Goal: Task Accomplishment & Management: Complete application form

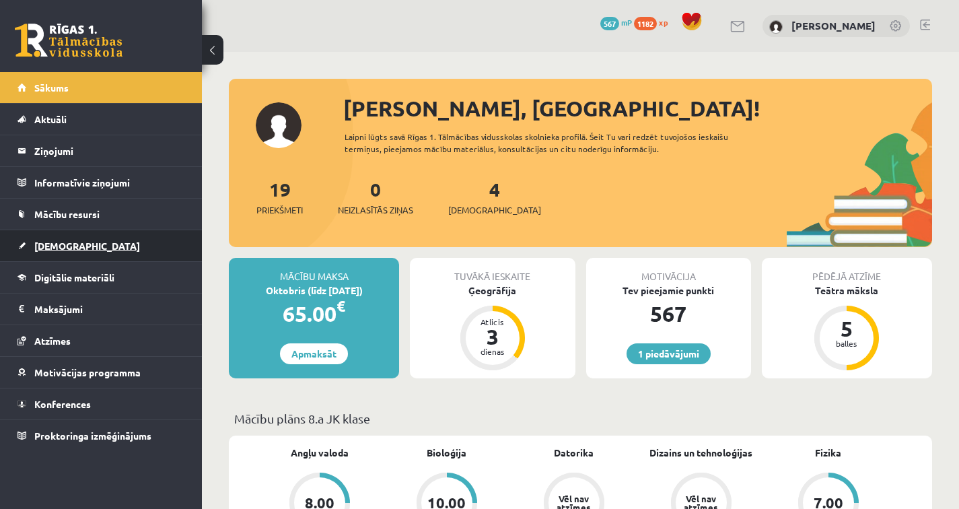
click at [87, 244] on link "[DEMOGRAPHIC_DATA]" at bounding box center [101, 245] width 168 height 31
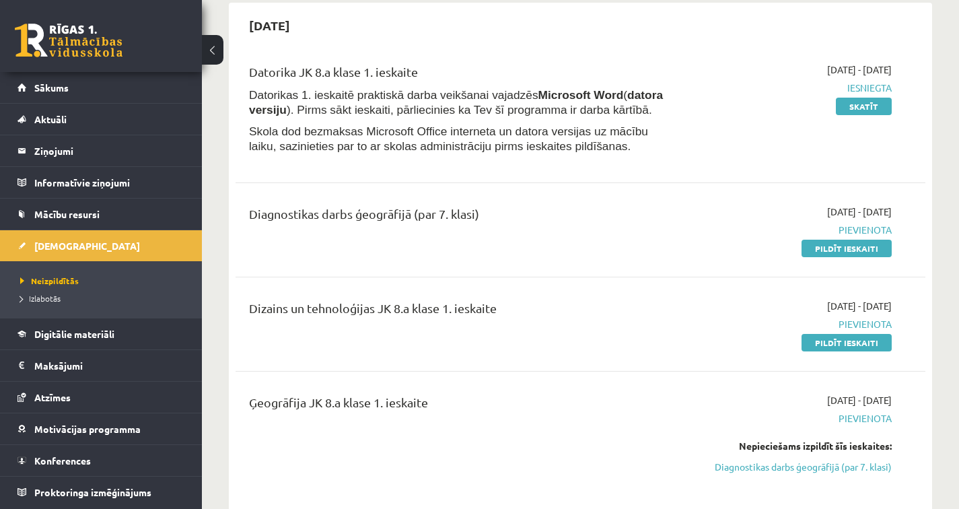
scroll to position [131, 0]
click at [860, 250] on link "Pildīt ieskaiti" at bounding box center [847, 247] width 90 height 17
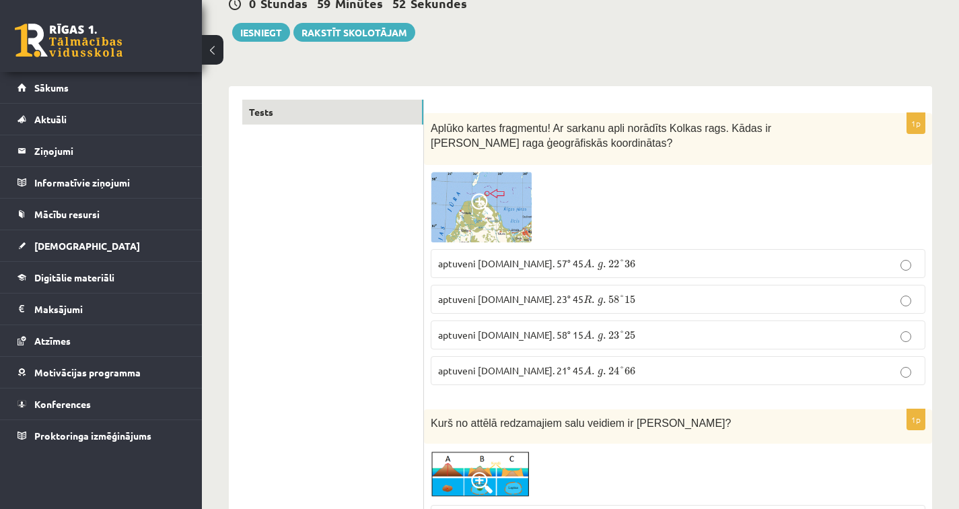
scroll to position [143, 0]
click at [497, 199] on img at bounding box center [481, 206] width 101 height 71
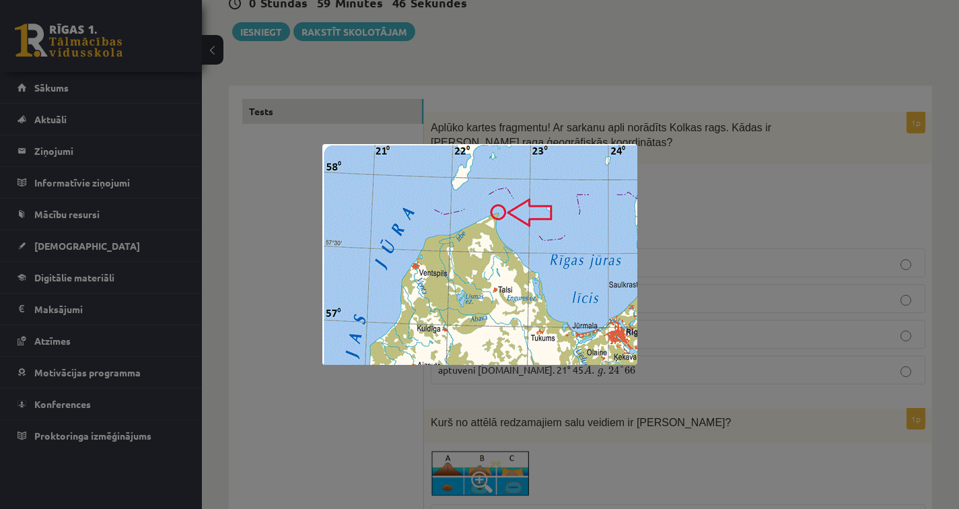
click at [703, 177] on div at bounding box center [479, 254] width 959 height 509
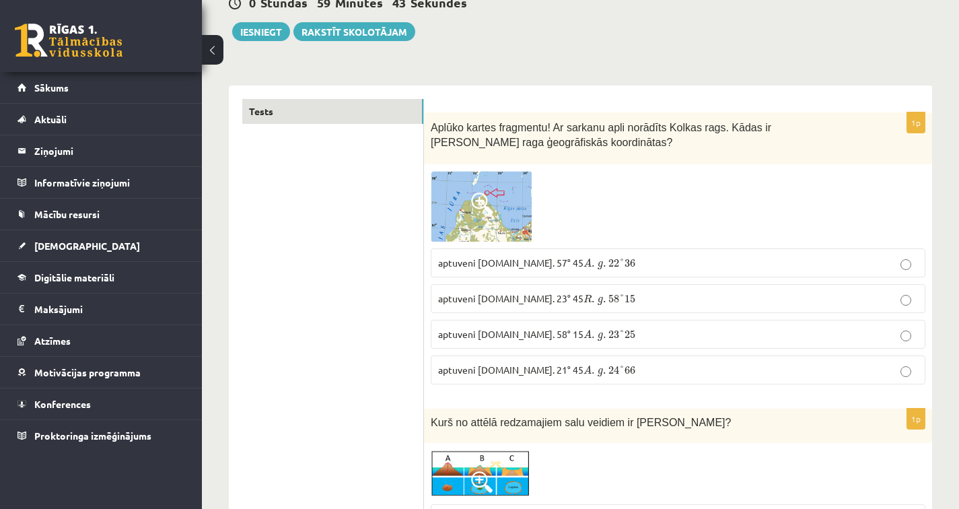
click at [499, 219] on img at bounding box center [481, 206] width 101 height 71
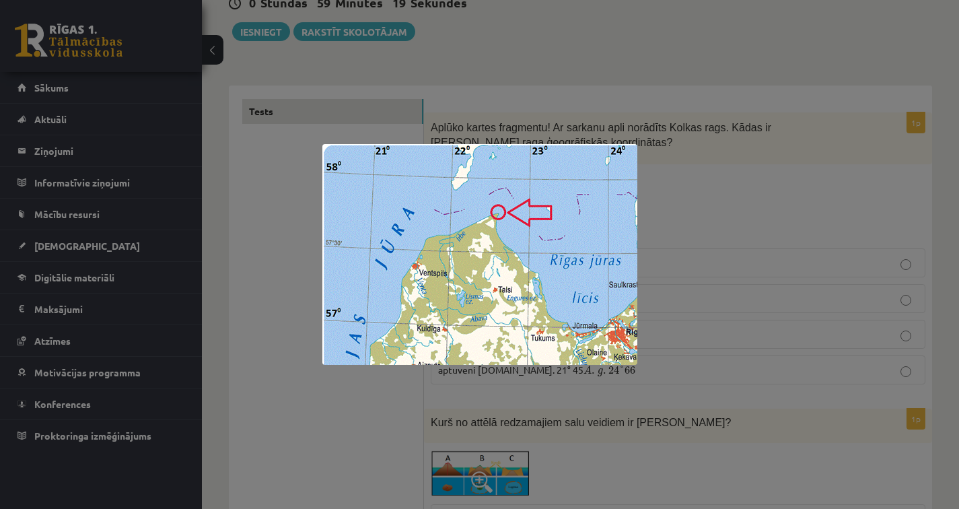
click at [791, 246] on div at bounding box center [479, 254] width 959 height 509
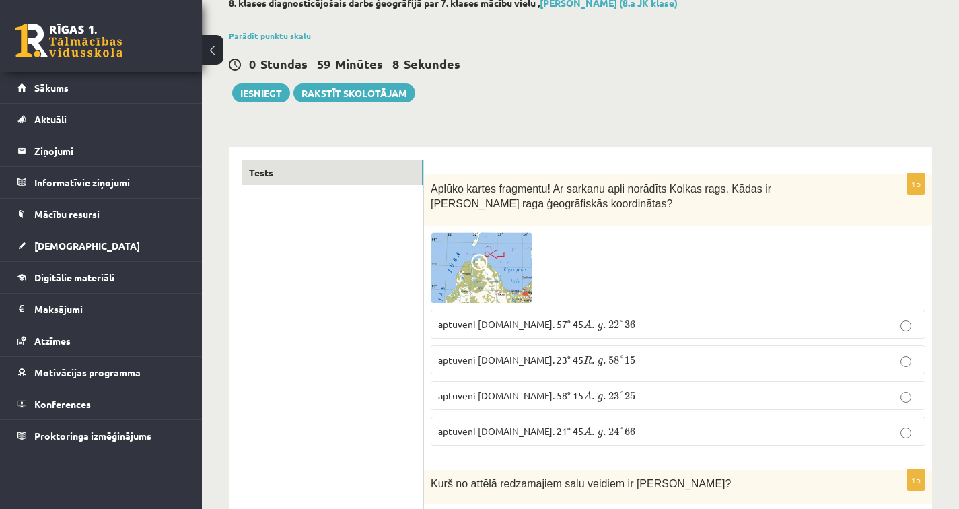
scroll to position [82, 0]
click at [508, 362] on span "aptuveni D.pl. 23° 45 R . g . 58 ° 15 R . g . 58 ° 15" at bounding box center [536, 359] width 197 height 12
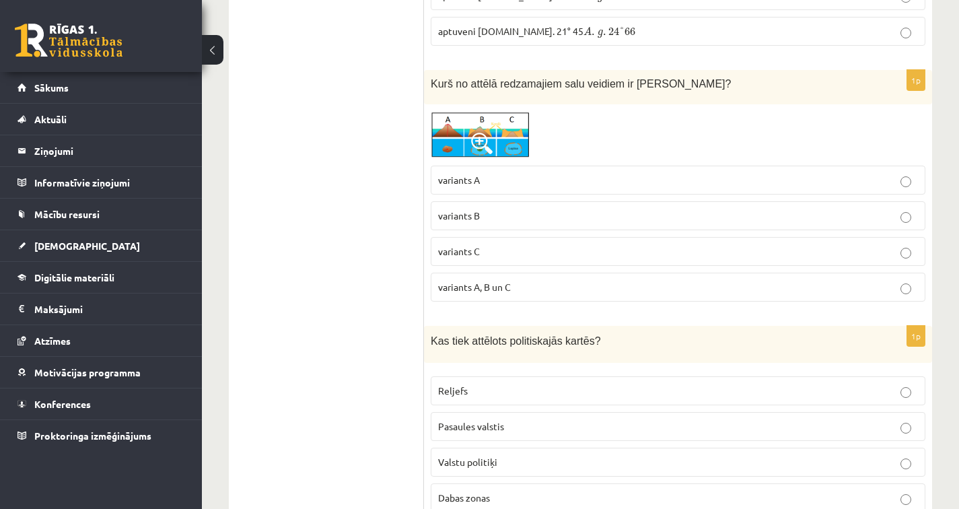
scroll to position [478, 0]
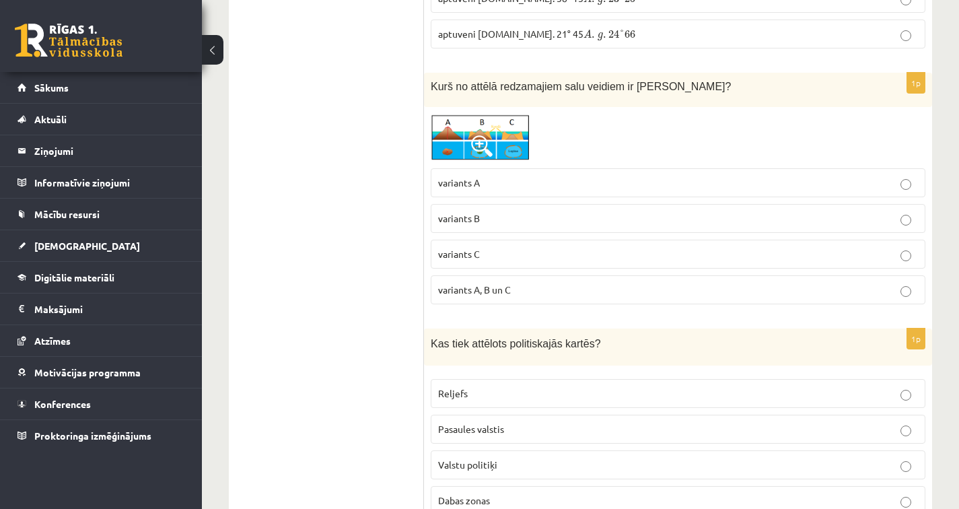
click at [484, 134] on img at bounding box center [481, 137] width 101 height 47
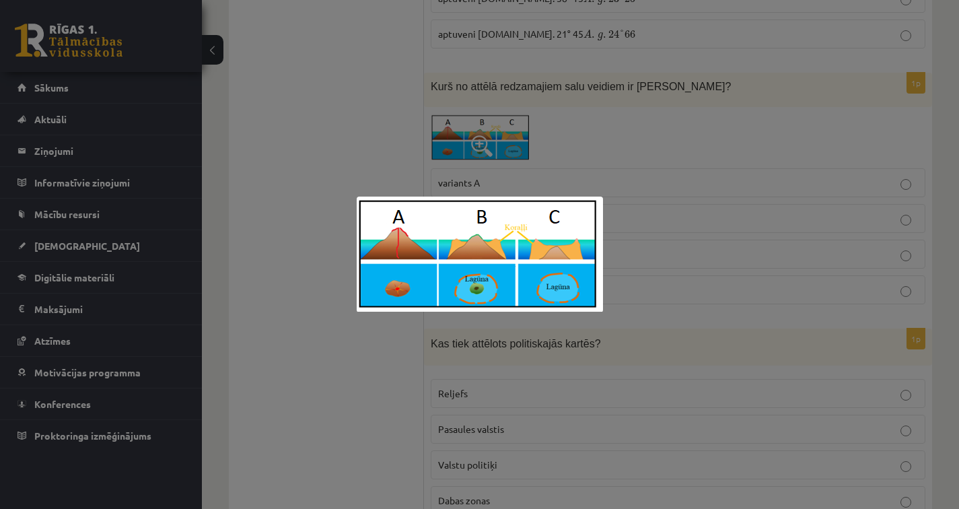
click at [500, 146] on div at bounding box center [479, 254] width 959 height 509
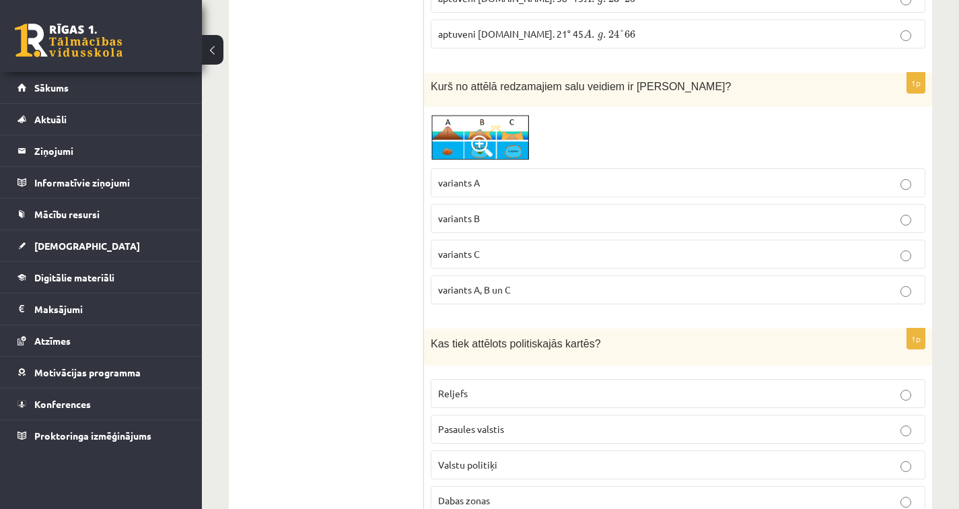
click at [499, 155] on img at bounding box center [481, 137] width 101 height 47
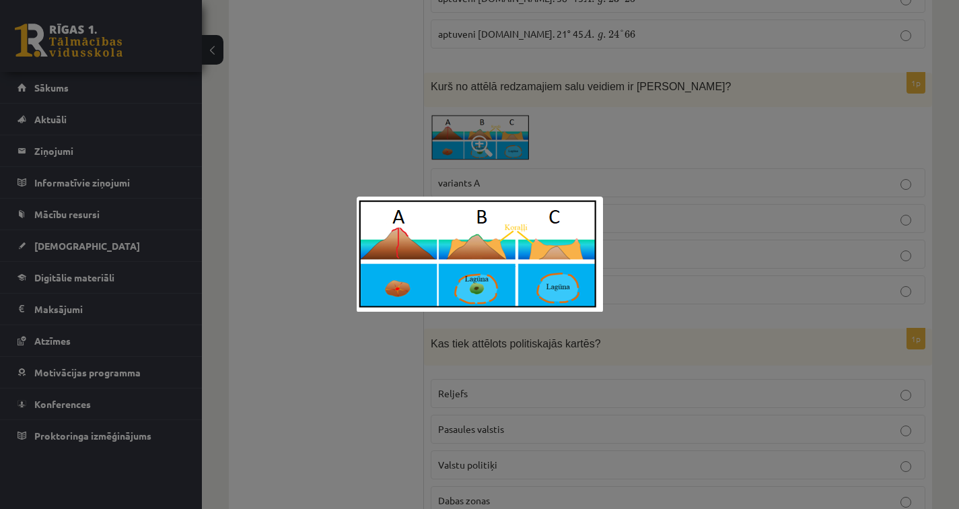
click at [499, 155] on div at bounding box center [479, 254] width 959 height 509
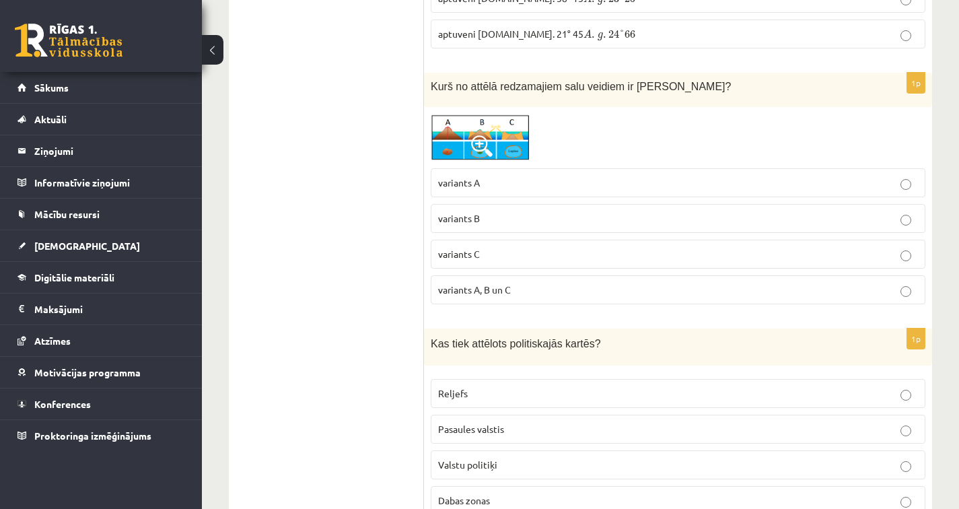
click at [499, 140] on img at bounding box center [481, 137] width 101 height 47
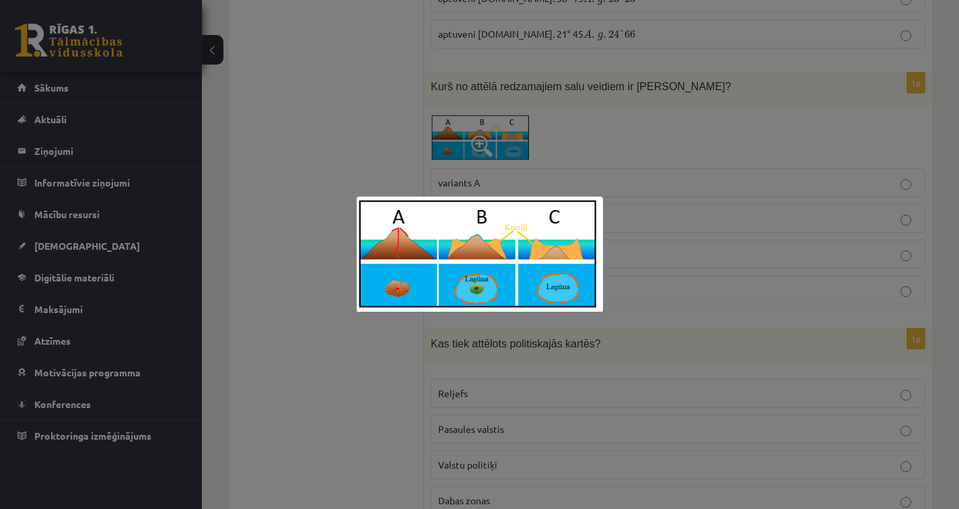
click at [682, 230] on div at bounding box center [479, 254] width 959 height 509
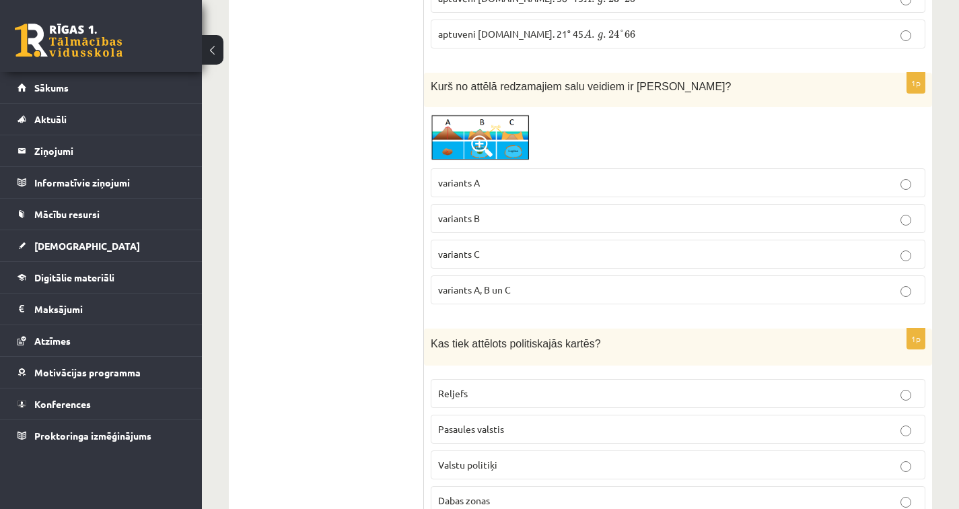
click at [461, 205] on label "variants B" at bounding box center [678, 218] width 495 height 29
click at [463, 188] on p "variants A" at bounding box center [678, 183] width 480 height 14
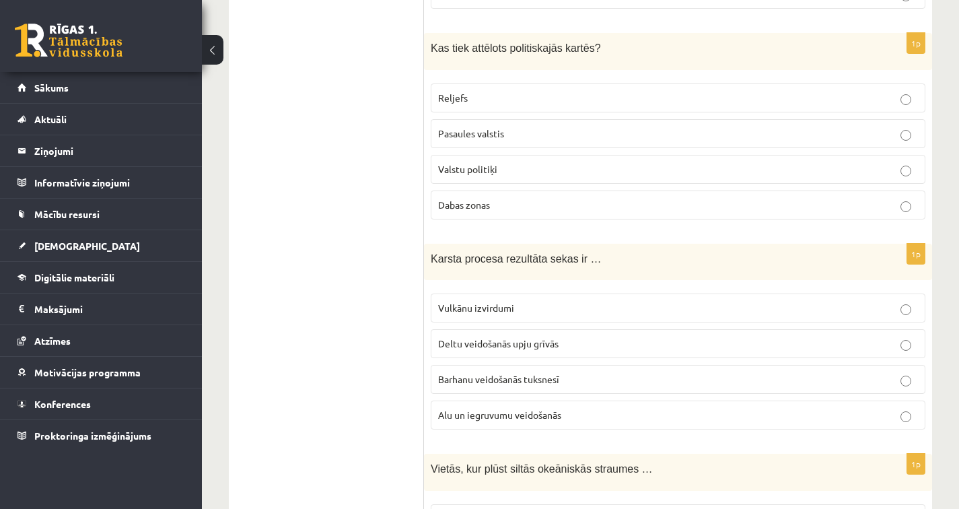
scroll to position [773, 0]
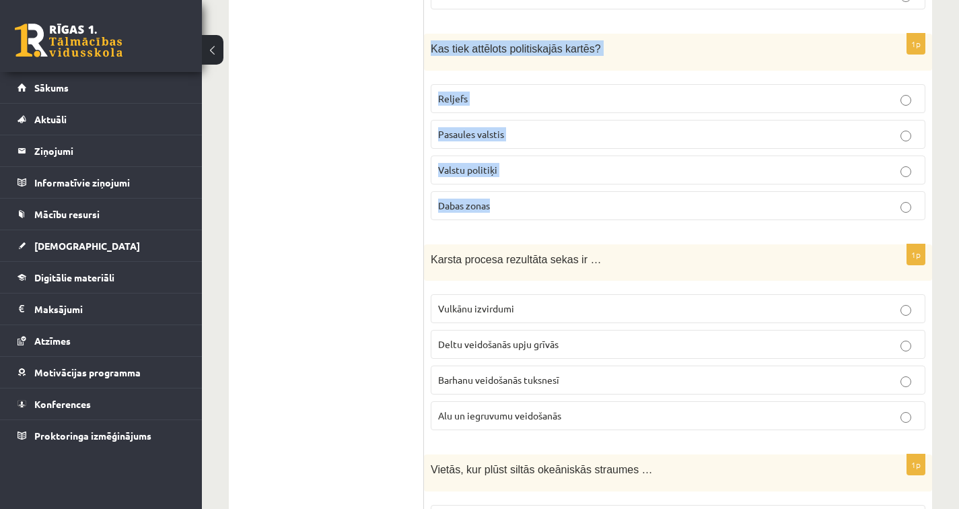
drag, startPoint x: 431, startPoint y: 46, endPoint x: 501, endPoint y: 226, distance: 192.6
click at [501, 226] on div "1p Kas tiek attēlots politiskajās kartēs? Reljefs Pasaules valstis Valstu polit…" at bounding box center [678, 132] width 508 height 197
copy div "Kas tiek attēlots politiskajās kartēs? Reljefs Pasaules valstis Valstu politiķi…"
click at [567, 140] on label "Pasaules valstis" at bounding box center [678, 134] width 495 height 29
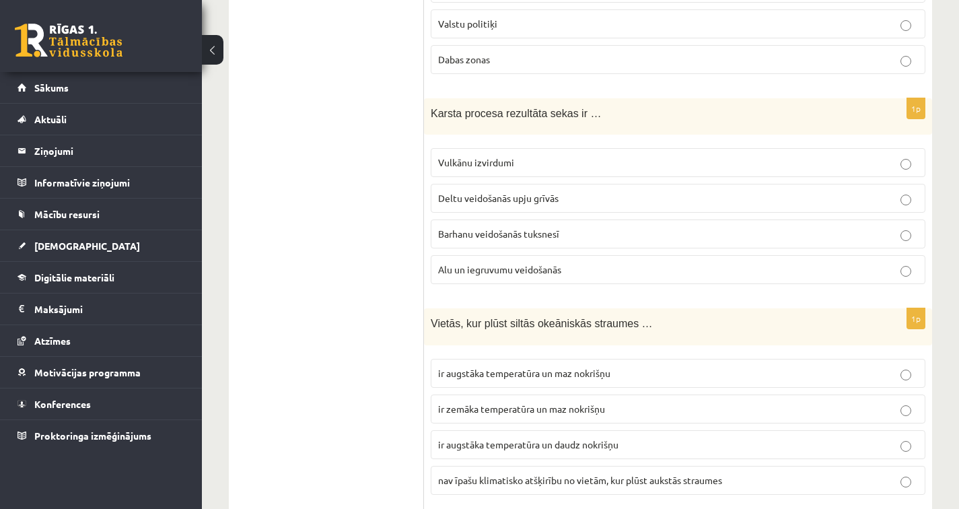
scroll to position [922, 0]
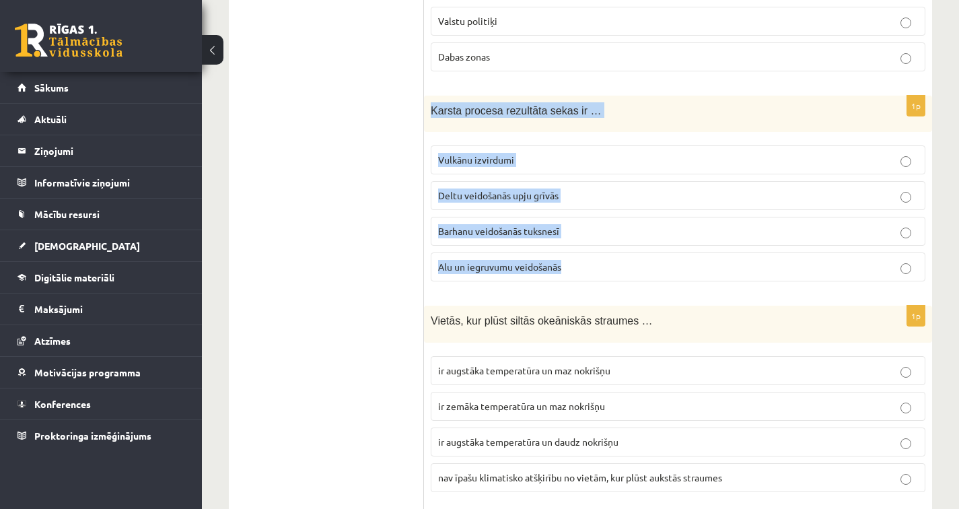
drag, startPoint x: 431, startPoint y: 104, endPoint x: 585, endPoint y: 285, distance: 237.8
click at [585, 285] on div "1p Karsta procesa rezultāta sekas ir … Vulkānu izvirdumi Deltu veidošanās upju …" at bounding box center [678, 194] width 508 height 197
copy div "Karsta procesa rezultāta sekas ir … Vulkānu izvirdumi Deltu veidošanās upju grī…"
click at [616, 269] on p "Alu un iegruvumu veidošanās" at bounding box center [678, 267] width 480 height 14
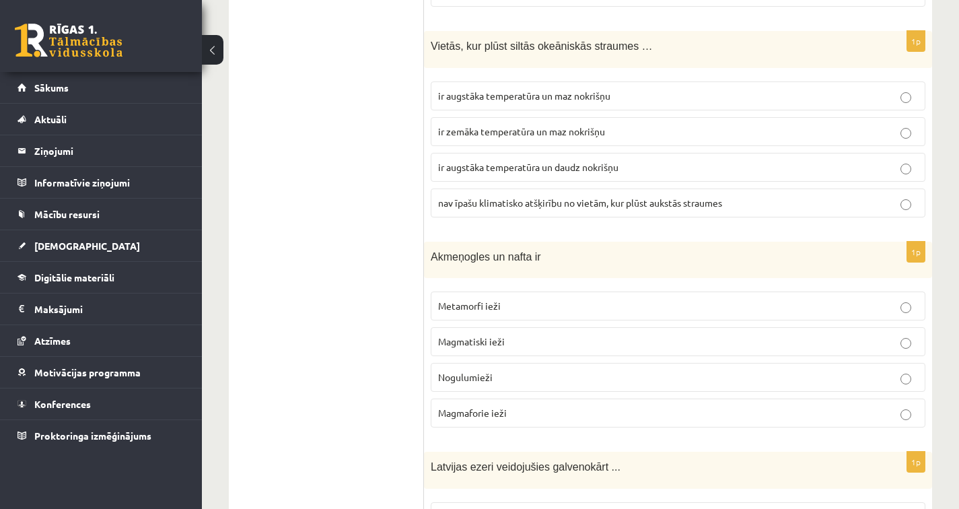
scroll to position [1196, 0]
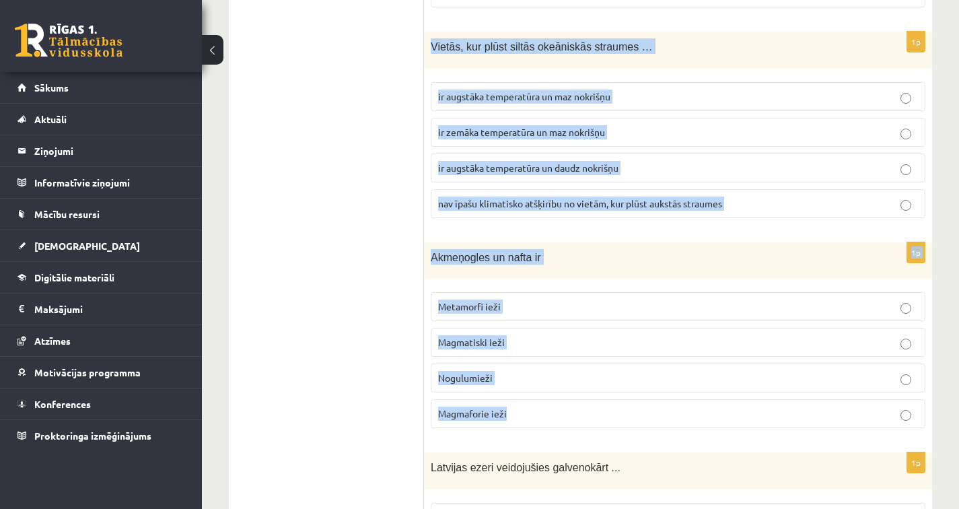
drag, startPoint x: 432, startPoint y: 44, endPoint x: 515, endPoint y: 411, distance: 375.3
copy form "Vietās, kur plūst siltās okeāniskās straumes … ir augstāka temperatūra un maz n…"
click at [629, 95] on p "ir augstāka temperatūra un maz nokrišņu" at bounding box center [678, 97] width 480 height 14
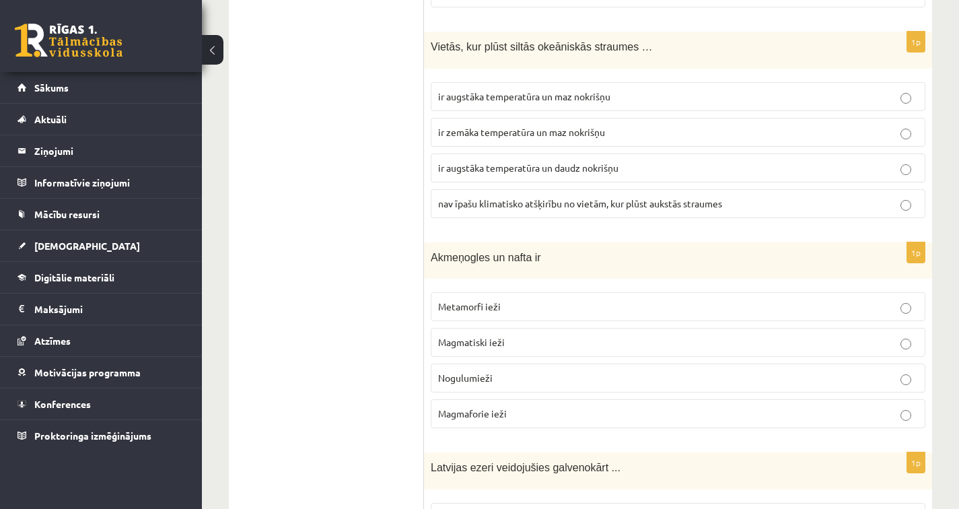
click at [476, 381] on span "Nogulumieži" at bounding box center [465, 377] width 55 height 12
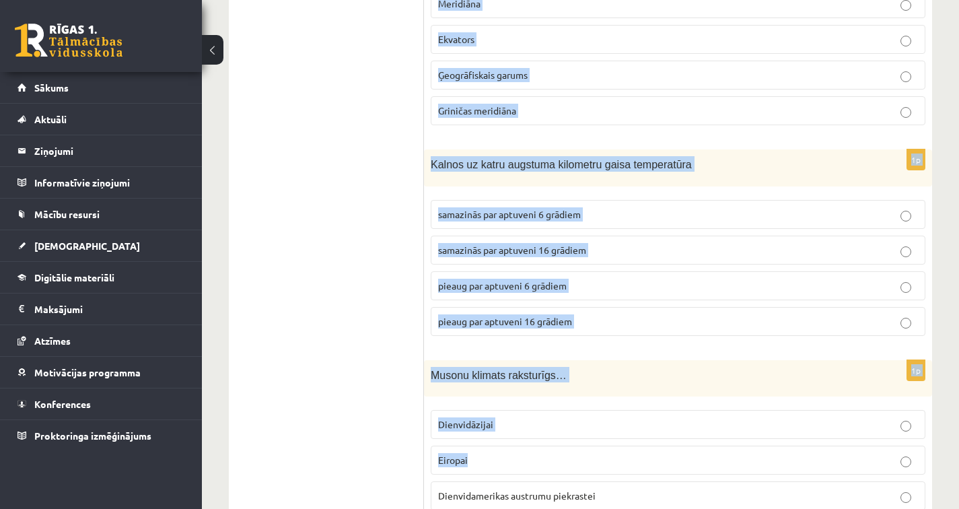
scroll to position [2368, 0]
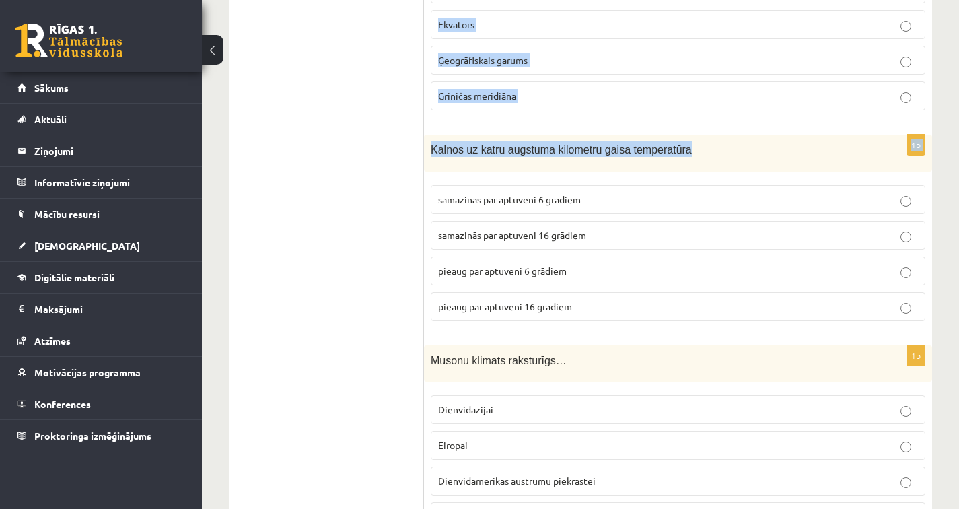
drag, startPoint x: 431, startPoint y: 37, endPoint x: 695, endPoint y: 160, distance: 290.5
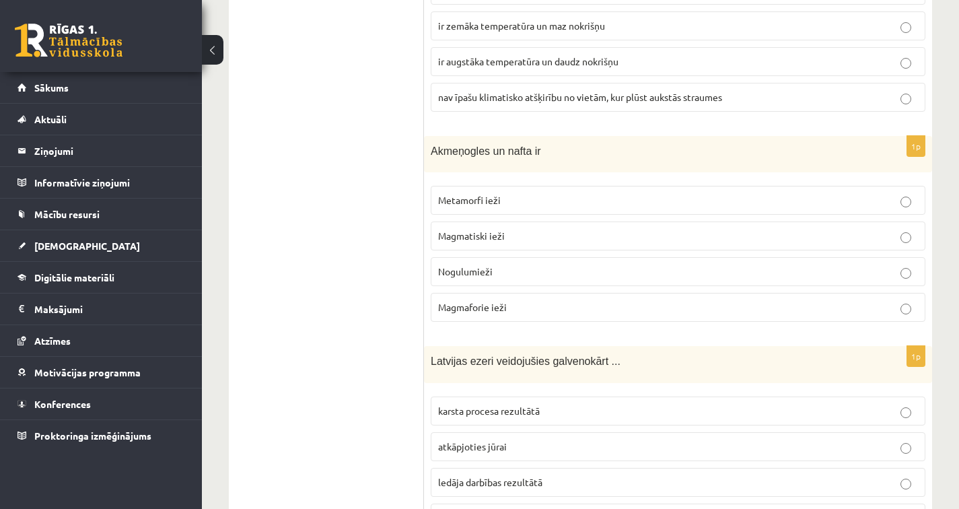
click at [626, 271] on p "Nogulumieži" at bounding box center [678, 271] width 480 height 14
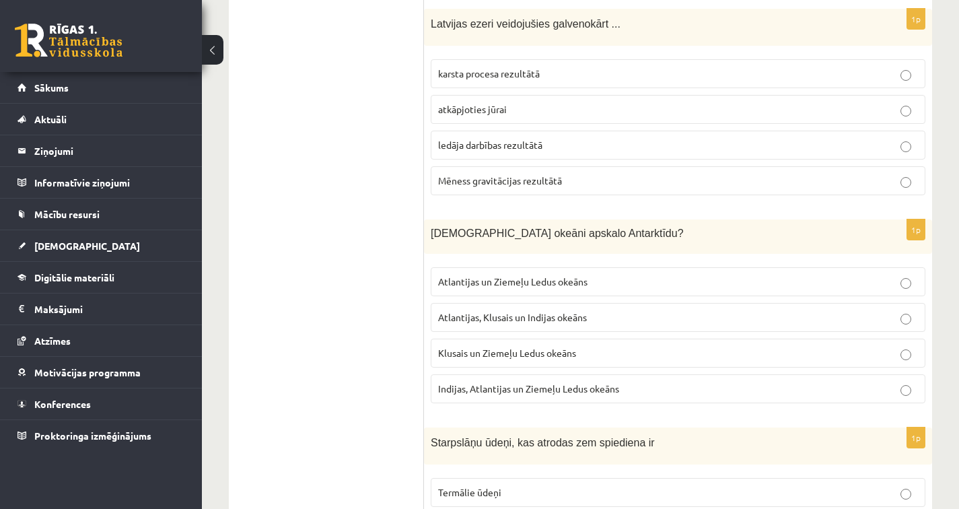
scroll to position [1622, 0]
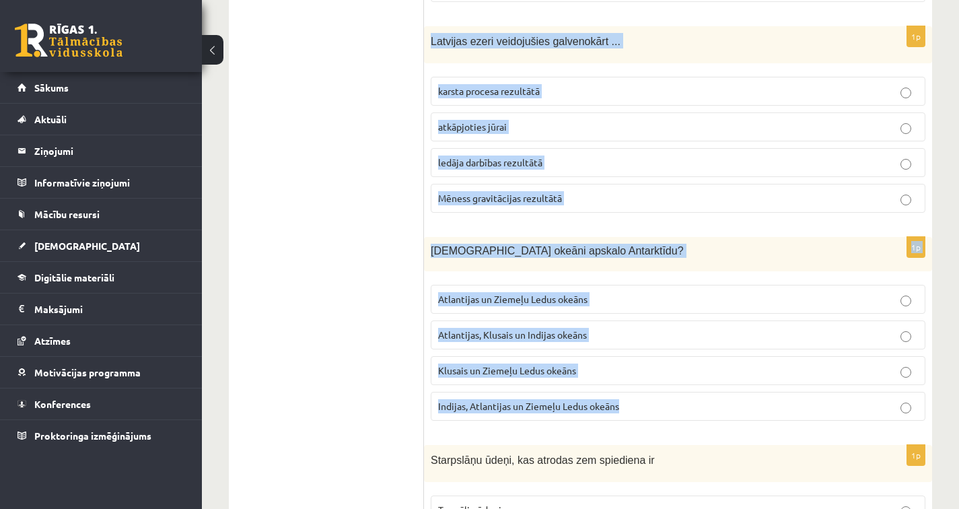
drag, startPoint x: 432, startPoint y: 40, endPoint x: 640, endPoint y: 402, distance: 418.1
copy form "Latvijas ezeri veidojušies galvenokārt ... karsta procesa rezultātā atkāpjoties…"
click at [574, 167] on p "ledāja darbības rezultātā" at bounding box center [678, 162] width 480 height 14
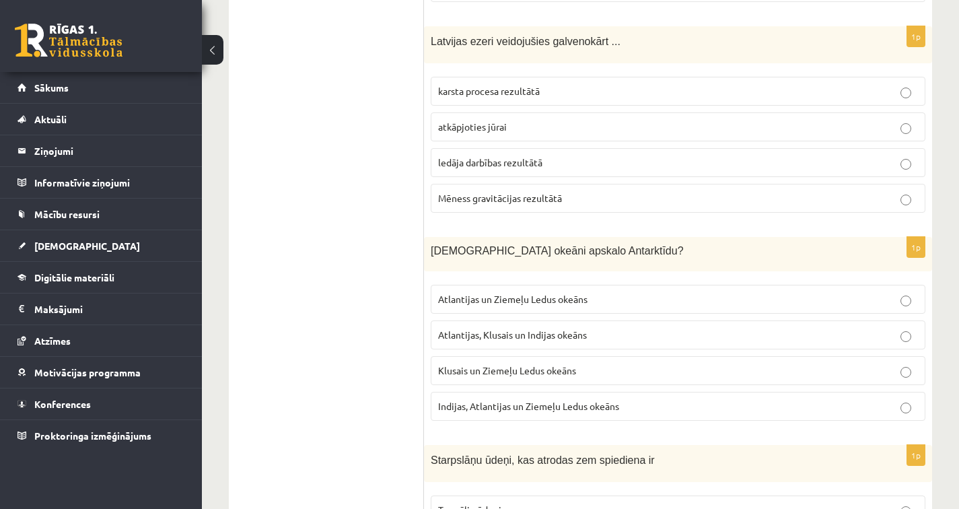
drag, startPoint x: 524, startPoint y: 333, endPoint x: 525, endPoint y: 341, distance: 7.4
click at [525, 341] on p "Atlantijas, Klusais un Indijas okeāns" at bounding box center [678, 335] width 480 height 14
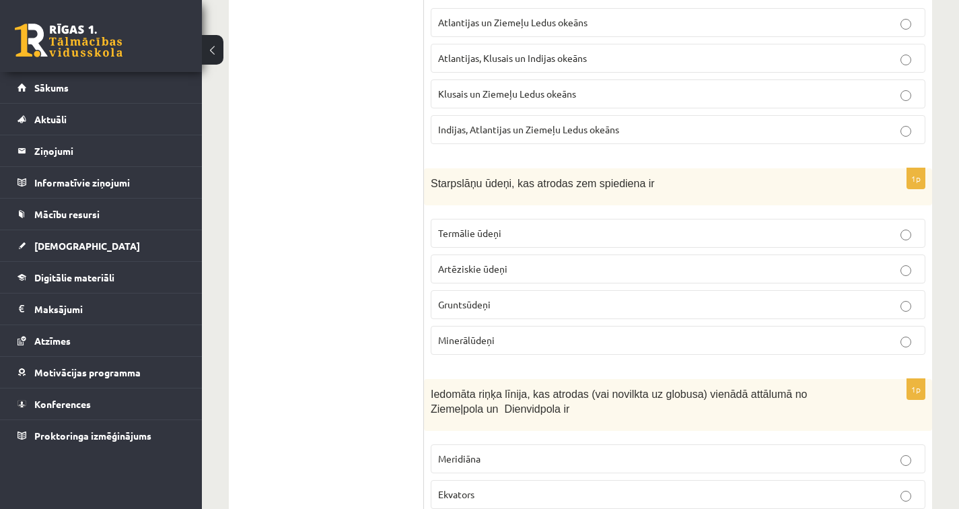
scroll to position [1901, 0]
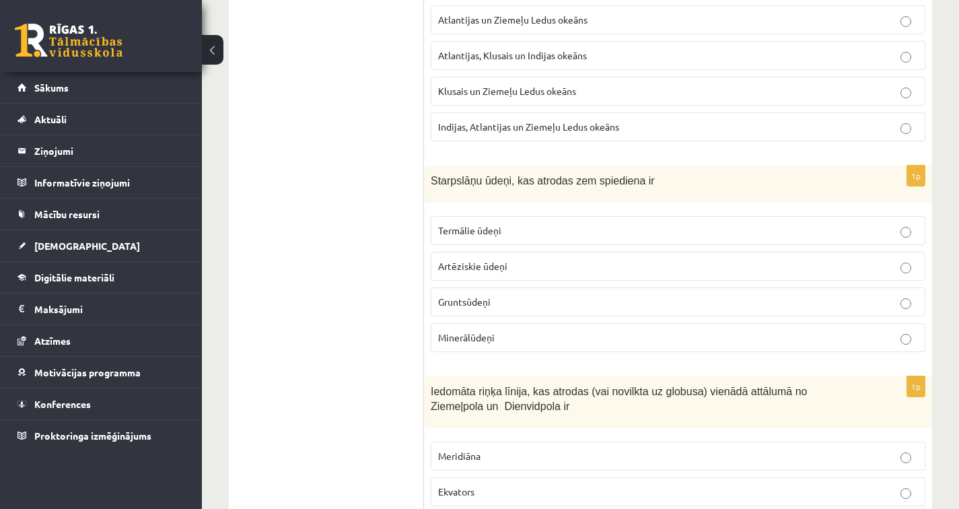
click at [478, 297] on span "Gruntsūdeņi" at bounding box center [464, 301] width 52 height 12
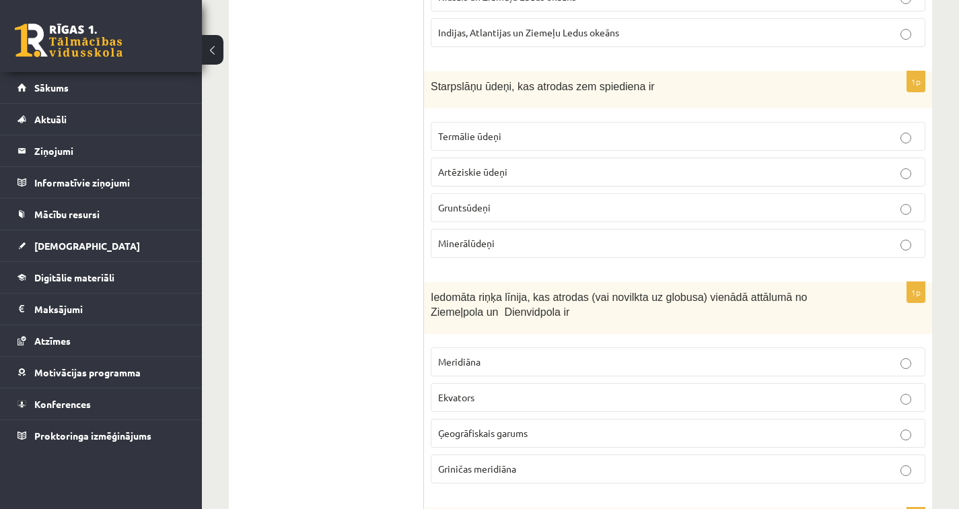
click at [483, 360] on p "Meridiāna" at bounding box center [678, 362] width 480 height 14
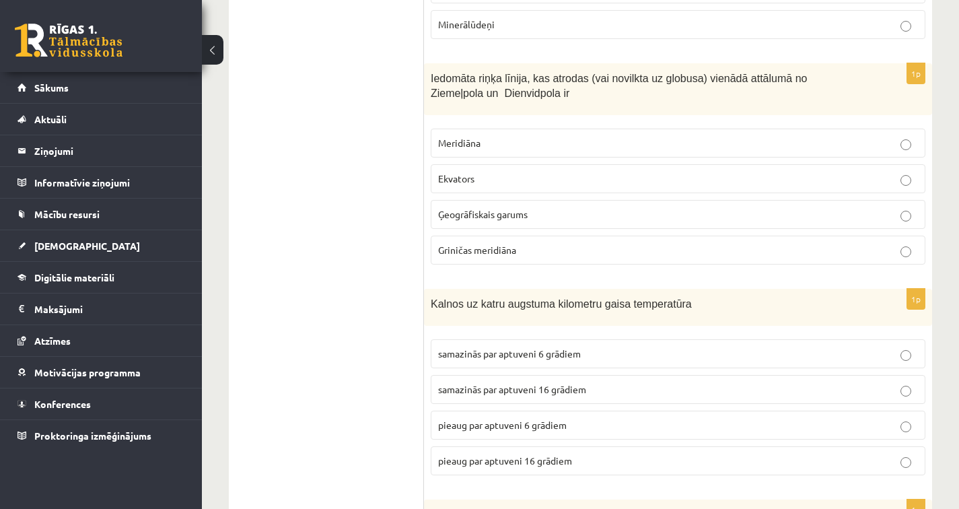
scroll to position [2230, 0]
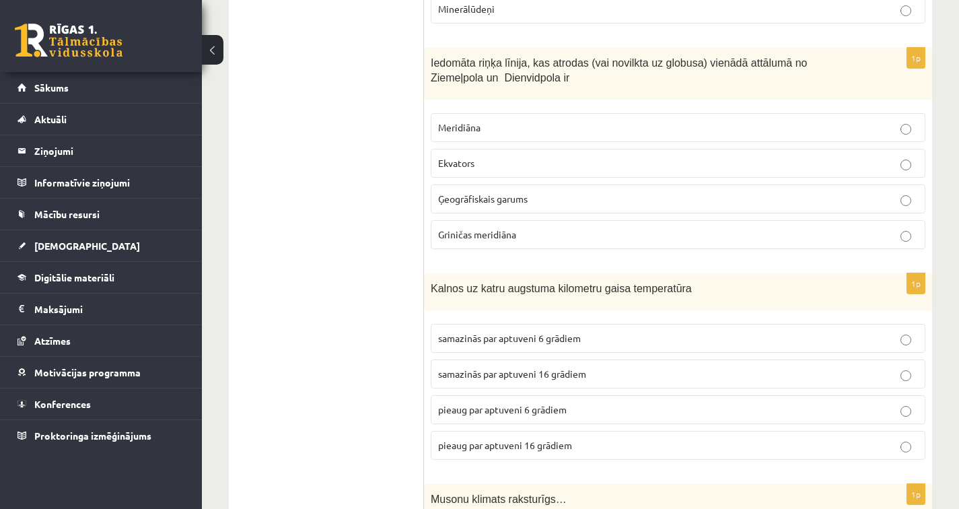
click at [473, 414] on p "pieaug par aptuveni 6 grādiem" at bounding box center [678, 409] width 480 height 14
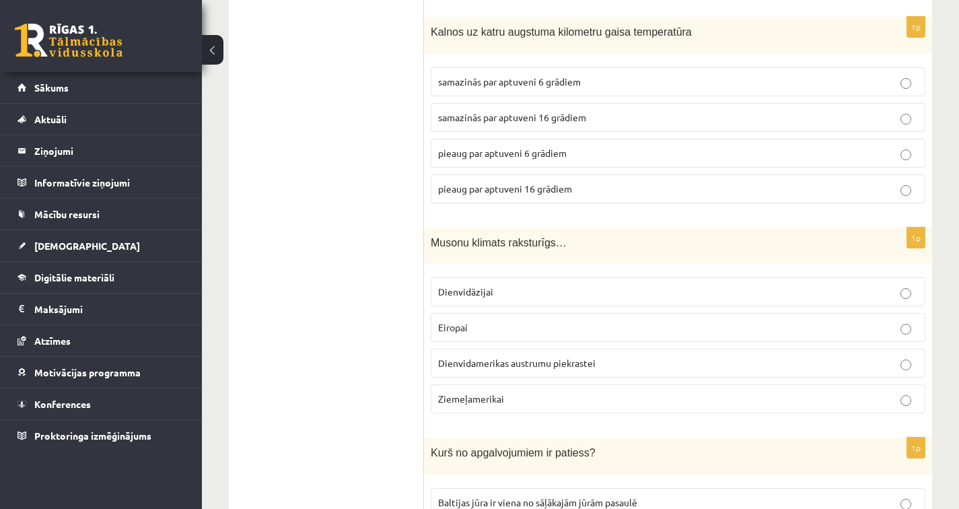
scroll to position [2531, 0]
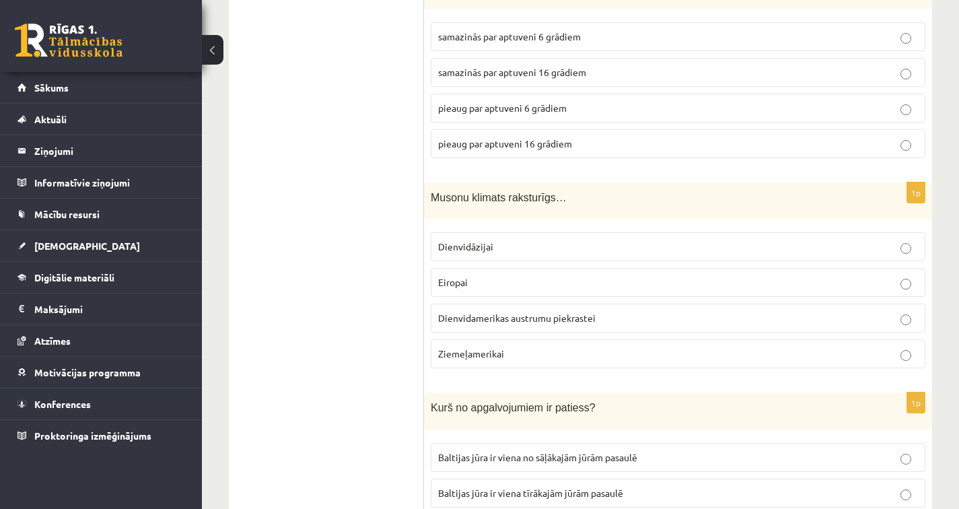
click at [429, 193] on div "Musonu klimats raksturīgs…" at bounding box center [678, 200] width 508 height 37
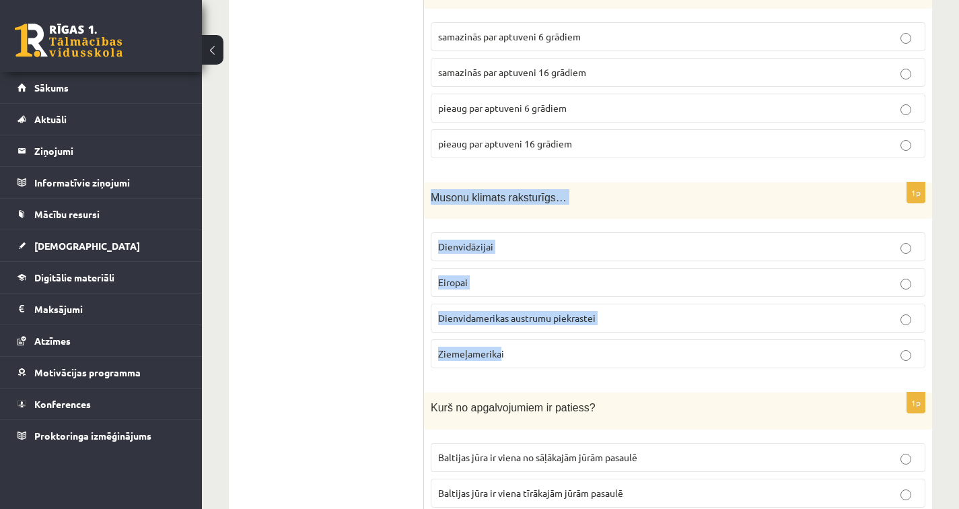
drag, startPoint x: 431, startPoint y: 197, endPoint x: 501, endPoint y: 357, distance: 175.1
click at [501, 357] on div "1p Musonu klimats raksturīgs… Dienvidāzijai Eiropai Dienvidamerikas austrumu pi…" at bounding box center [678, 280] width 508 height 197
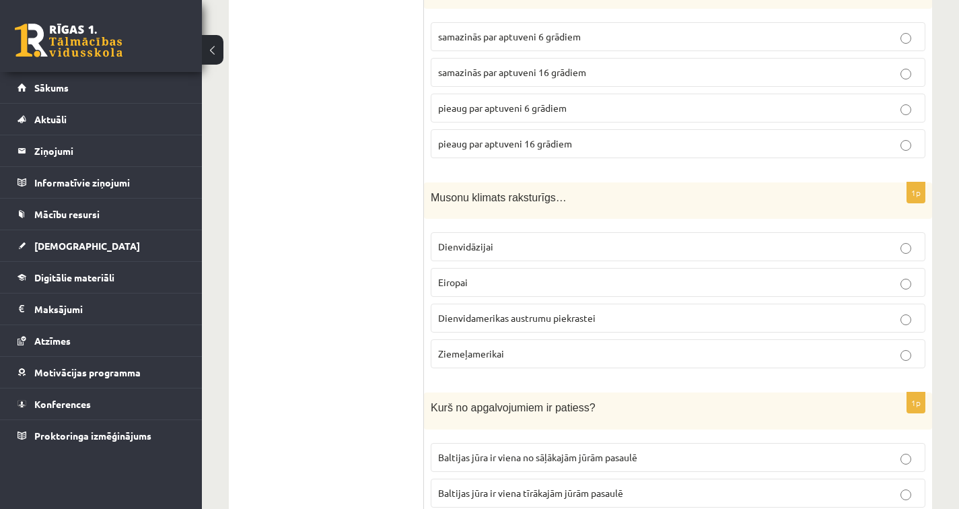
click at [511, 350] on p "Ziemeļamerikai" at bounding box center [678, 354] width 480 height 14
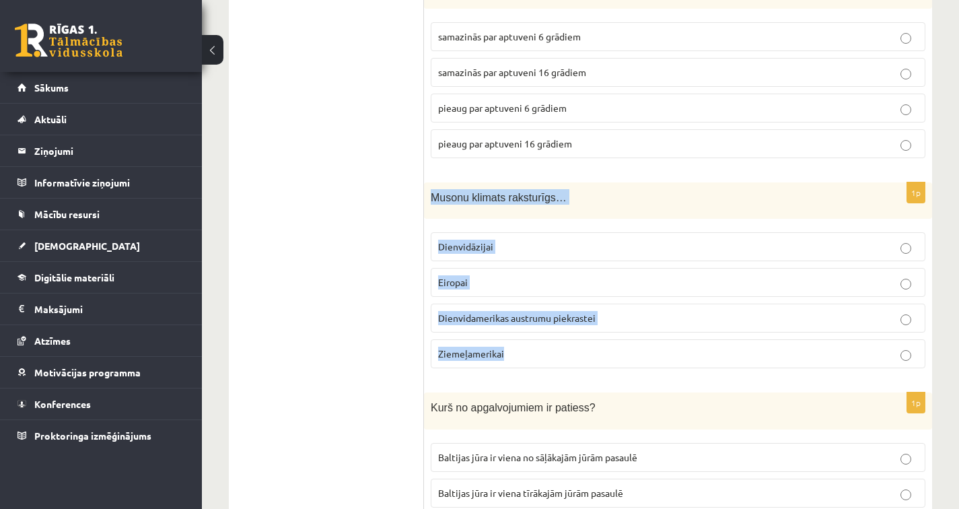
drag, startPoint x: 432, startPoint y: 192, endPoint x: 526, endPoint y: 372, distance: 202.9
click at [526, 372] on div "1p Musonu klimats raksturīgs… Dienvidāzijai Eiropai Dienvidamerikas austrumu pi…" at bounding box center [678, 280] width 508 height 197
copy div "Musonu klimats raksturīgs… Dienvidāzijai Eiropai Dienvidamerikas austrumu piekr…"
click at [504, 242] on p "Dienvidāzijai" at bounding box center [678, 247] width 480 height 14
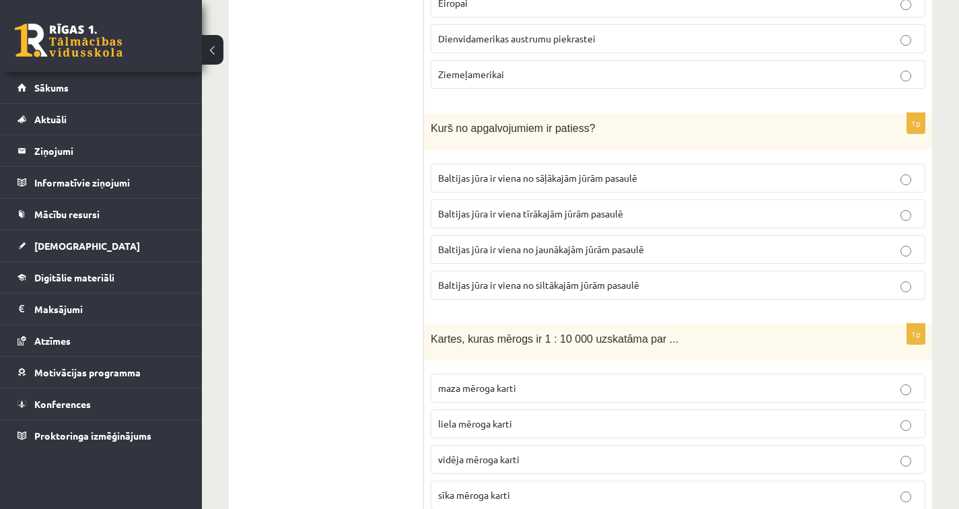
scroll to position [2811, 0]
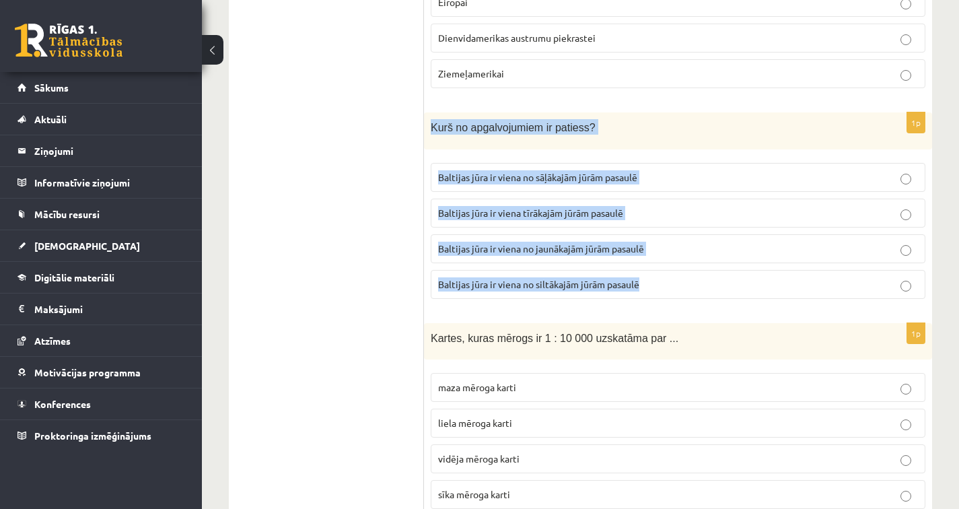
drag, startPoint x: 431, startPoint y: 123, endPoint x: 645, endPoint y: 277, distance: 263.2
click at [645, 277] on div "1p Kurš no apgalvojumiem ir patiess? Baltijas jūra ir viena no sāļākajām jūrām …" at bounding box center [678, 210] width 508 height 197
copy div "Kurš no apgalvojumiem ir patiess? Baltijas jūra ir viena no sāļākajām jūrām pas…"
click at [676, 249] on p "Baltijas jūra ir viena no jaunākajām jūrām pasaulē" at bounding box center [678, 249] width 480 height 14
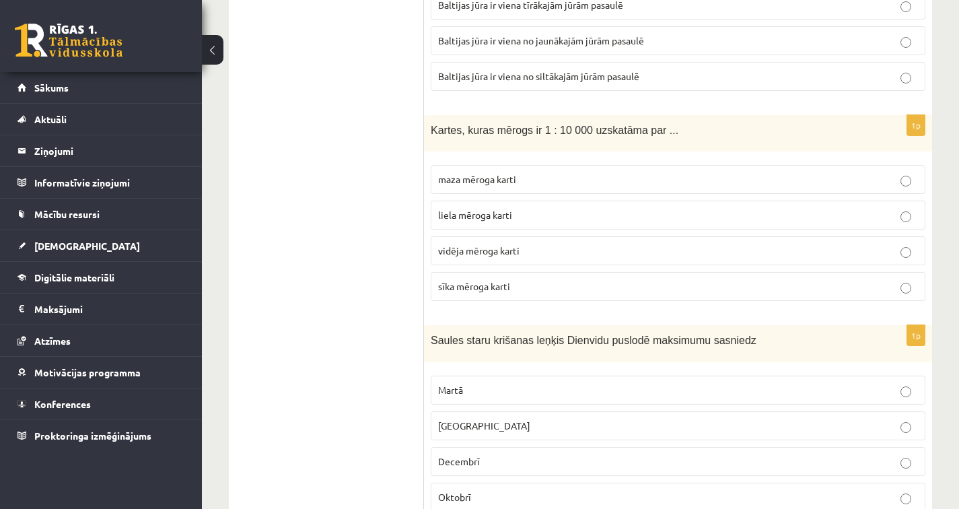
scroll to position [3022, 0]
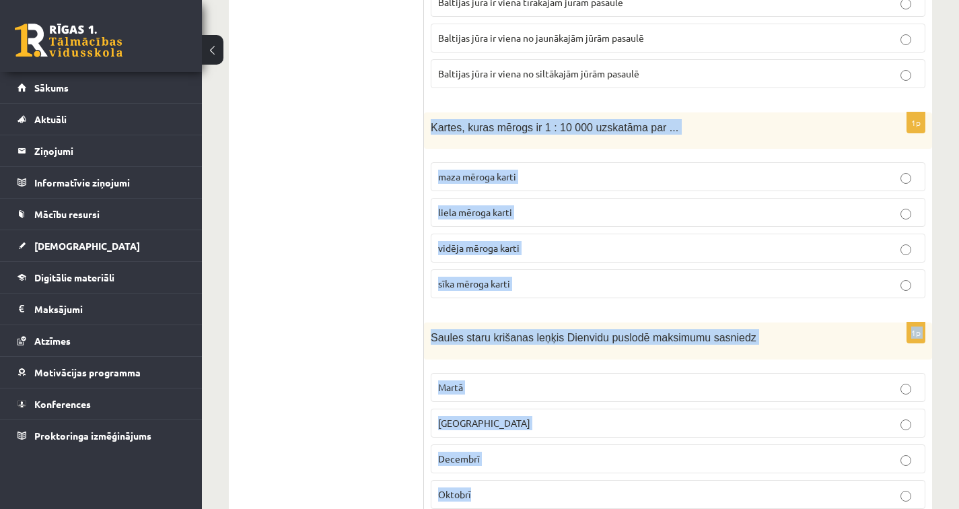
drag, startPoint x: 433, startPoint y: 123, endPoint x: 478, endPoint y: 487, distance: 366.3
click at [478, 487] on form "1p Aplūko kartes fragmentu! Ar sarkanu apli norādīts Kolkas rags. Kādas ir Kolk…" at bounding box center [677, 501] width 481 height 6562
copy form "Kartes, kuras mērogs ir 1 : 10 000 uzskatāma par ... maza mēroga karti liela mē…"
click at [547, 205] on p "liela mēroga karti" at bounding box center [678, 212] width 480 height 14
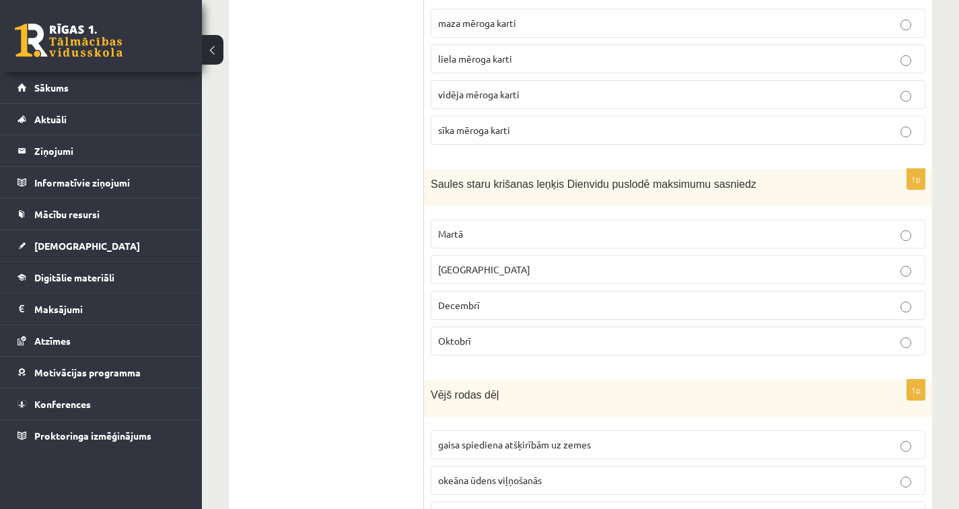
scroll to position [3176, 0]
click at [487, 305] on p "Decembrī" at bounding box center [678, 304] width 480 height 14
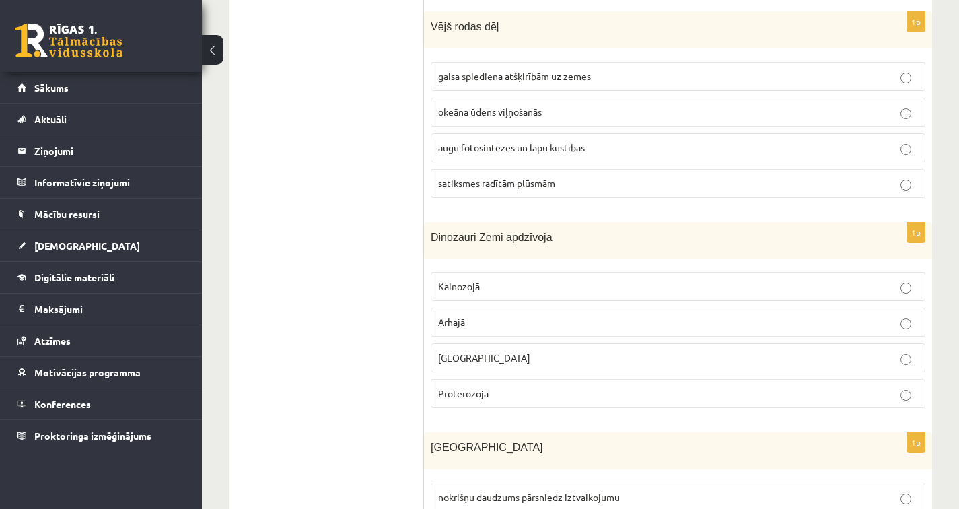
scroll to position [3543, 0]
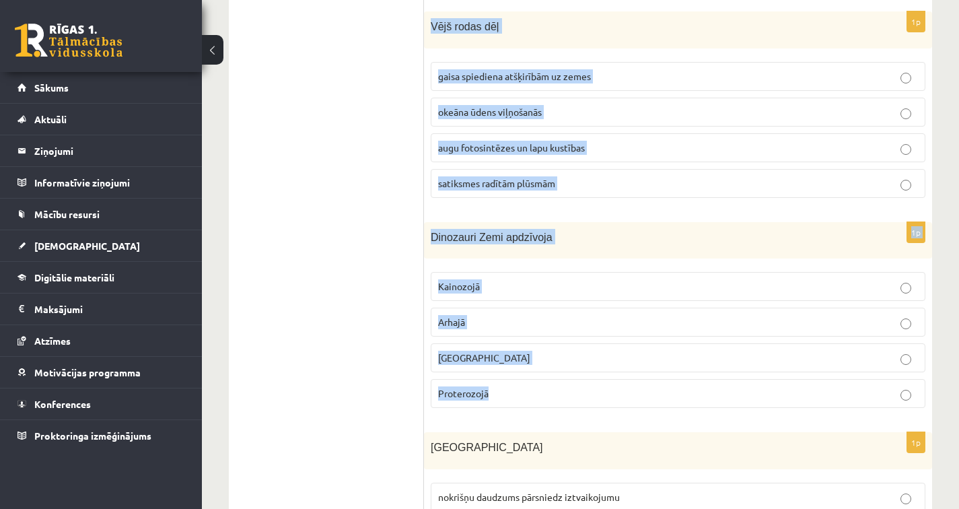
drag, startPoint x: 432, startPoint y: 22, endPoint x: 498, endPoint y: 390, distance: 374.0
copy form "Vējš rodas dēļ gaisa spiediena atšķirībām uz zemes okeāna ūdens viļņošanās augu…"
click at [617, 71] on p "gaisa spiediena atšķirībām uz zemes" at bounding box center [678, 76] width 480 height 14
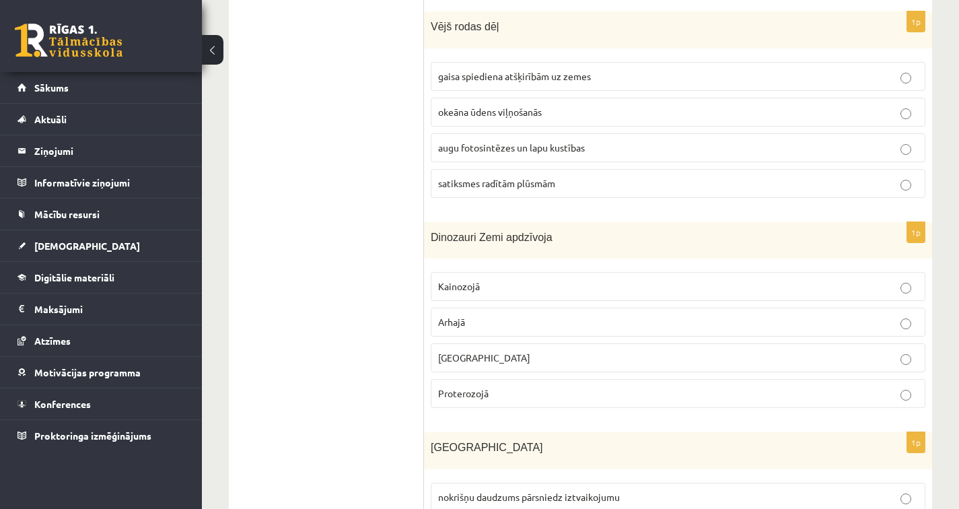
click at [479, 344] on label "Mezozojā" at bounding box center [678, 357] width 495 height 29
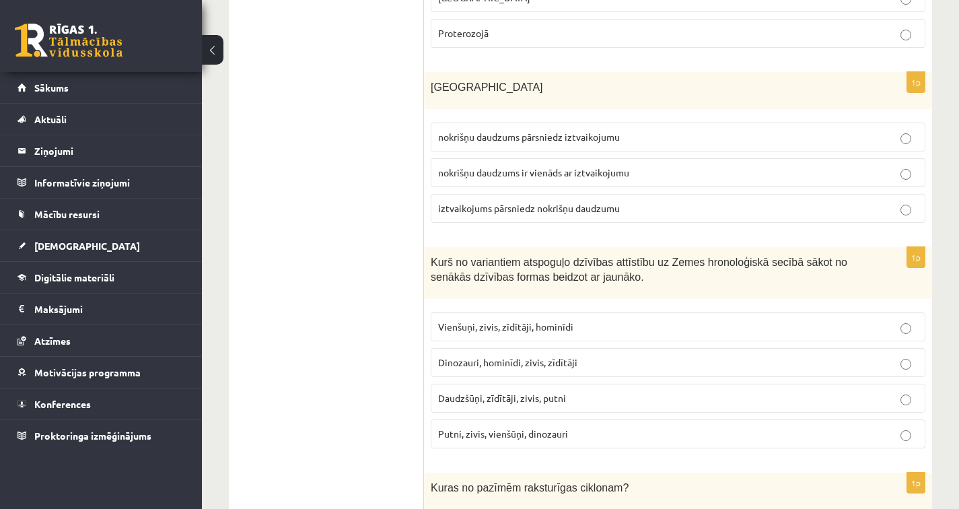
scroll to position [3928, 0]
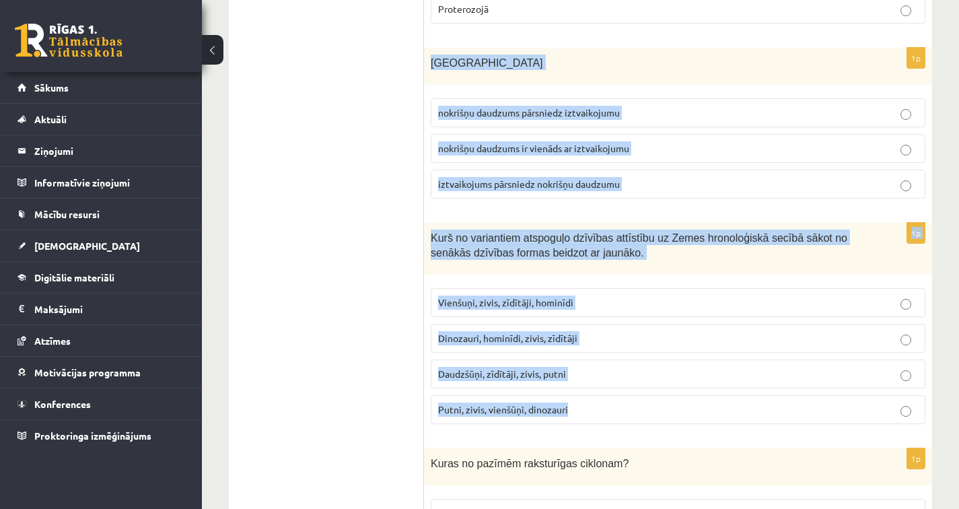
drag, startPoint x: 432, startPoint y: 61, endPoint x: 574, endPoint y: 413, distance: 380.2
copy form "Latvijā nokrišņu daudzums pārsniedz iztvaikojumu nokrišņu daudzums ir vienāds a…"
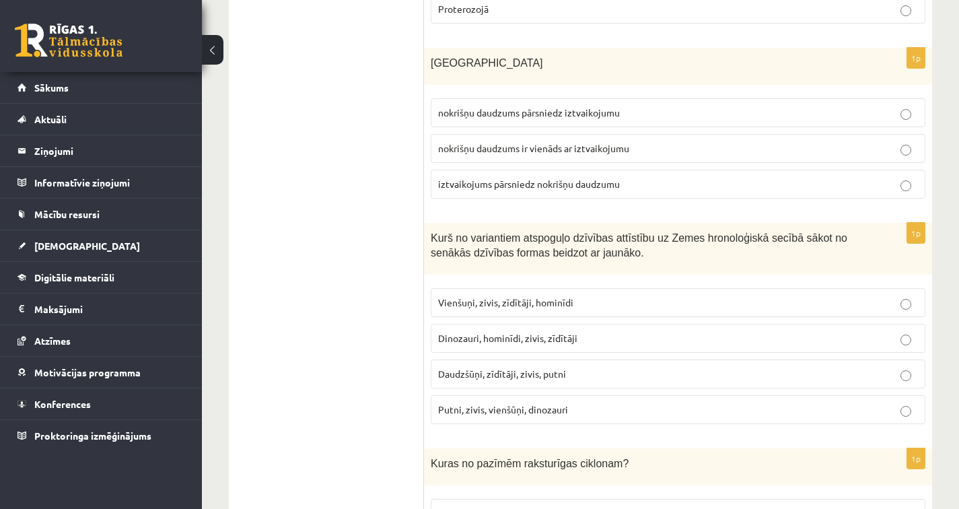
click at [535, 113] on span "nokrišņu daudzums pārsniedz iztvaikojumu" at bounding box center [529, 112] width 182 height 12
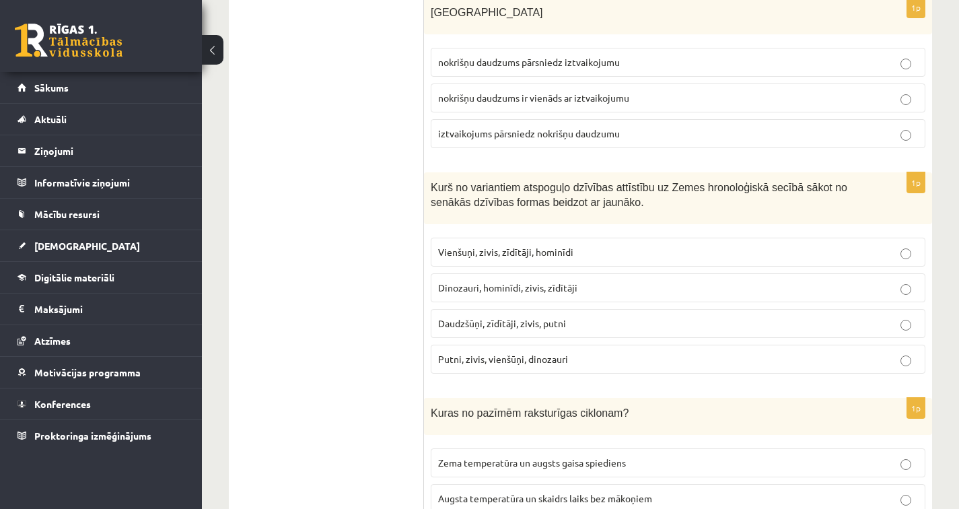
scroll to position [4060, 0]
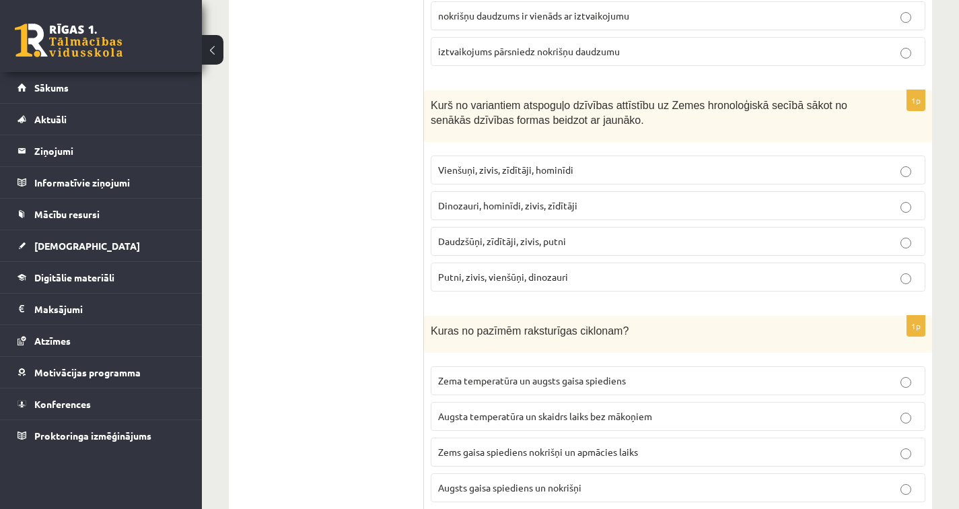
click at [487, 176] on label "Vienšuņi, zivis, zīdītāji, hominīdi" at bounding box center [678, 169] width 495 height 29
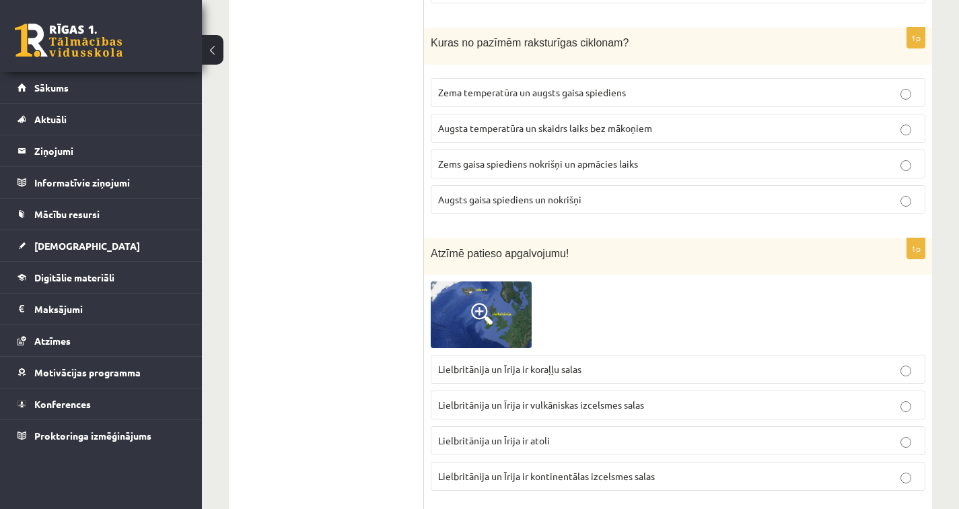
scroll to position [4361, 0]
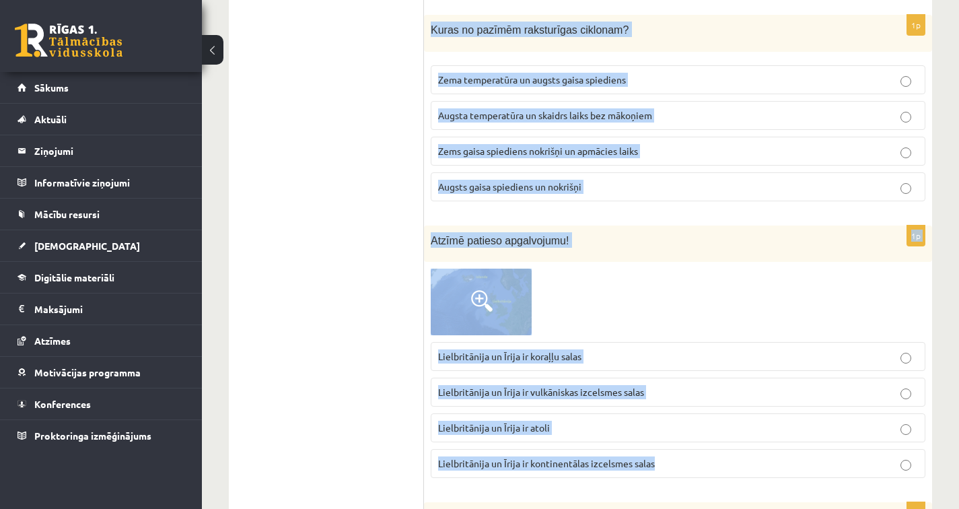
drag, startPoint x: 430, startPoint y: 26, endPoint x: 682, endPoint y: 469, distance: 510.3
copy form "Kuras no pazīmēm raksturīgas ciklonam? Zema temperatūra un augsts gaisa spiedie…"
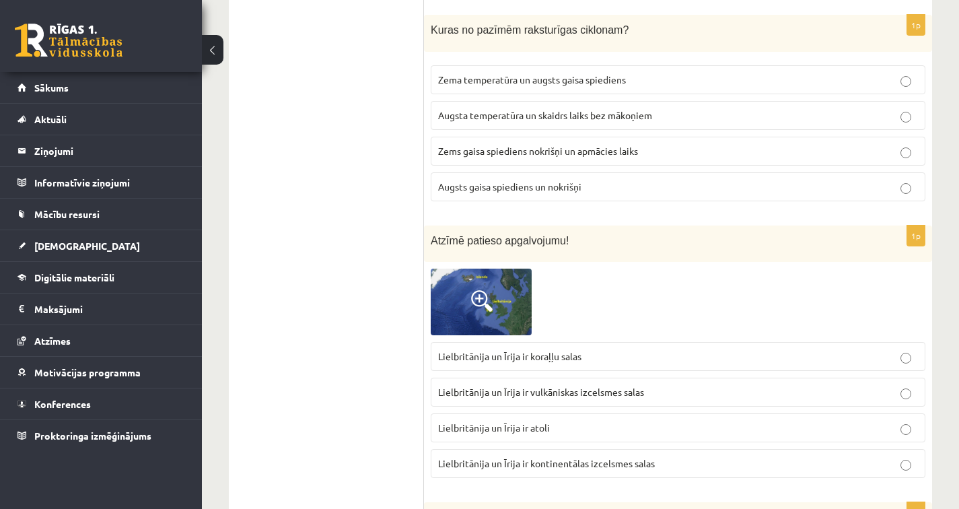
click at [500, 75] on span "Zema temperatūra un augsts gaisa spiediens" at bounding box center [532, 79] width 188 height 12
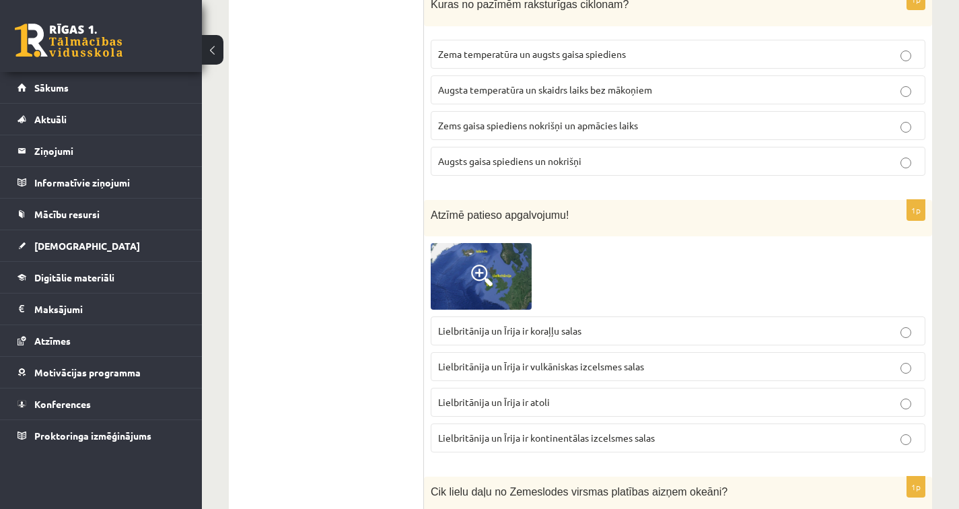
scroll to position [4387, 0]
click at [585, 431] on span "Lielbritānija un Īrija ir kontinentālas izcelsmes salas" at bounding box center [546, 437] width 217 height 12
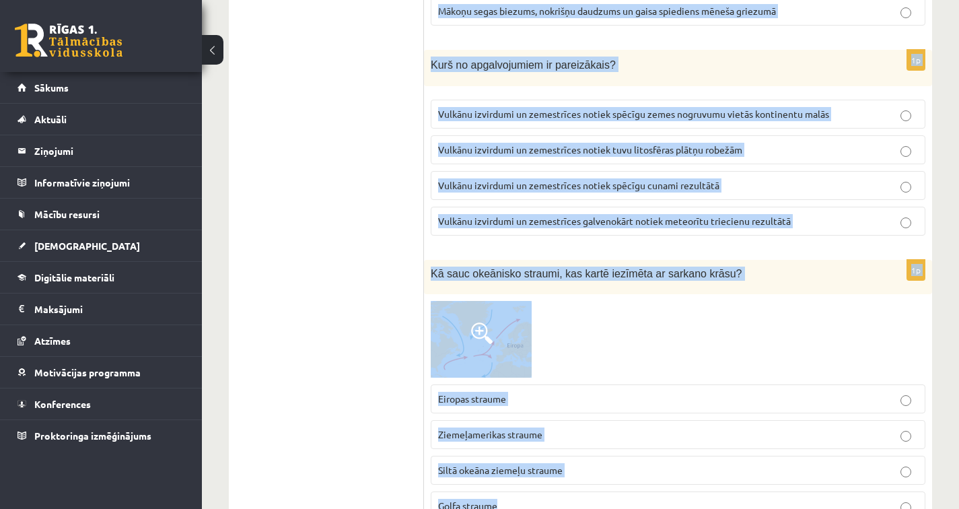
scroll to position [6331, 0]
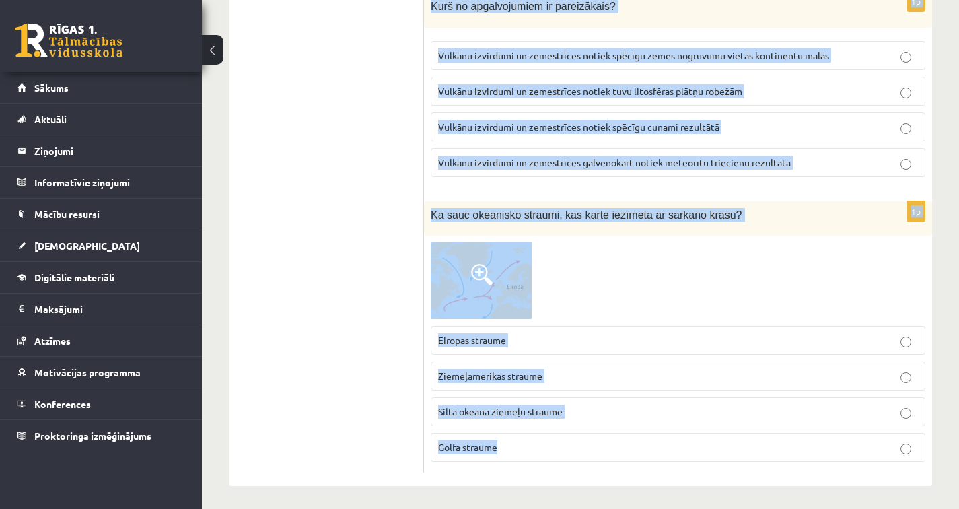
drag, startPoint x: 431, startPoint y: 22, endPoint x: 690, endPoint y: 545, distance: 583.9
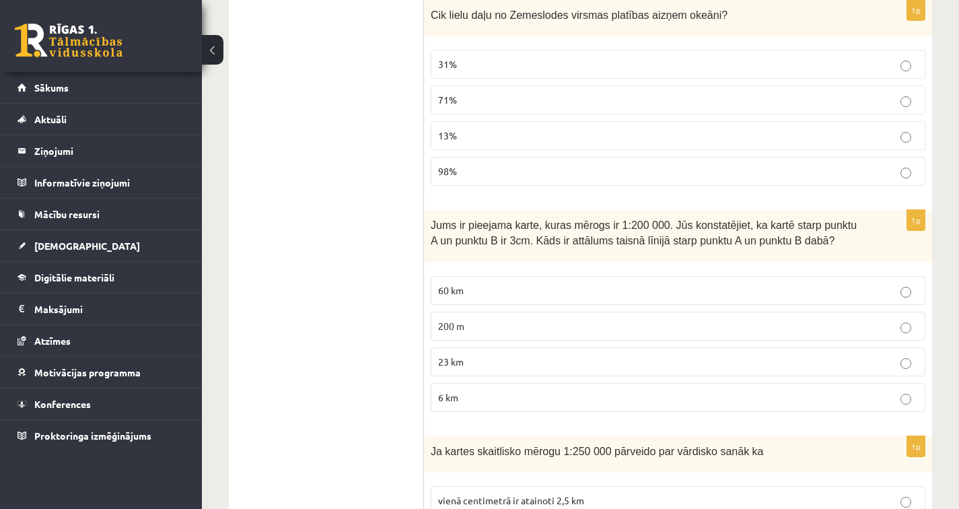
scroll to position [4863, 0]
click at [446, 101] on span "71%" at bounding box center [447, 100] width 19 height 12
click at [465, 398] on p "6 km" at bounding box center [678, 397] width 480 height 14
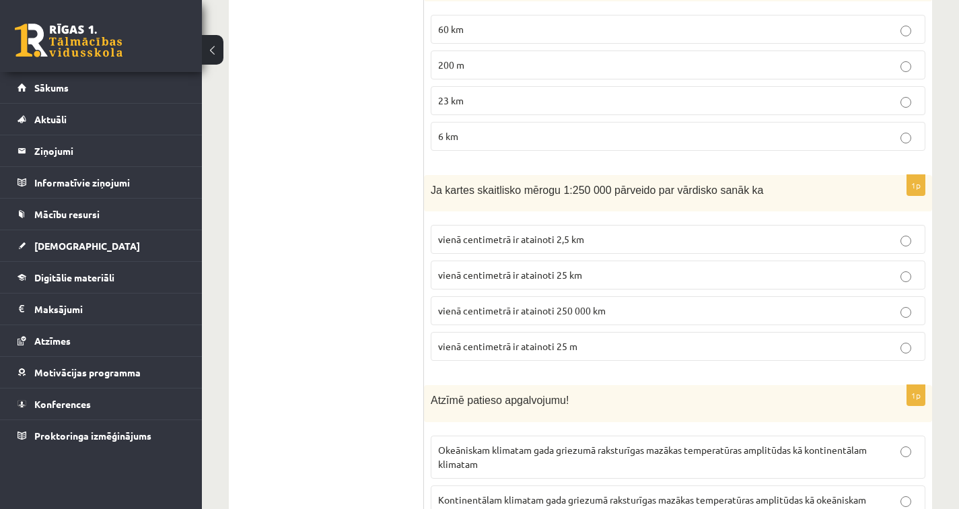
scroll to position [5171, 0]
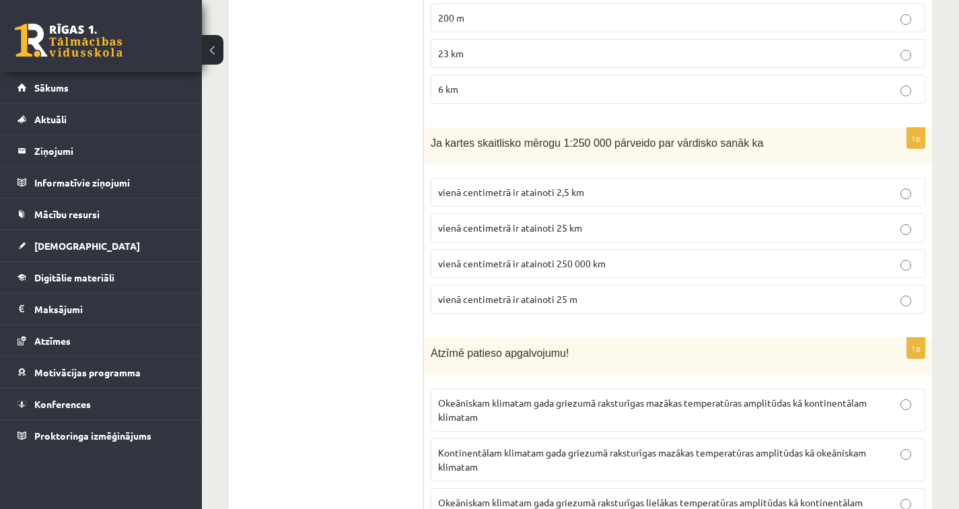
click at [489, 185] on p "vienā centimetrā ir atainoti 2,5 km" at bounding box center [678, 192] width 480 height 14
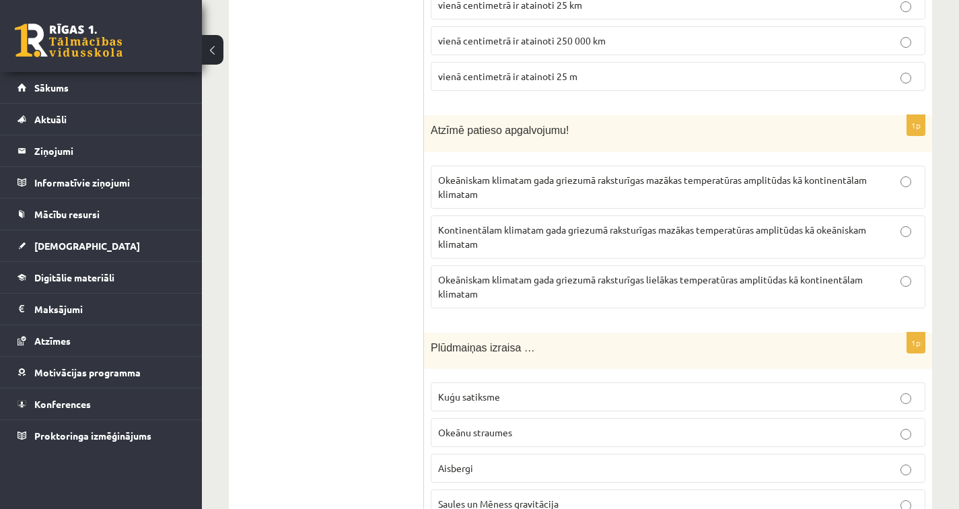
scroll to position [5407, 0]
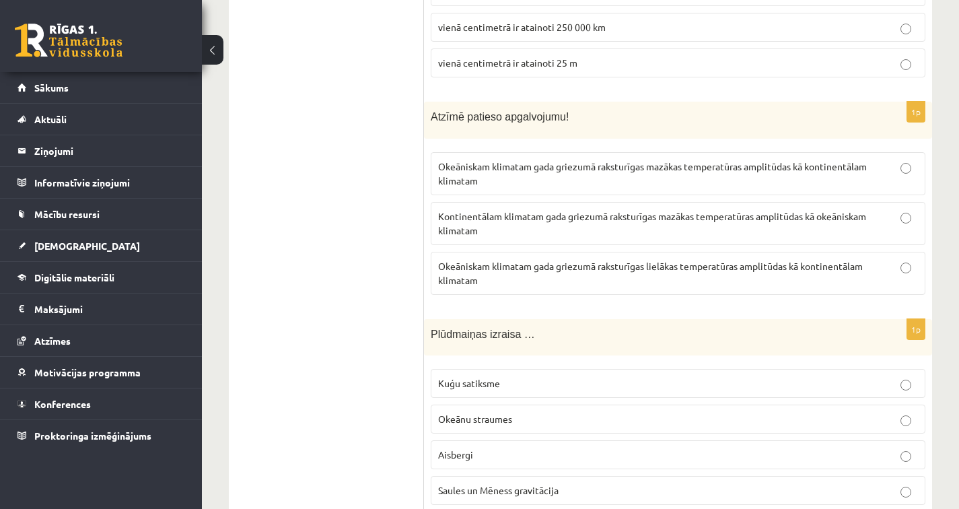
click at [506, 278] on p "Okeāniskam klimatam gada griezumā raksturīgas lielākas temperatūras amplitūdas …" at bounding box center [678, 273] width 480 height 28
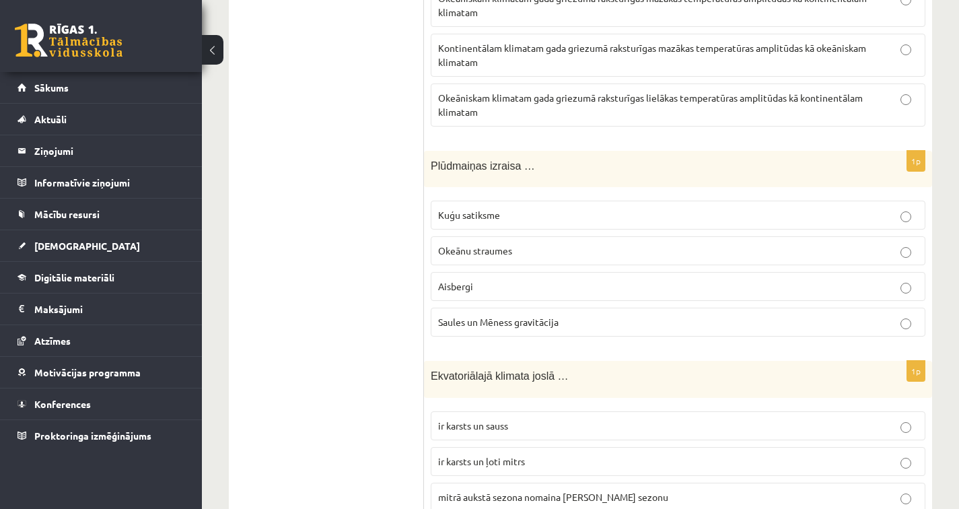
scroll to position [5576, 0]
click at [476, 316] on span "Saules un Mēness gravitācija" at bounding box center [498, 322] width 120 height 12
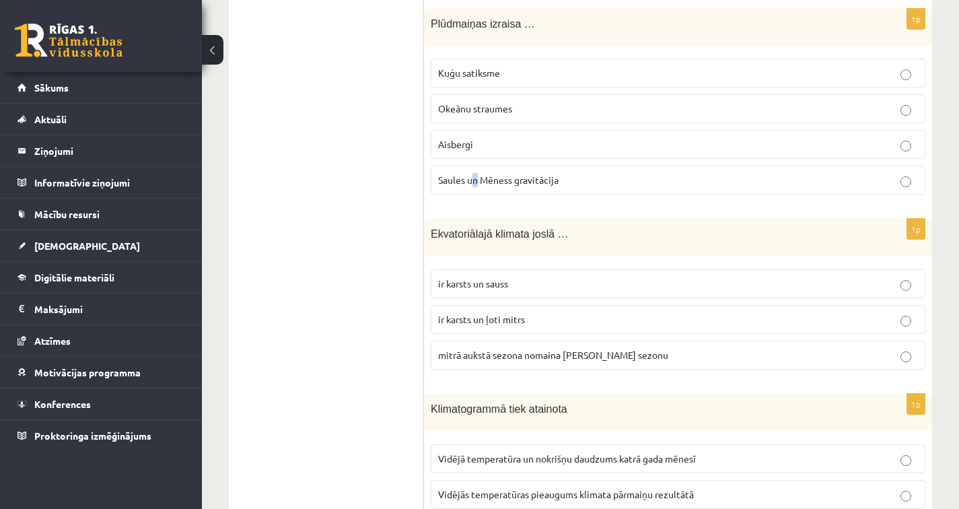
scroll to position [5732, 0]
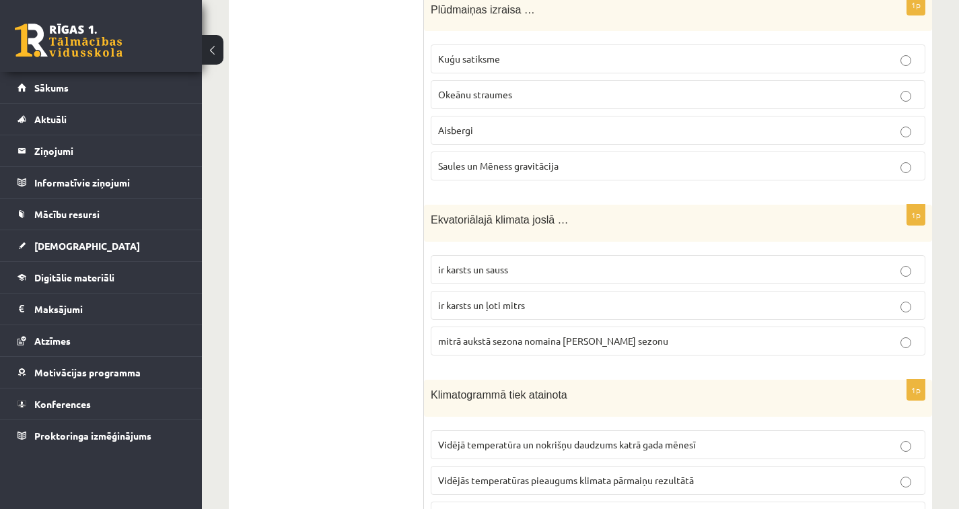
click at [584, 159] on p "Saules un Mēness gravitācija" at bounding box center [678, 166] width 480 height 14
click at [513, 305] on span "ir karsts un ļoti mitrs" at bounding box center [481, 305] width 87 height 12
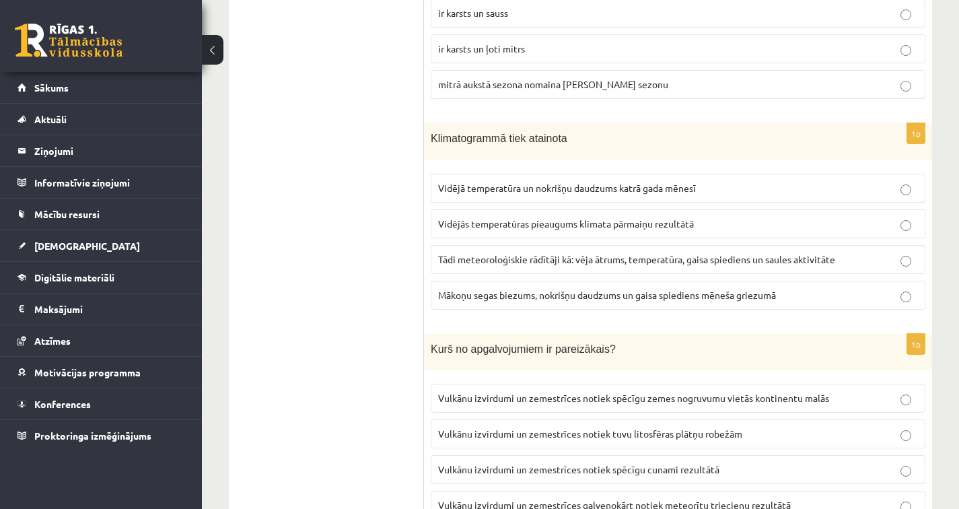
scroll to position [5989, 0]
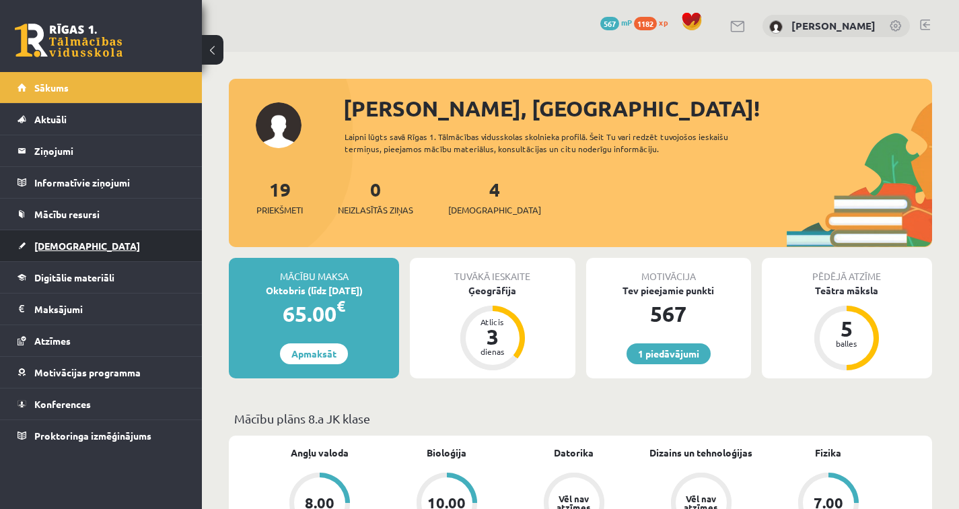
click at [56, 251] on link "[DEMOGRAPHIC_DATA]" at bounding box center [101, 245] width 168 height 31
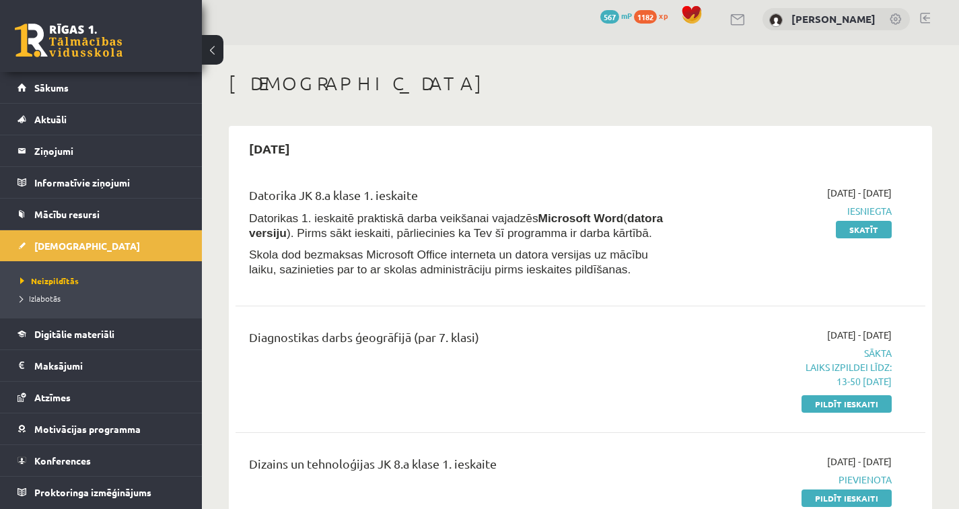
scroll to position [17, 0]
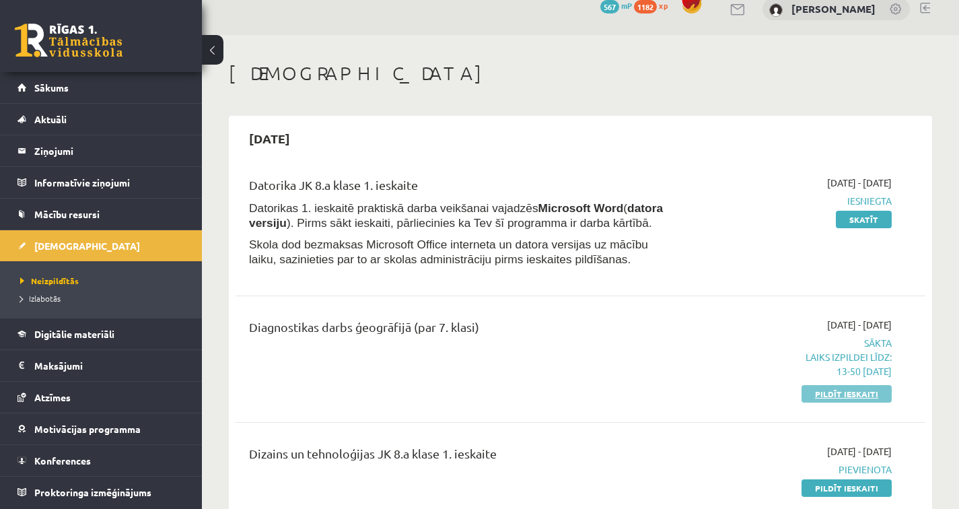
click at [814, 392] on link "Pildīt ieskaiti" at bounding box center [847, 393] width 90 height 17
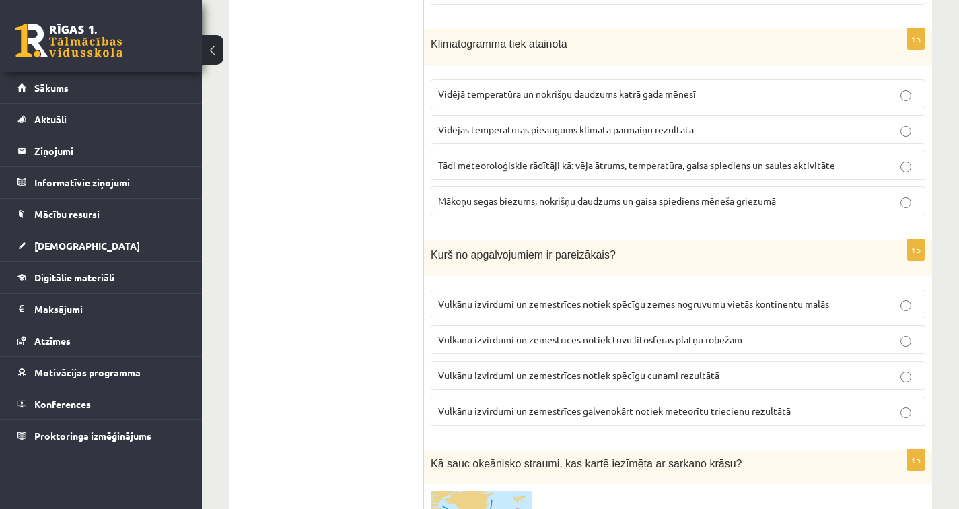
scroll to position [6083, 0]
drag, startPoint x: 431, startPoint y: 41, endPoint x: 504, endPoint y: 41, distance: 73.4
click at [504, 41] on span "Klimatogrammā tiek atainota" at bounding box center [499, 43] width 137 height 11
copy span "Klimatogrammā"
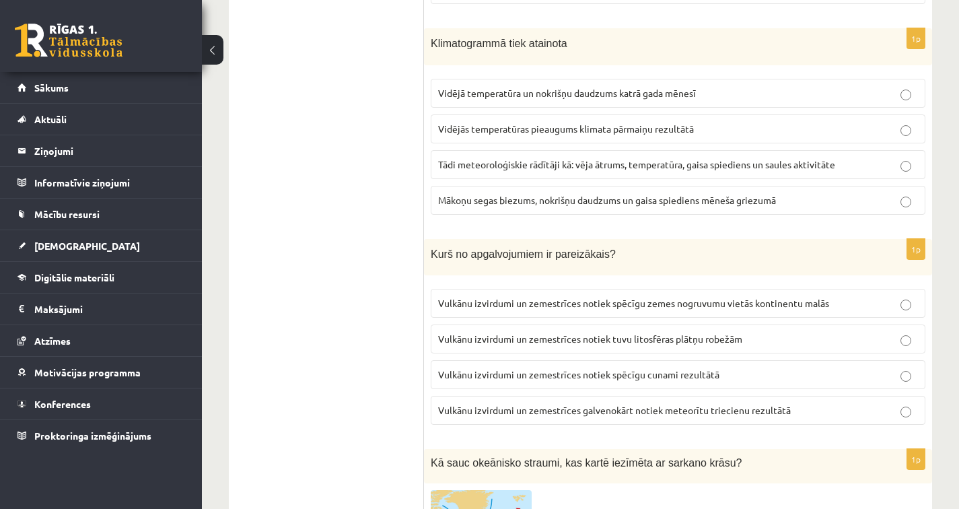
click at [590, 95] on p "Vidējā temperatūra un nokrišņu daudzums katrā gada mēnesī" at bounding box center [678, 93] width 480 height 14
click at [453, 92] on span "Vidējā temperatūra un nokrišņu daudzums katrā gada mēnesī" at bounding box center [567, 93] width 258 height 12
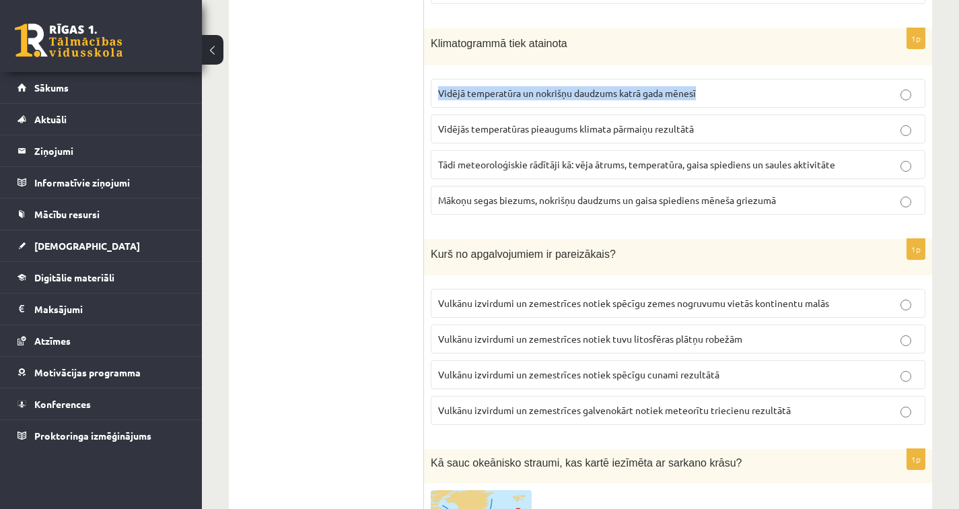
click at [453, 92] on span "Vidējā temperatūra un nokrišņu daudzums katrā gada mēnesī" at bounding box center [567, 93] width 258 height 12
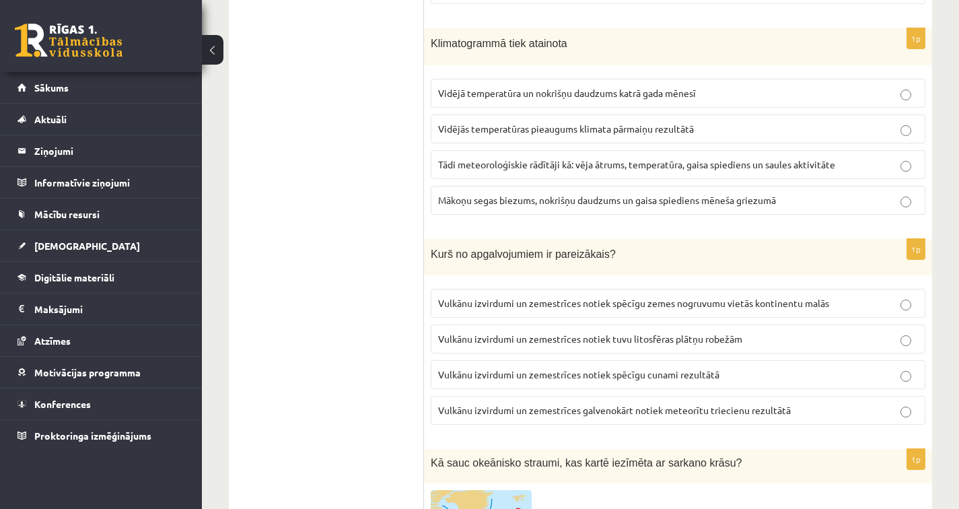
click at [437, 100] on label "Vidējā temperatūra un nokrišņu daudzums katrā gada mēnesī" at bounding box center [678, 93] width 495 height 29
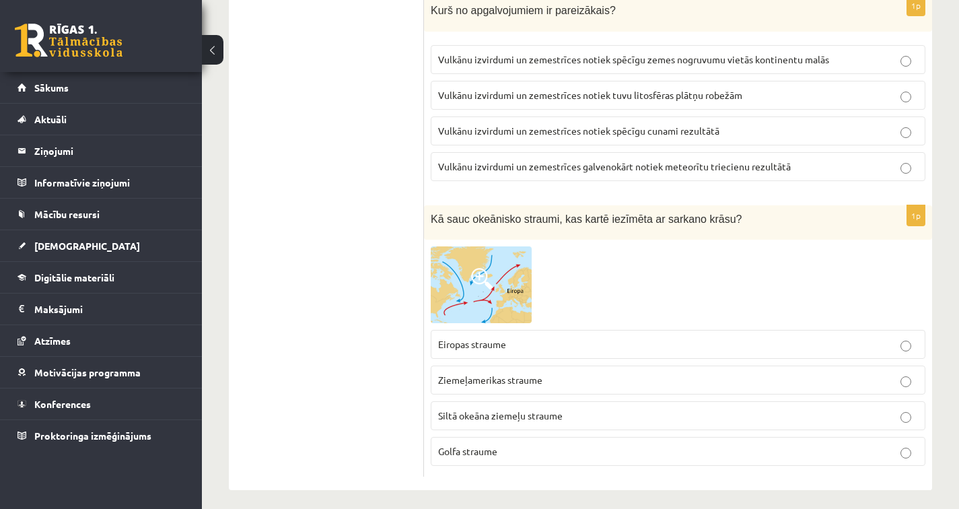
scroll to position [6331, 0]
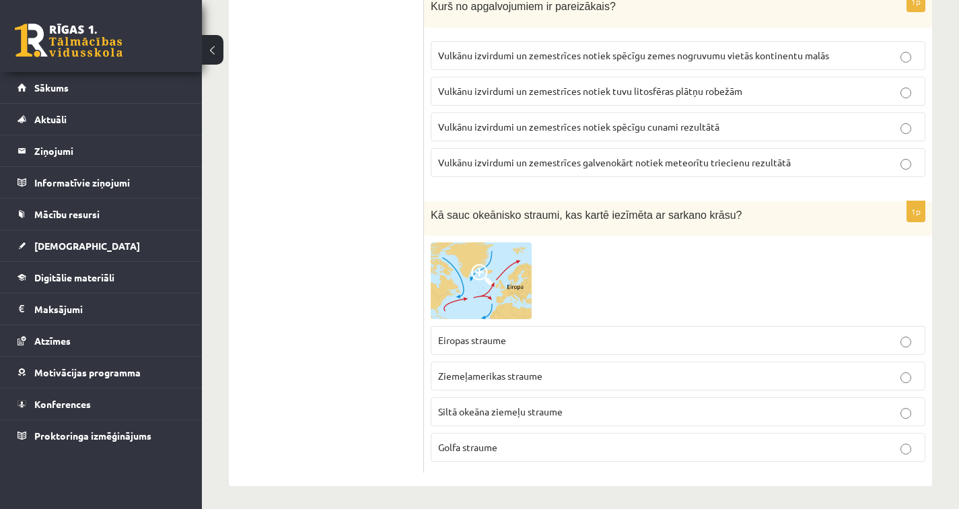
click at [461, 55] on span "Vulkānu izvirdumi un zemestrīces notiek spēcīgu zemes nogruvumu vietās kontinen…" at bounding box center [633, 55] width 391 height 12
click at [766, 84] on p "Vulkānu izvirdumi un zemestrīces notiek tuvu litosfēras plātņu robežām" at bounding box center [678, 91] width 480 height 14
click at [456, 297] on img at bounding box center [481, 280] width 101 height 77
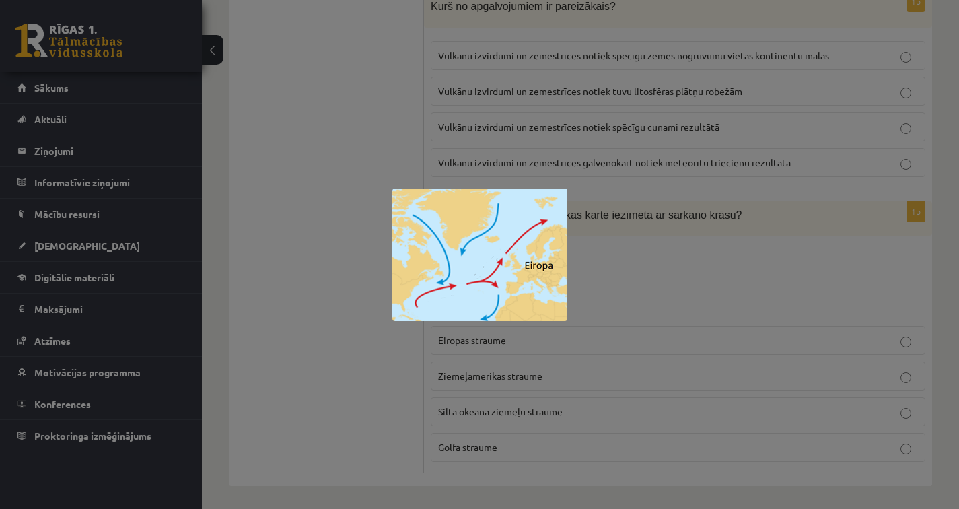
click at [509, 337] on div at bounding box center [479, 254] width 959 height 509
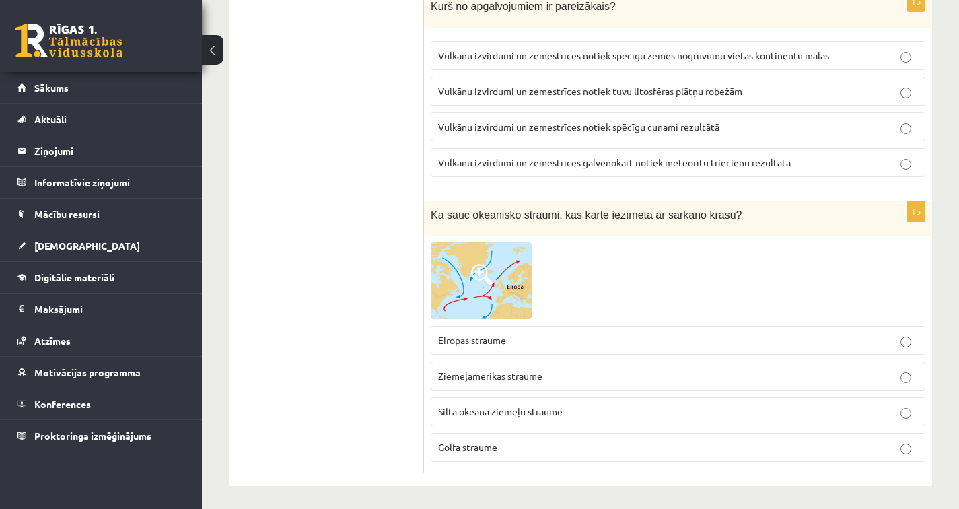
click at [533, 337] on p "Eiropas straume" at bounding box center [678, 340] width 480 height 14
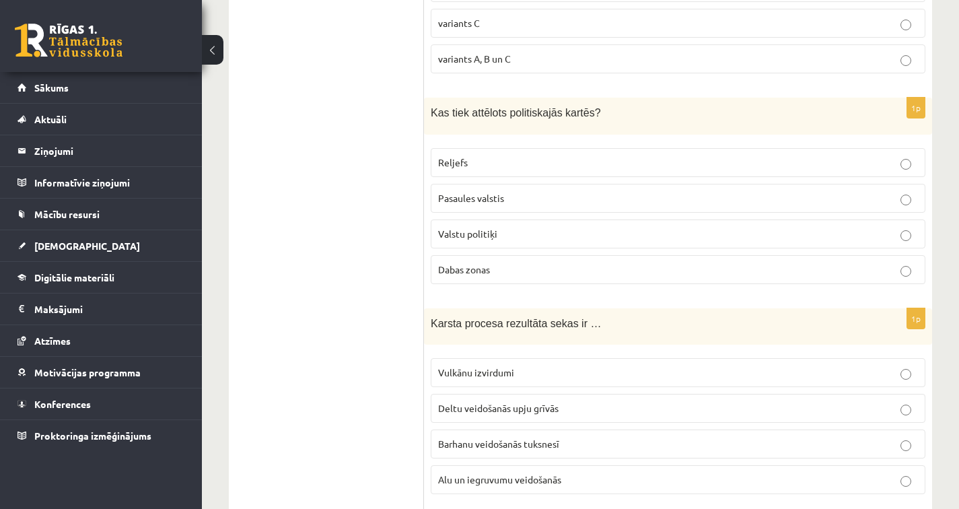
scroll to position [0, 0]
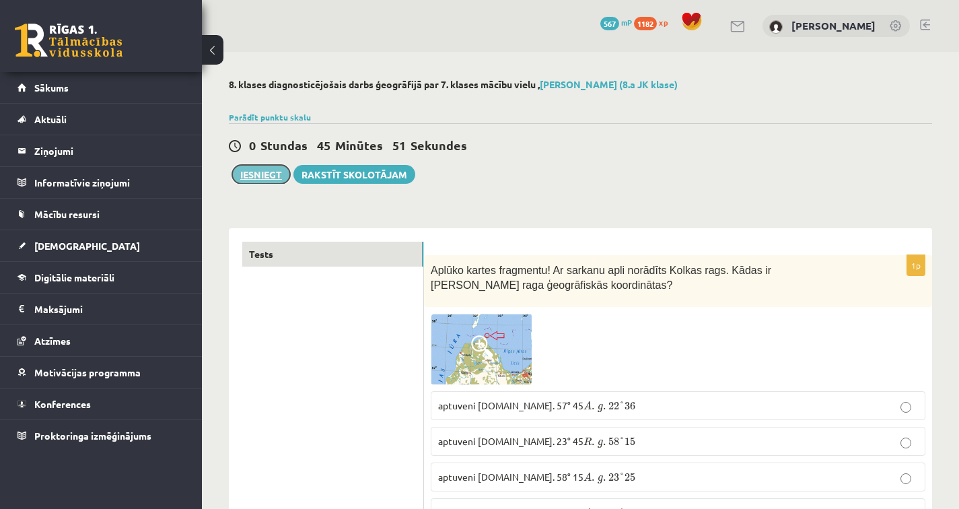
click at [262, 170] on button "Iesniegt" at bounding box center [261, 174] width 58 height 19
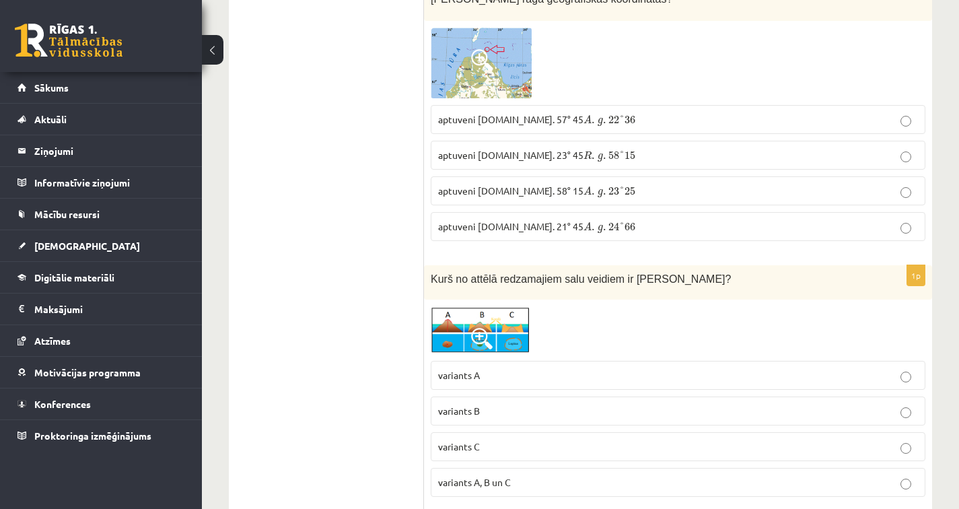
scroll to position [13, 0]
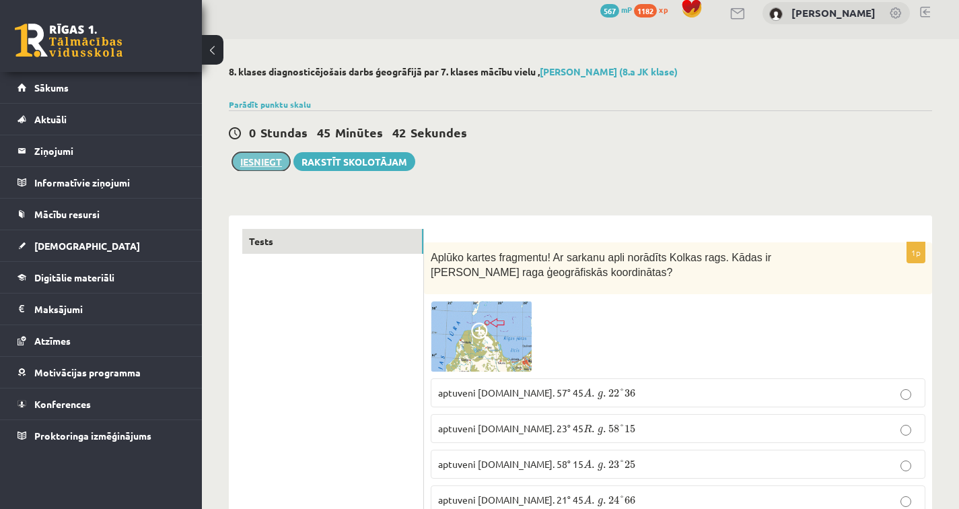
click at [263, 166] on button "Iesniegt" at bounding box center [261, 161] width 58 height 19
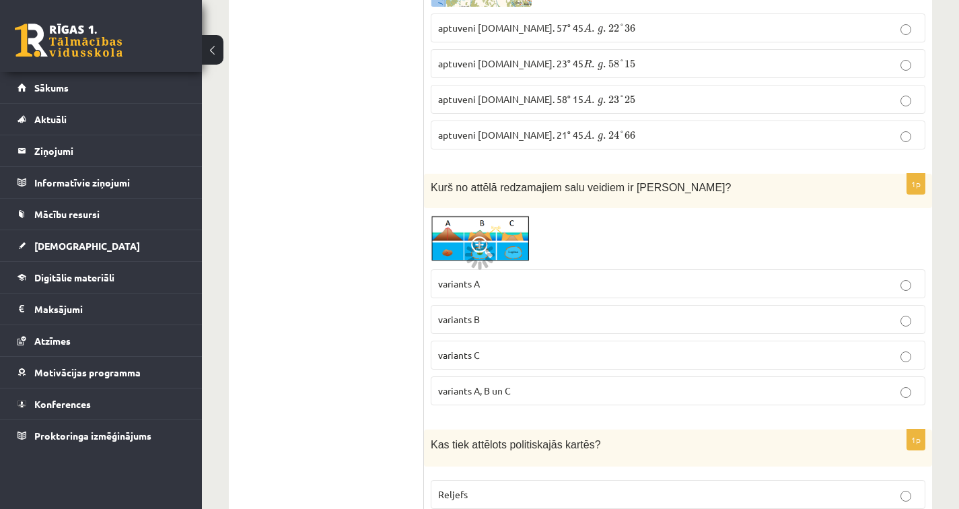
scroll to position [0, 0]
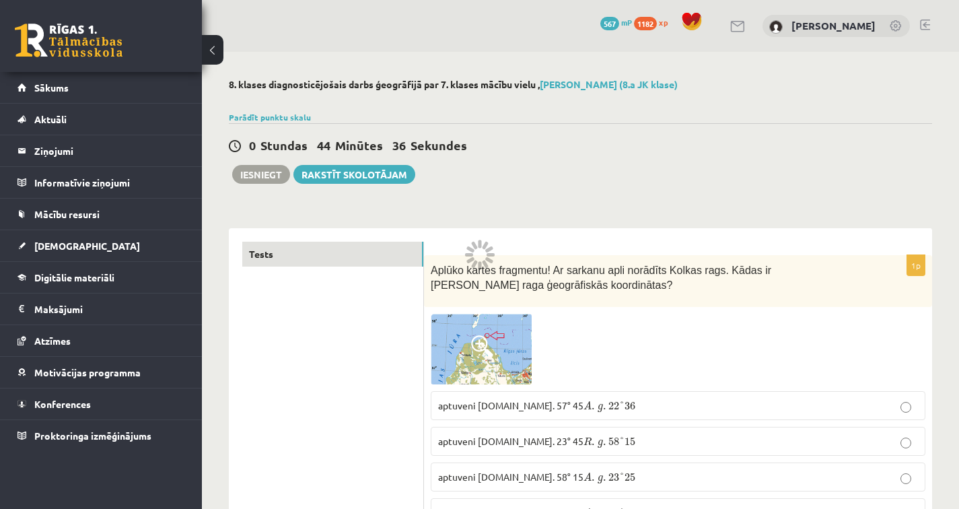
click at [301, 148] on span "Stundas" at bounding box center [283, 144] width 47 height 15
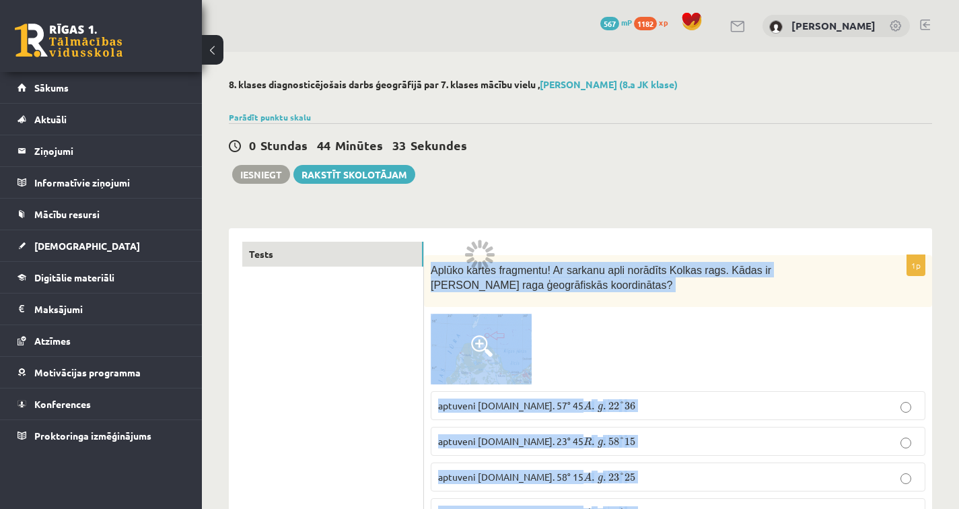
click at [476, 244] on body "0 Dāvanas 567 mP 1182 xp Luīze Vasiļjeva Sākums Aktuāli Kā mācīties eSKOLĀ Kont…" at bounding box center [479, 254] width 959 height 509
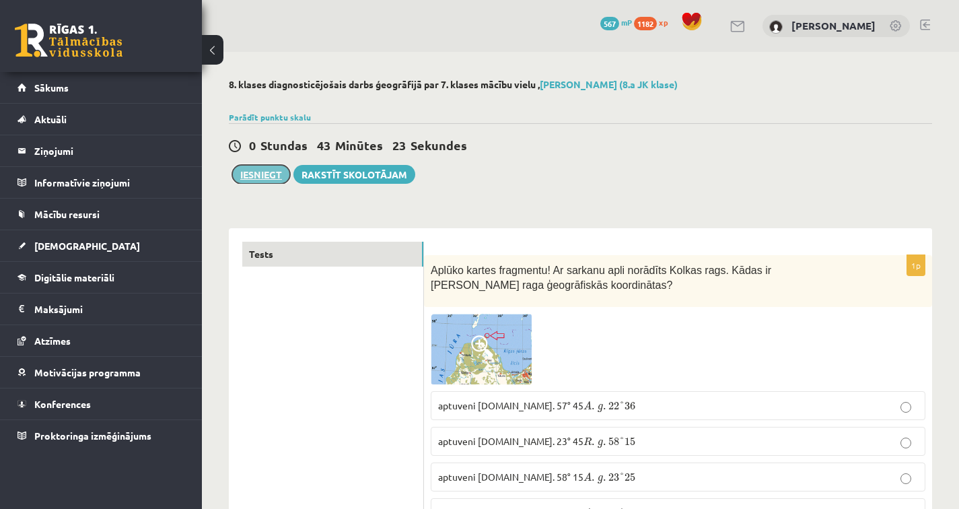
click at [260, 176] on button "Iesniegt" at bounding box center [261, 174] width 58 height 19
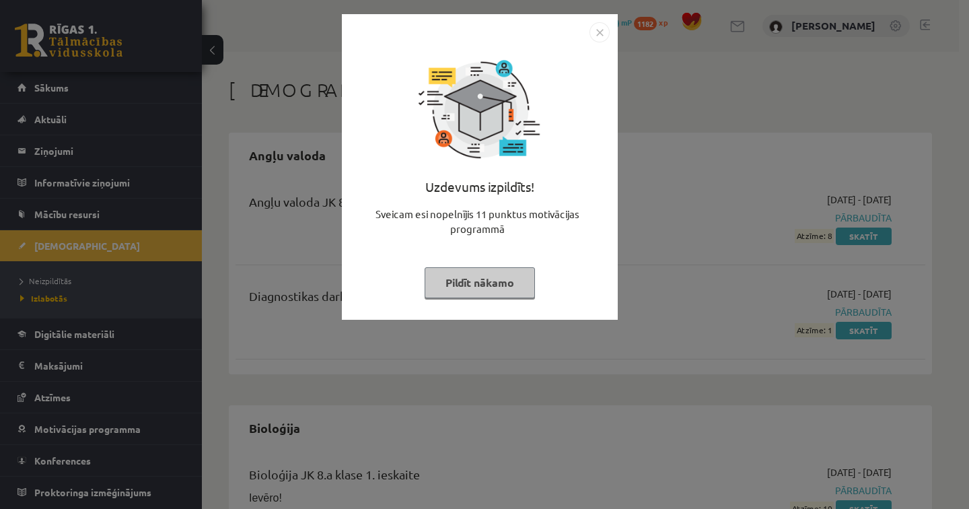
click at [469, 275] on button "Pildīt nākamo" at bounding box center [480, 282] width 110 height 31
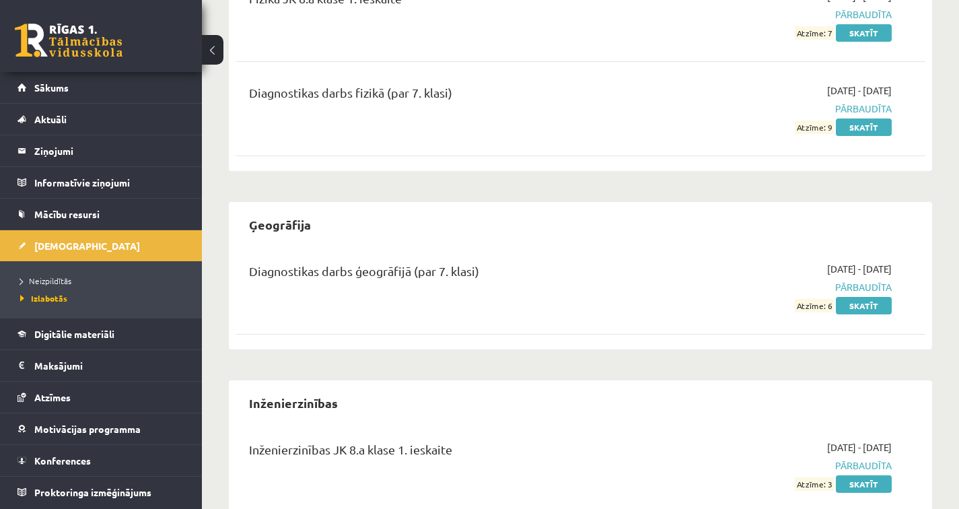
scroll to position [1277, 0]
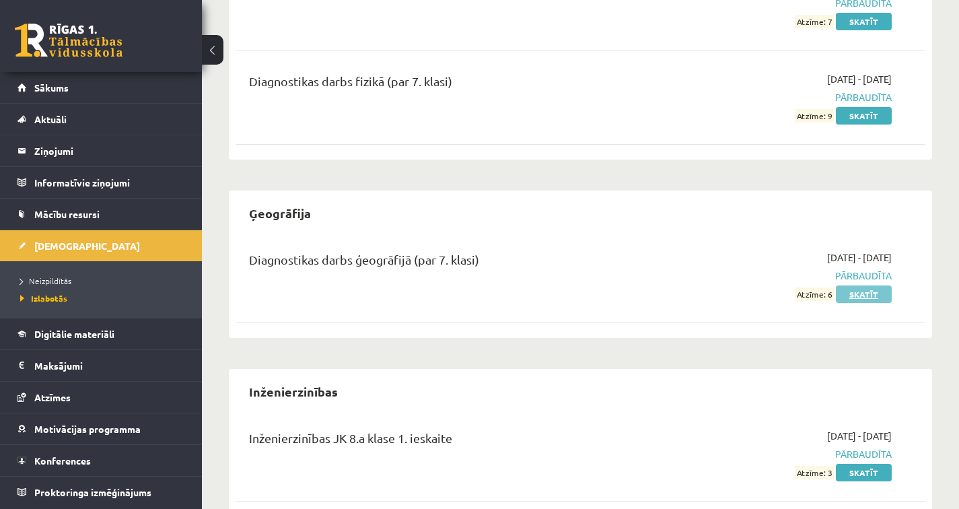
click at [863, 292] on link "Skatīt" at bounding box center [864, 293] width 56 height 17
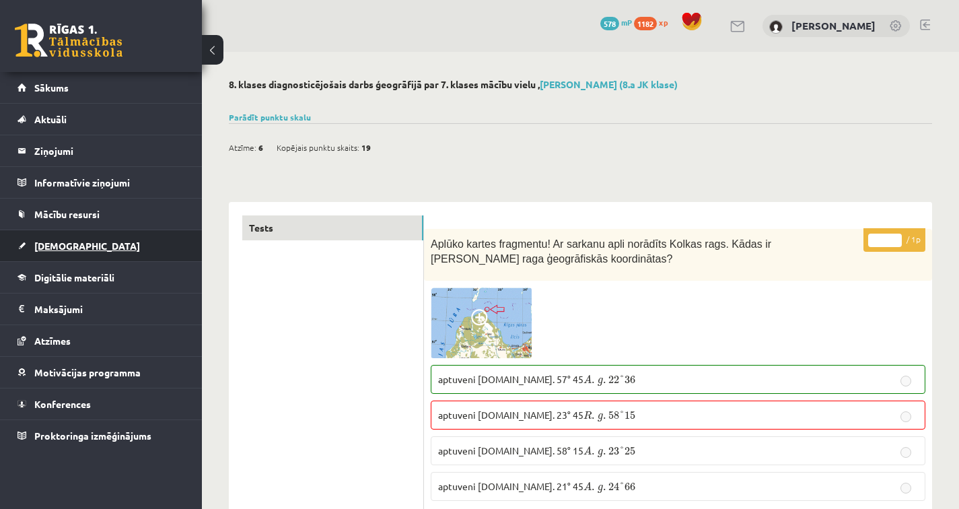
click at [113, 234] on link "[DEMOGRAPHIC_DATA]" at bounding box center [101, 245] width 168 height 31
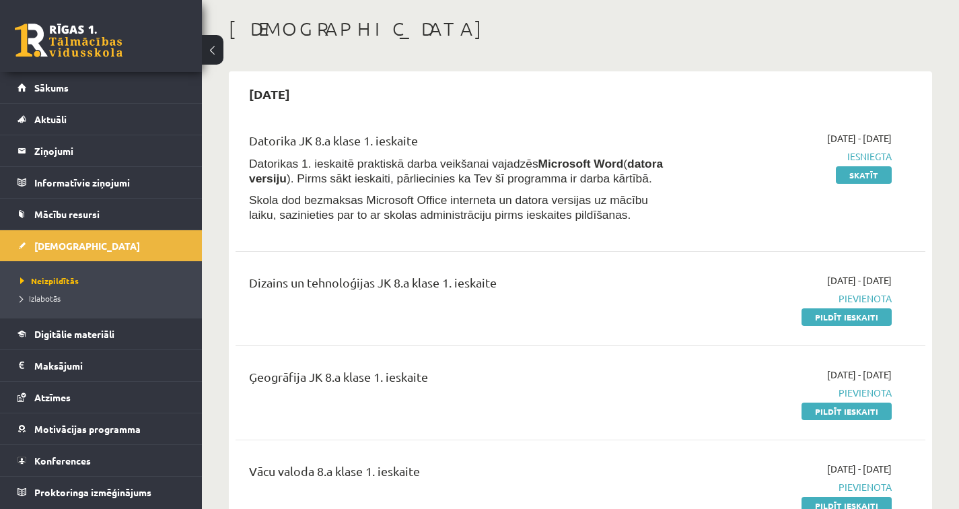
scroll to position [106, 0]
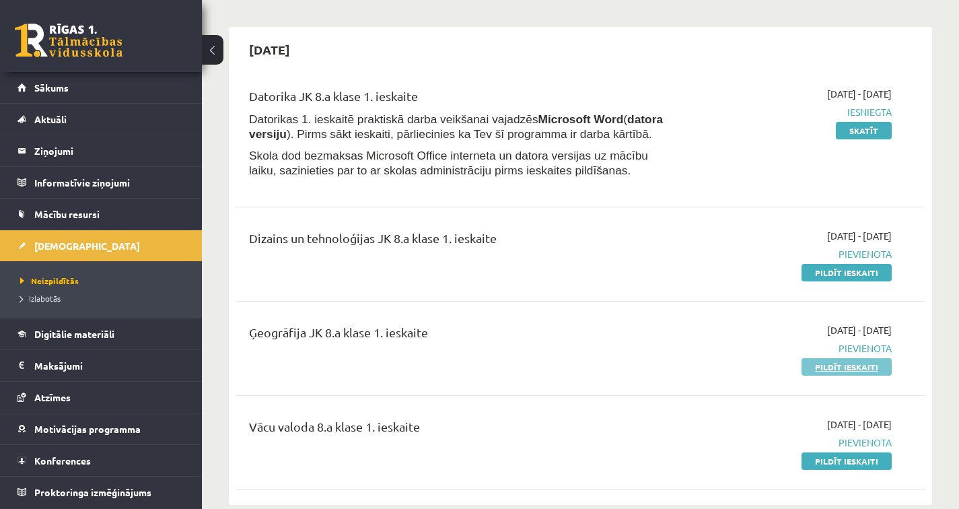
click at [852, 361] on link "Pildīt ieskaiti" at bounding box center [847, 366] width 90 height 17
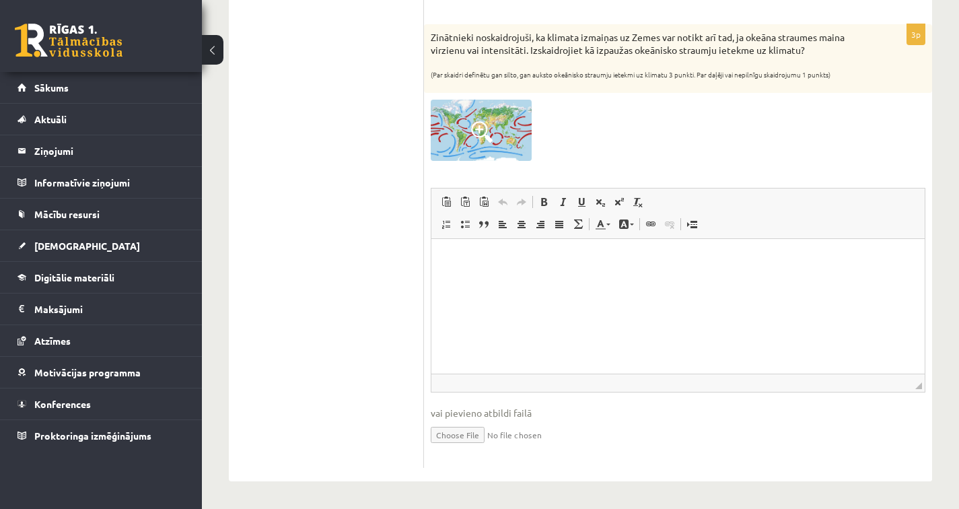
scroll to position [1147, 0]
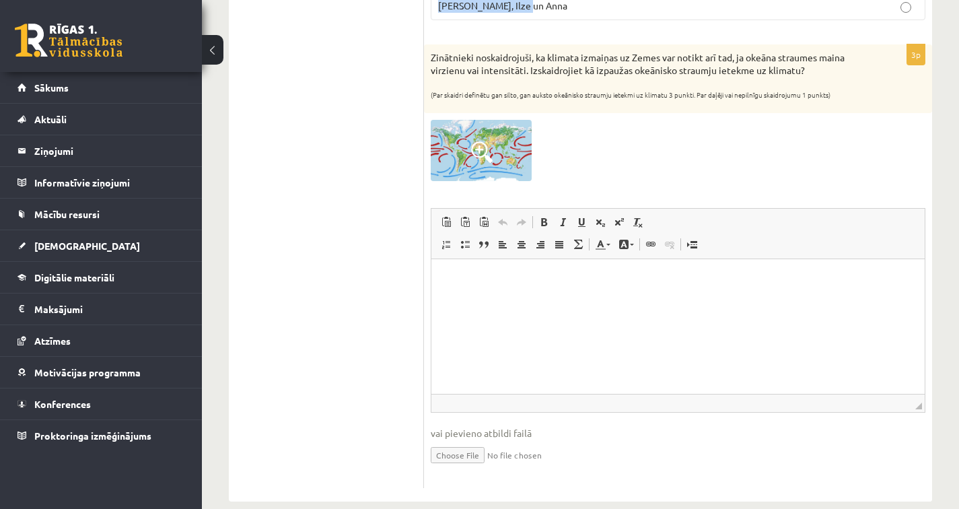
drag, startPoint x: 431, startPoint y: 176, endPoint x: 582, endPoint y: 24, distance: 214.6
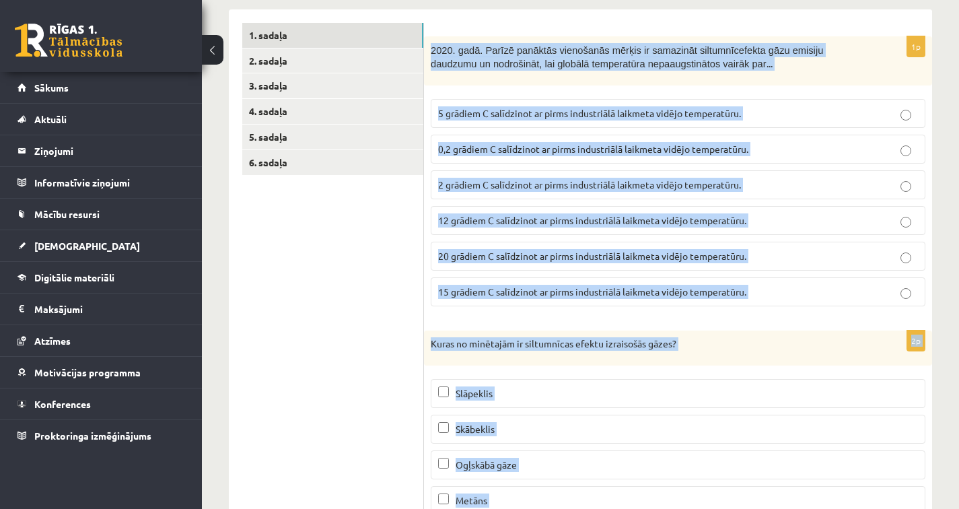
scroll to position [0, 0]
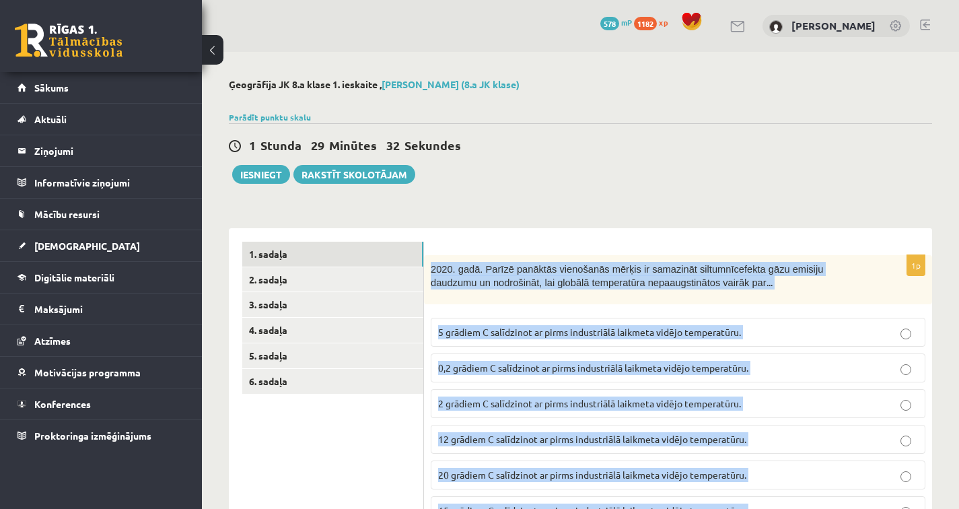
copy form "1603. lore. Ipsumd sitametc adipiscing elitse do eiusmodte incididuntutlab etdo…"
click at [451, 409] on p "2 grādiem C salīdzinot ar pirms industriālā laikmeta vidējo temperatūru." at bounding box center [678, 403] width 480 height 14
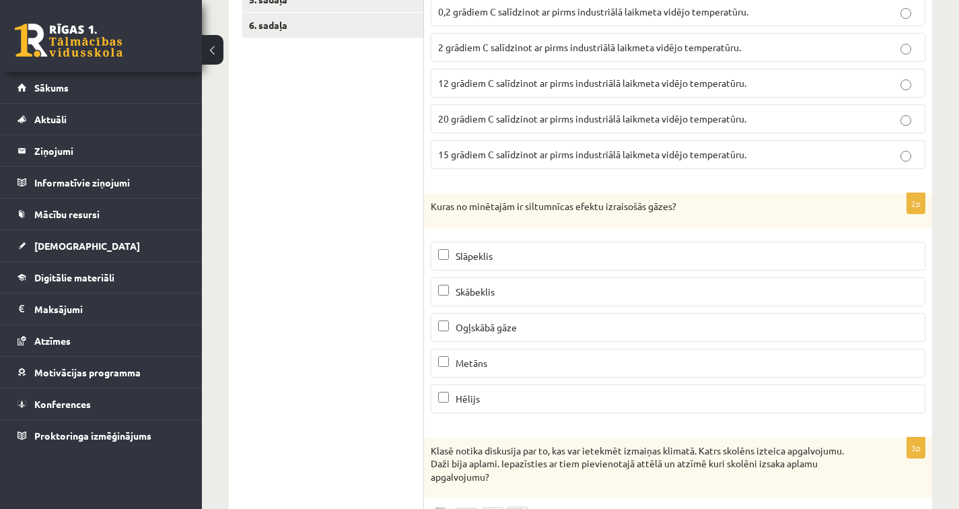
scroll to position [463, 0]
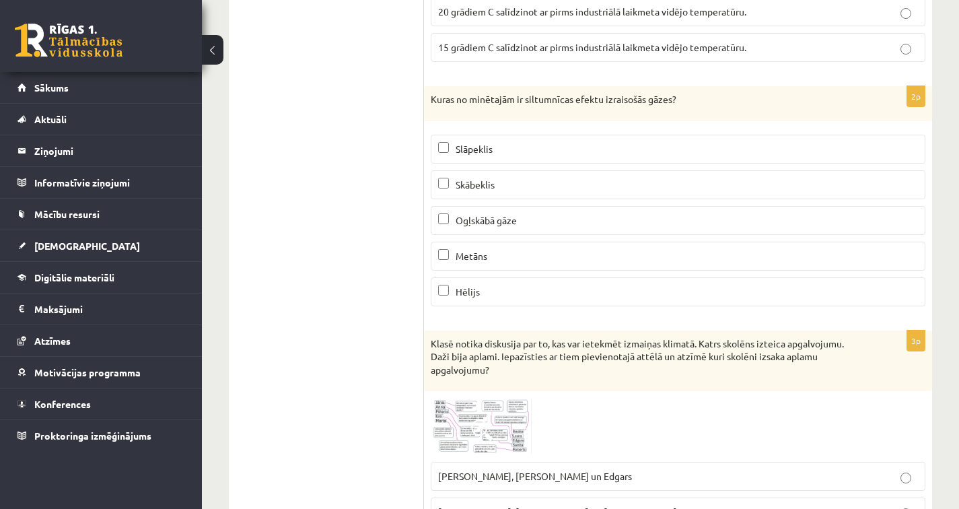
click at [492, 217] on span "Ogļskābā gāze" at bounding box center [486, 220] width 61 height 12
click at [511, 264] on label "Metāns" at bounding box center [678, 256] width 495 height 29
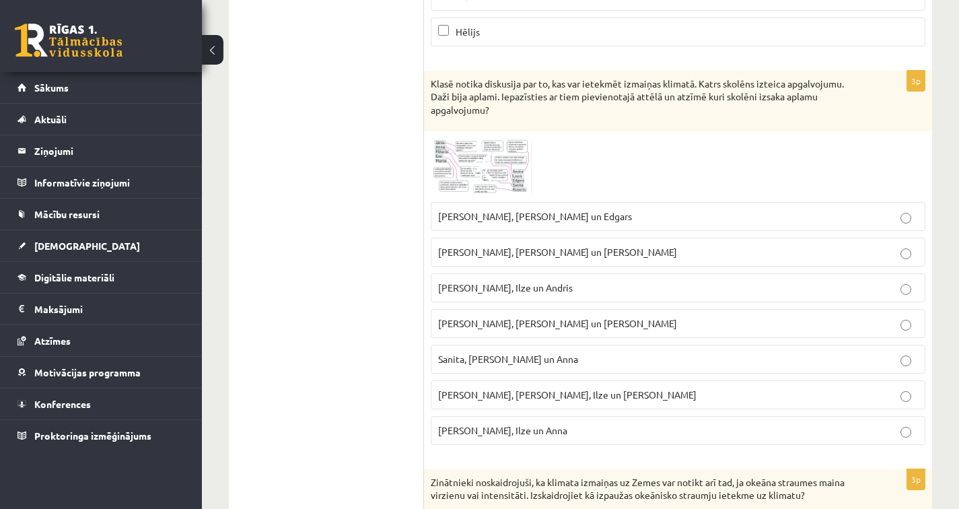
scroll to position [725, 0]
click at [474, 164] on span at bounding box center [482, 168] width 22 height 22
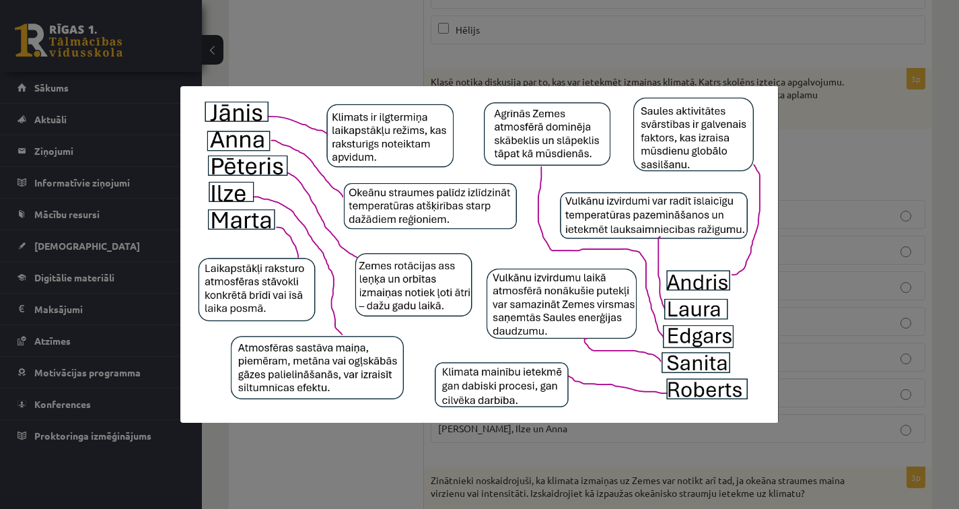
click at [856, 157] on div at bounding box center [479, 254] width 959 height 509
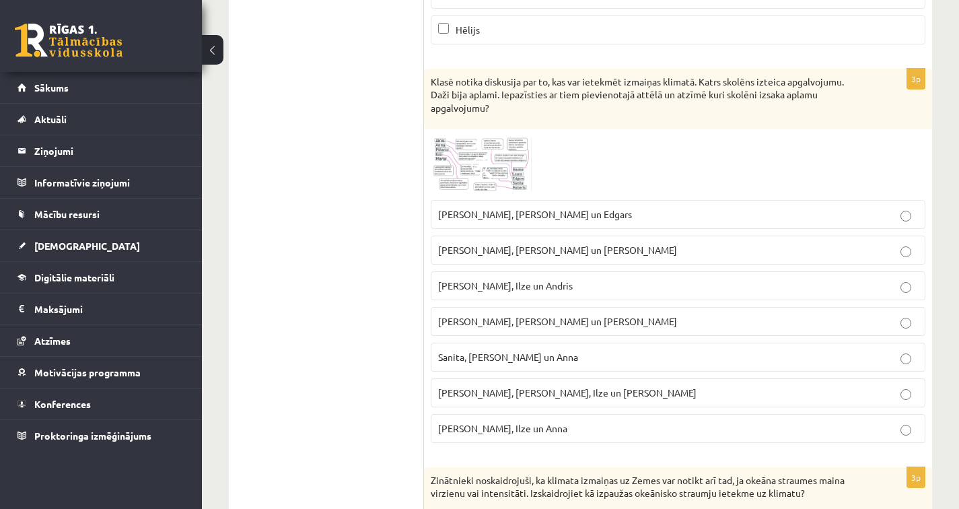
click at [517, 393] on span "Jānis, Pēteris, Ilze un Roberts" at bounding box center [567, 392] width 258 height 12
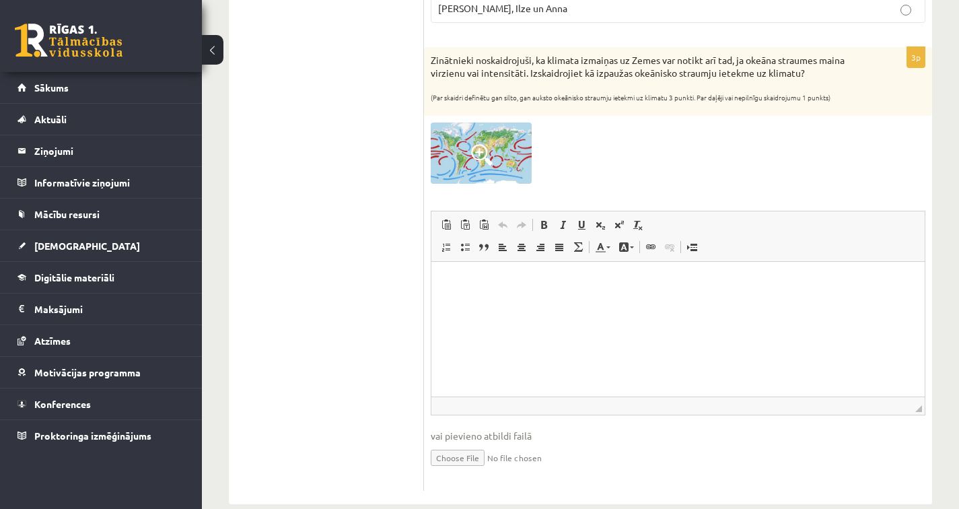
scroll to position [1168, 0]
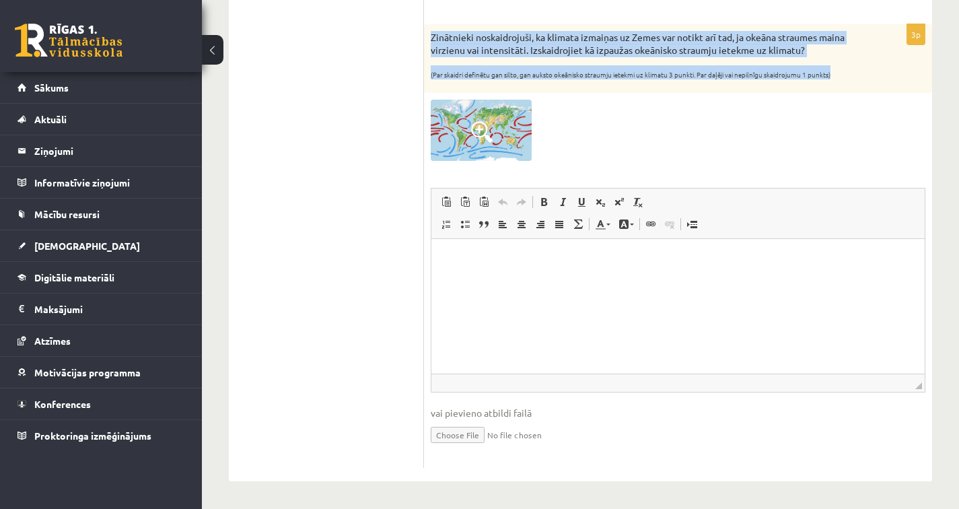
drag, startPoint x: 431, startPoint y: 35, endPoint x: 845, endPoint y: 76, distance: 415.9
click at [845, 76] on div "Zinātnieki noskaidrojuši, ka klimata izmaiņas uz Zemes var notikt arī tad, ja o…" at bounding box center [678, 58] width 508 height 69
copy div "Zinātnieki noskaidrojuši, ka klimata izmaiņas uz Zemes var notikt arī tad, ja o…"
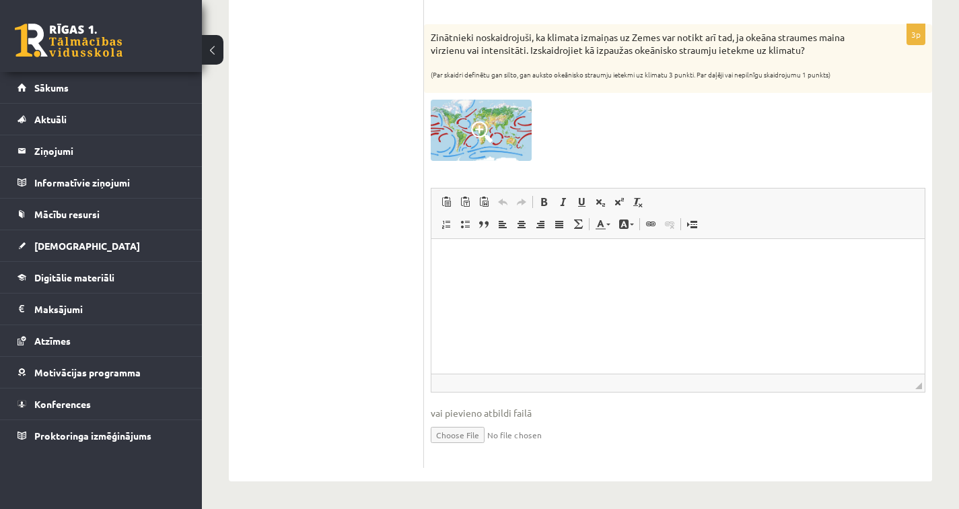
drag, startPoint x: 627, startPoint y: 144, endPoint x: 482, endPoint y: 50, distance: 172.7
click at [626, 143] on div at bounding box center [678, 130] width 495 height 61
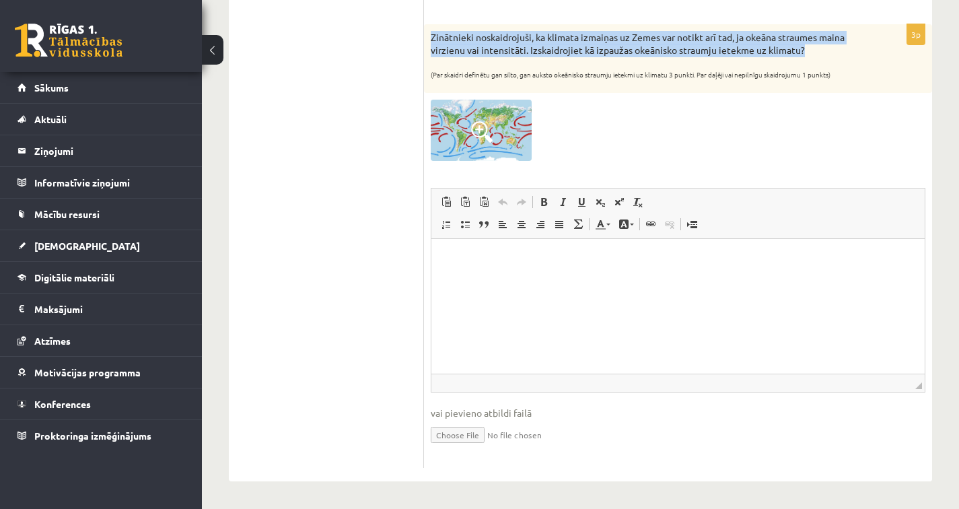
drag, startPoint x: 431, startPoint y: 35, endPoint x: 826, endPoint y: 44, distance: 395.8
click at [826, 44] on p "Zinātnieki noskaidrojuši, ka klimata izmaiņas uz Zemes var notikt arī tad, ja o…" at bounding box center [644, 44] width 427 height 26
copy p "Zinātnieki noskaidrojuši, ka klimata izmaiņas uz Zemes var notikt arī tad, ja o…"
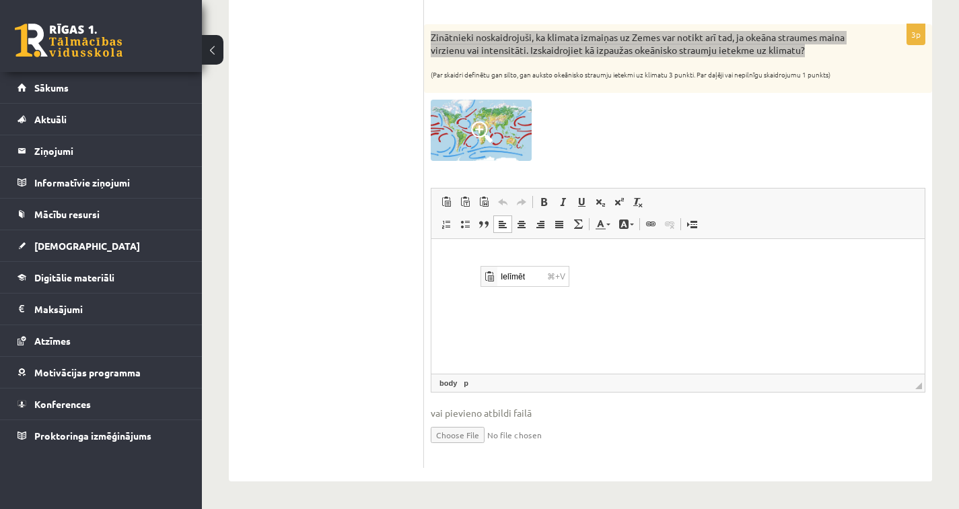
scroll to position [0, 0]
click at [459, 254] on p "Bagātinātā teksta redaktors, wiswyg-editor-user-answer-47433804454760" at bounding box center [678, 259] width 466 height 14
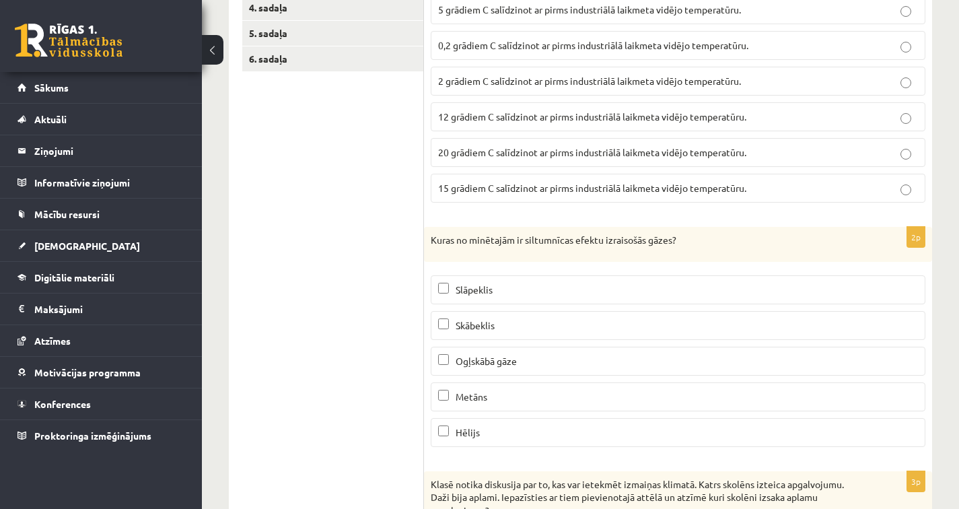
scroll to position [205, 0]
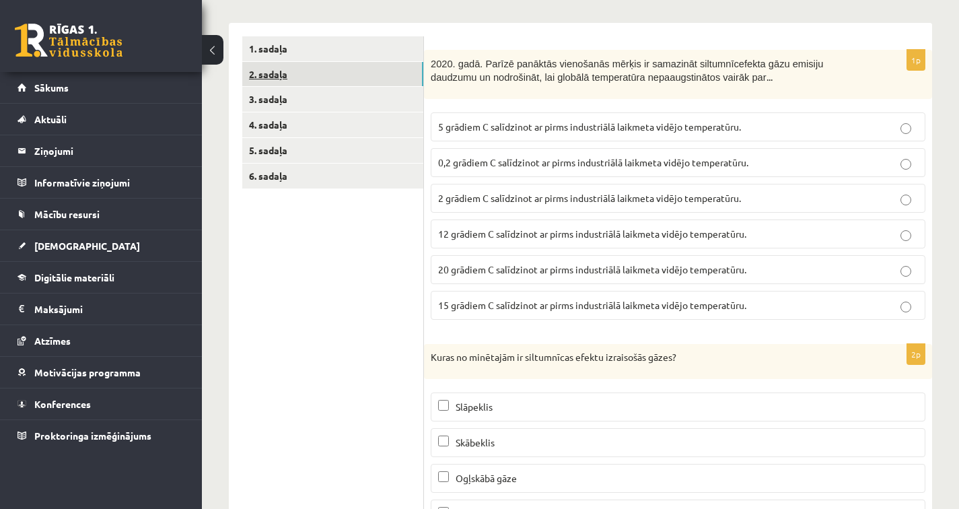
click at [304, 67] on link "2. sadaļa" at bounding box center [332, 74] width 181 height 25
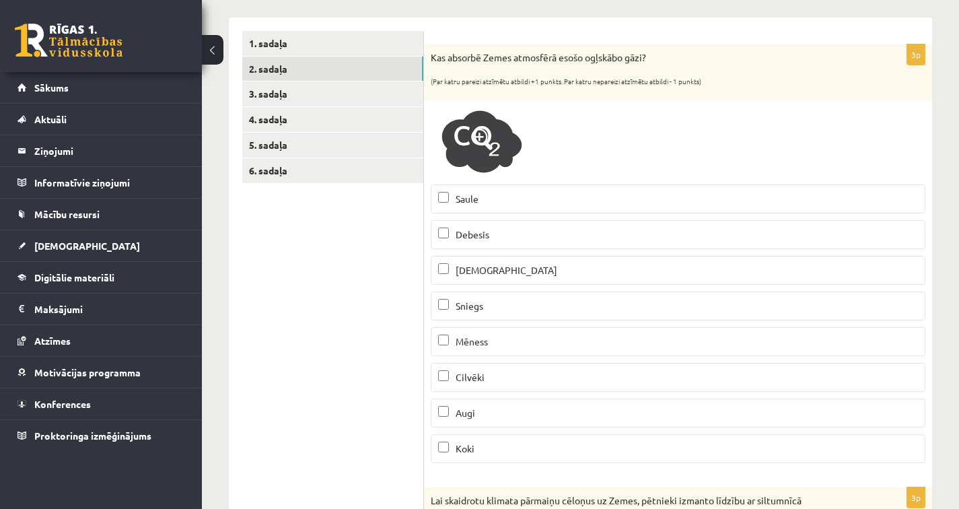
scroll to position [212, 0]
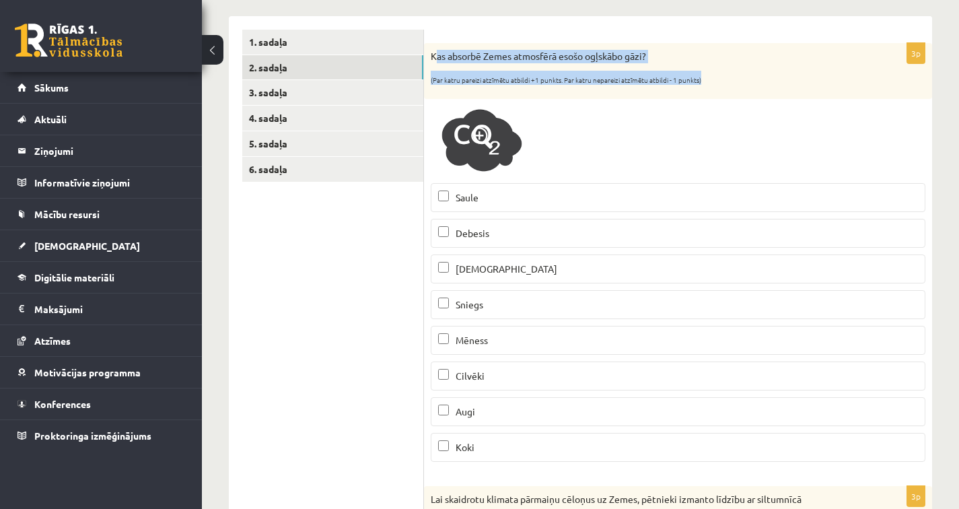
drag, startPoint x: 433, startPoint y: 51, endPoint x: 465, endPoint y: 172, distance: 125.2
click at [465, 172] on div "3p Kas absorbē Zemes atmosfērā esošo ogļskābo gāzi? (Par katru pareizi atzīmētu…" at bounding box center [678, 258] width 508 height 430
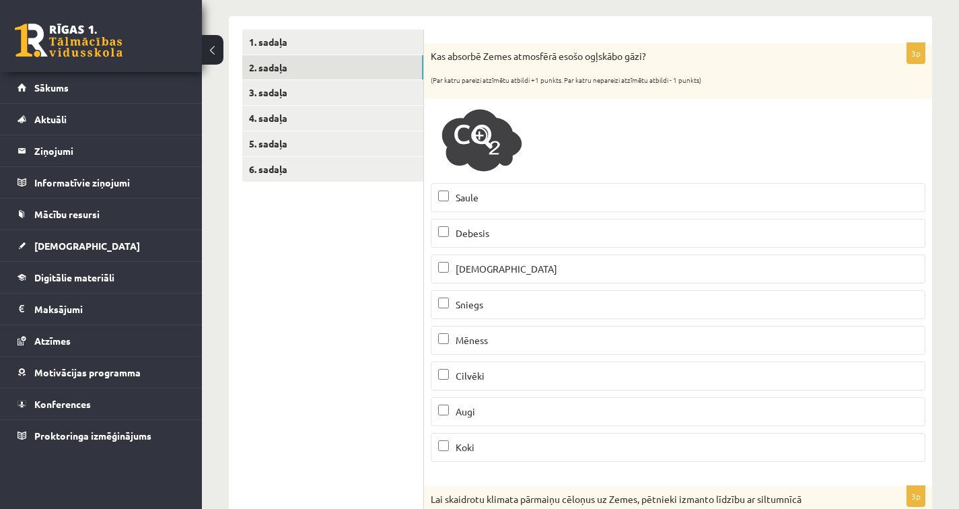
click at [427, 223] on div "3p Kas absorbē Zemes atmosfērā esošo ogļskābo gāzi? (Par katru pareizi atzīmētu…" at bounding box center [678, 258] width 508 height 430
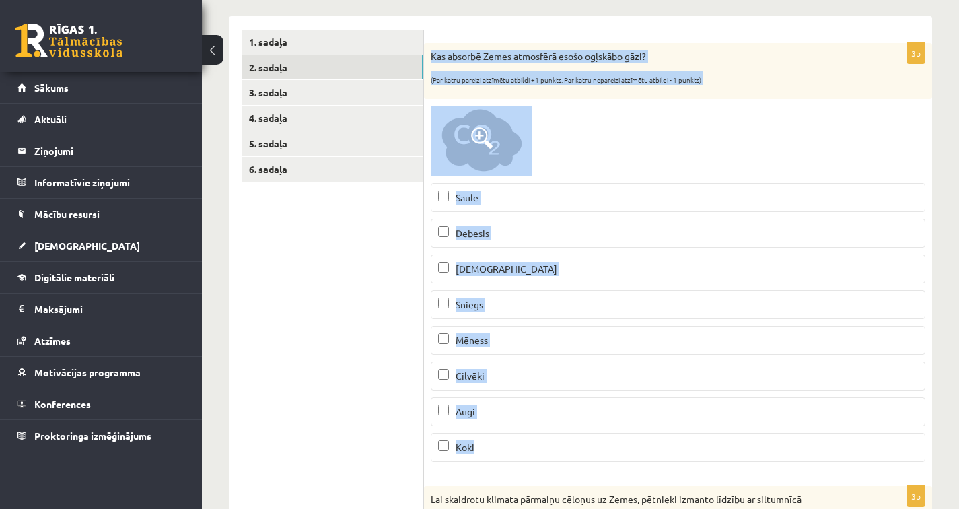
drag, startPoint x: 433, startPoint y: 55, endPoint x: 474, endPoint y: 448, distance: 395.2
click at [474, 448] on div "3p Kas absorbē Zemes atmosfērā esošo ogļskābo gāzi? (Par katru pareizi atzīmētu…" at bounding box center [678, 258] width 508 height 430
click at [557, 108] on div at bounding box center [678, 141] width 495 height 71
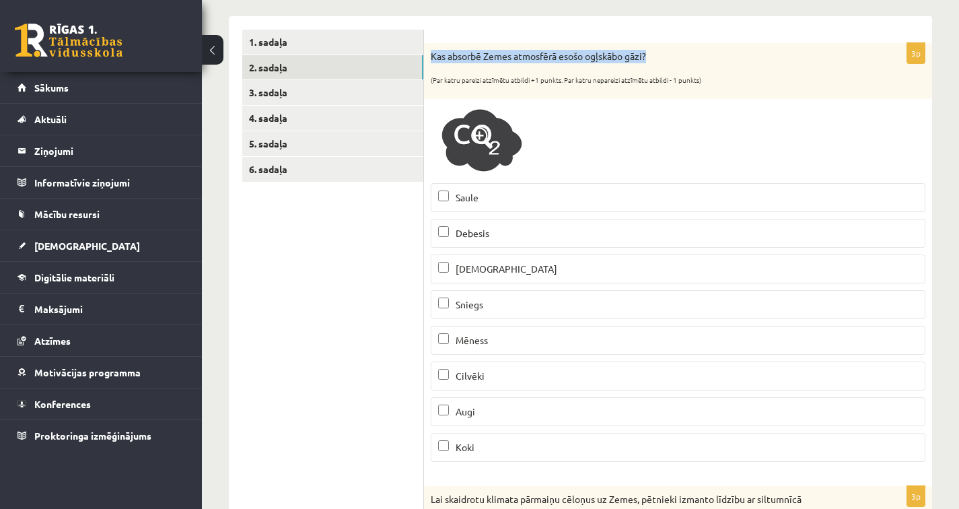
drag, startPoint x: 432, startPoint y: 53, endPoint x: 661, endPoint y: 54, distance: 228.8
click at [661, 54] on p "Kas absorbē Zemes atmosfērā esošo ogļskābo gāzi?" at bounding box center [644, 56] width 427 height 13
copy p "Kas absorbē Zemes atmosfērā esošo ogļskābo gāzi?"
click at [487, 411] on p "Augi" at bounding box center [678, 411] width 480 height 14
click at [472, 455] on label "Koki" at bounding box center [678, 447] width 495 height 29
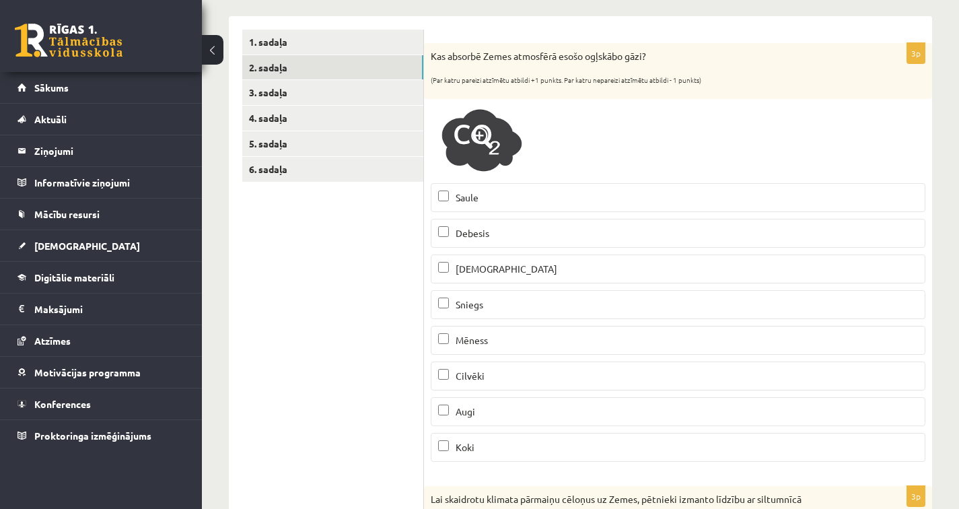
click at [496, 266] on p "Jūra" at bounding box center [678, 269] width 480 height 14
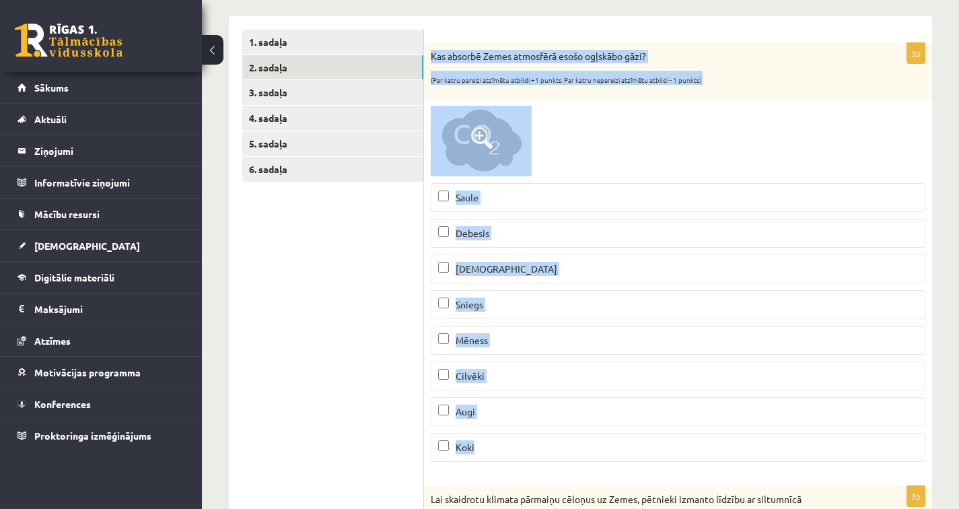
drag, startPoint x: 431, startPoint y: 52, endPoint x: 485, endPoint y: 446, distance: 397.3
click at [485, 446] on div "3p Kas absorbē Zemes atmosfērā esošo ogļskābo gāzi? (Par katru pareizi atzīmētu…" at bounding box center [678, 258] width 508 height 430
copy div "Kas absorbē Zemes atmosfērā esošo ogļskābo gāzi? (Par katru pareizi atzīmētu at…"
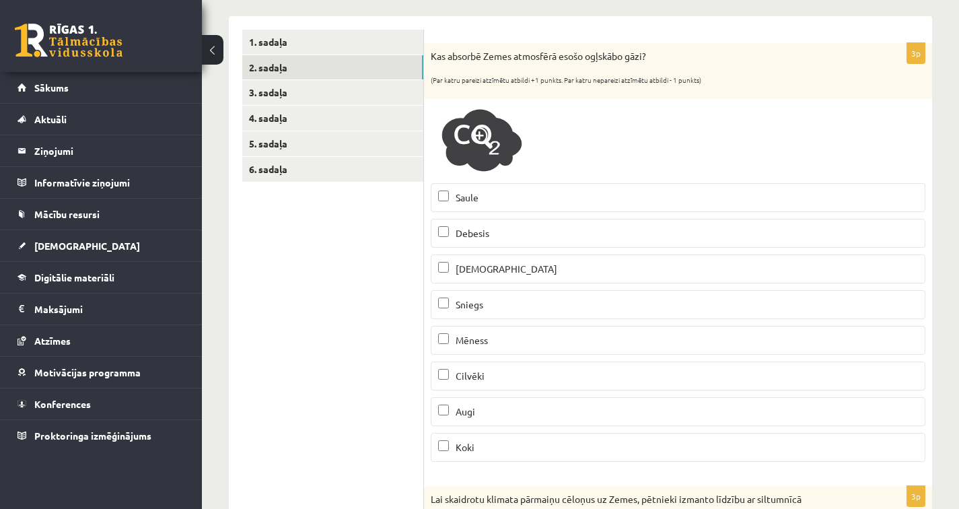
click at [364, 376] on ul "1. sadaļa 2. sadaļa 3. sadaļa 4. sadaļa 5. sadaļa 6. sadaļa" at bounding box center [333, 482] width 182 height 905
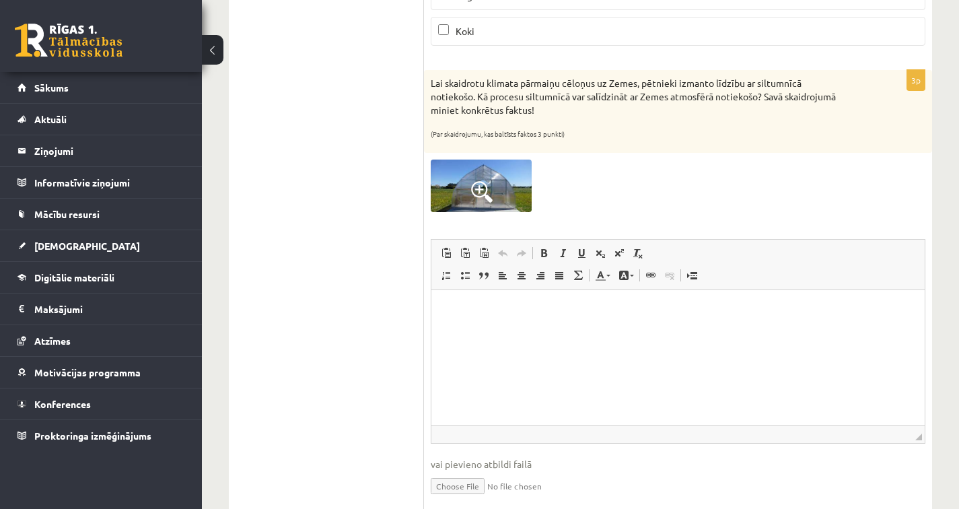
scroll to position [680, 0]
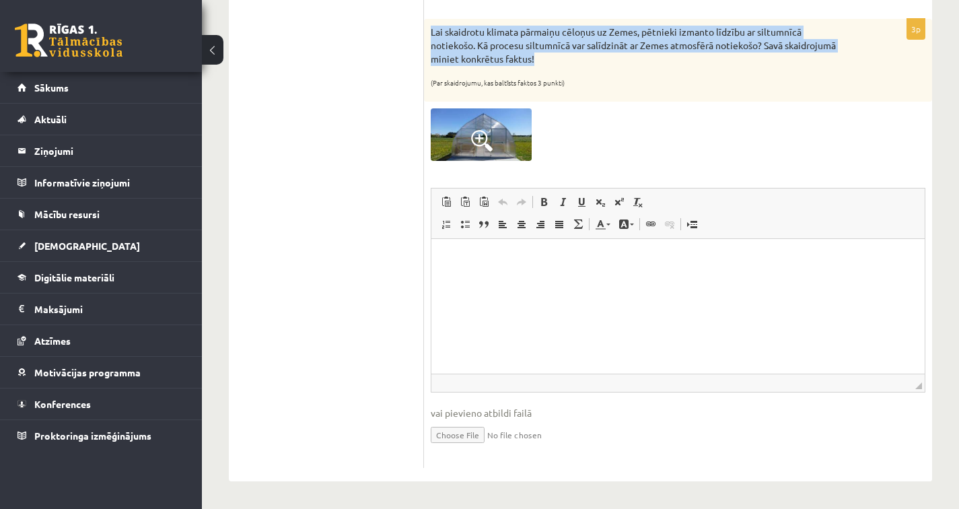
drag, startPoint x: 431, startPoint y: 30, endPoint x: 536, endPoint y: 61, distance: 108.6
click at [536, 61] on p "Lai skaidrotu klimata pārmaiņu cēloņus uz Zemes, pētnieki izmanto līdzību ar si…" at bounding box center [644, 46] width 427 height 40
copy p "Lai skaidrotu klimata pārmaiņu cēloņus uz Zemes, pētnieki izmanto līdzību ar si…"
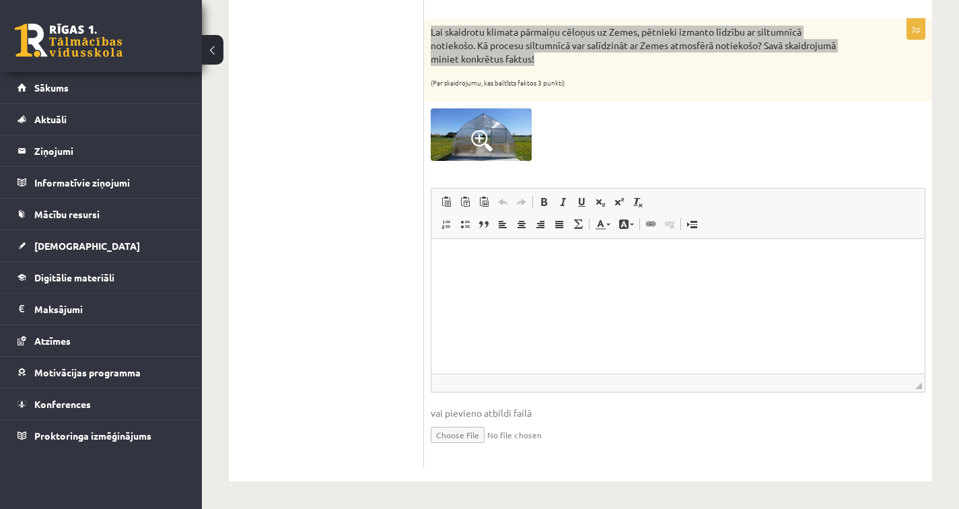
click at [467, 260] on p "Bagātinātā teksta redaktors, wiswyg-editor-user-answer-47433950037140" at bounding box center [678, 259] width 466 height 14
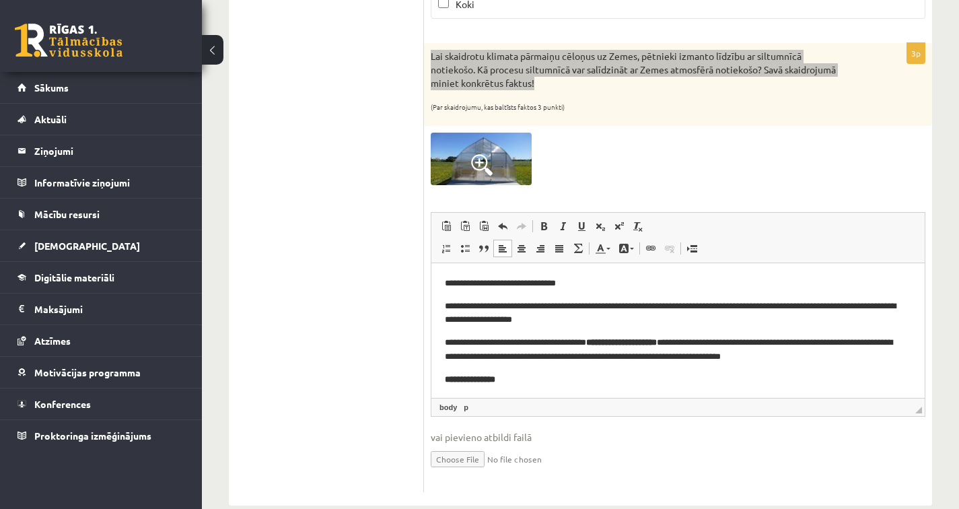
scroll to position [658, 0]
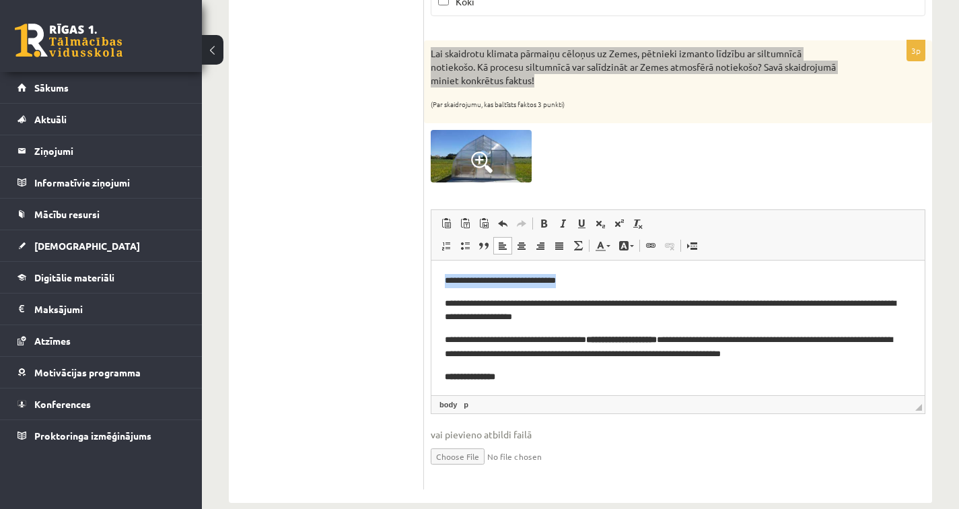
drag, startPoint x: 583, startPoint y: 285, endPoint x: 433, endPoint y: 283, distance: 150.1
click at [433, 283] on html "**********" at bounding box center [677, 362] width 493 height 205
click at [447, 304] on p "**********" at bounding box center [673, 311] width 456 height 28
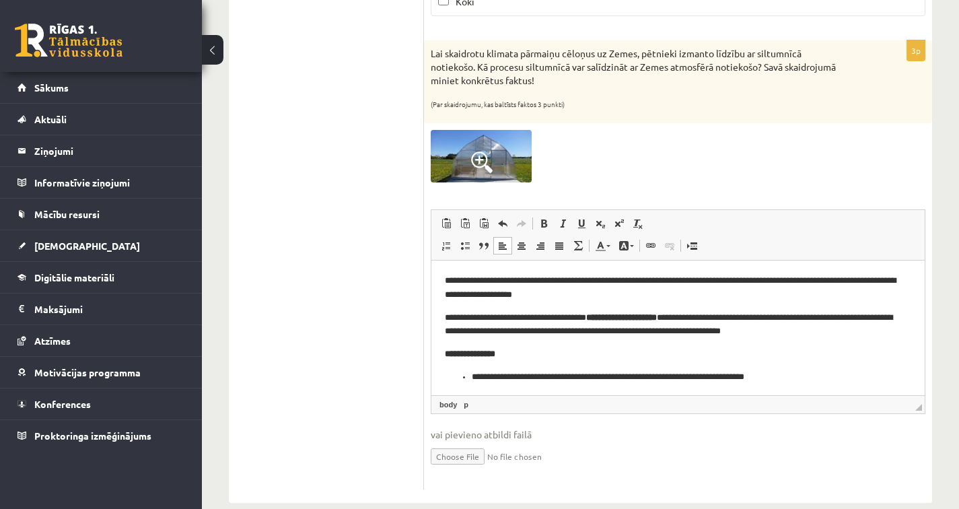
click at [411, 318] on ul "1. sadaļa 2. sadaļa 3. sadaļa 4. sadaļa 5. sadaļa 6. sadaļa" at bounding box center [333, 36] width 182 height 905
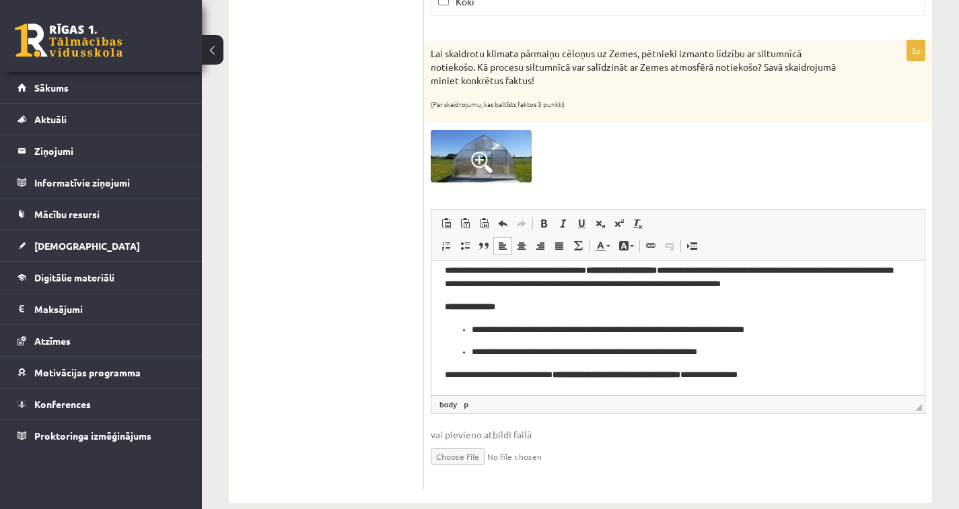
scroll to position [48, 0]
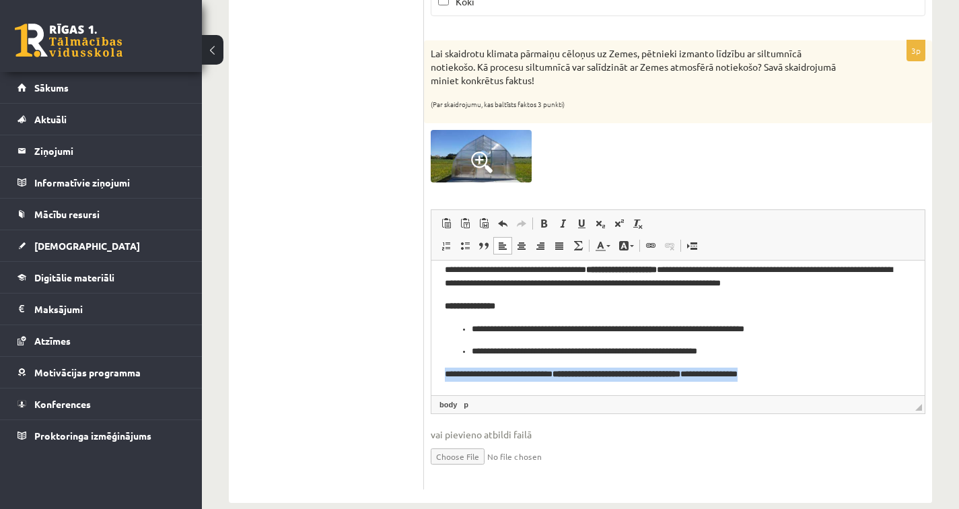
drag, startPoint x: 779, startPoint y: 373, endPoint x: 452, endPoint y: 367, distance: 327.1
click at [452, 367] on p "**********" at bounding box center [673, 374] width 456 height 14
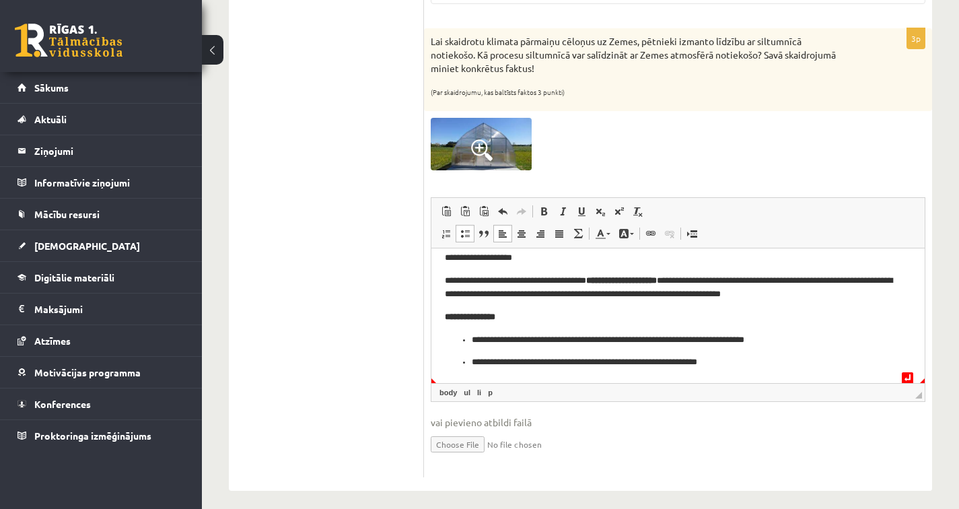
scroll to position [680, 0]
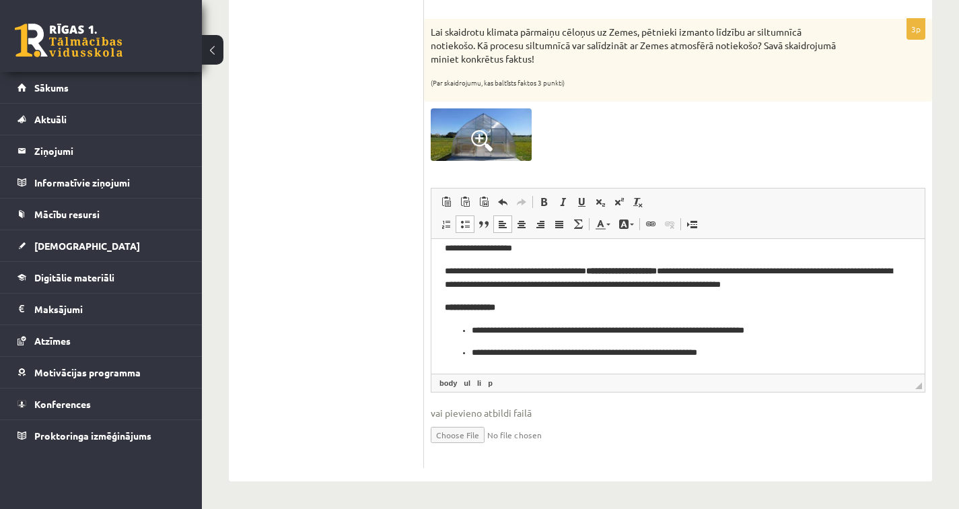
click at [750, 349] on p "**********" at bounding box center [673, 353] width 402 height 14
drag, startPoint x: 484, startPoint y: 306, endPoint x: 437, endPoint y: 309, distance: 47.2
click at [437, 309] on html "**********" at bounding box center [677, 293] width 493 height 159
click at [400, 344] on ul "1. sadaļa 2. sadaļa 3. sadaļa 4. sadaļa 5. sadaļa 6. sadaļa" at bounding box center [333, 15] width 182 height 905
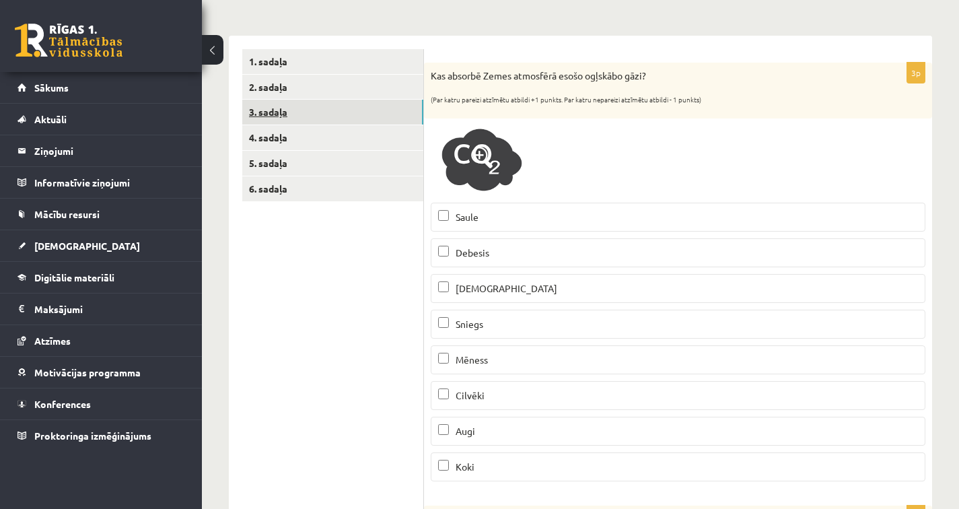
click at [349, 117] on link "3. sadaļa" at bounding box center [332, 112] width 181 height 25
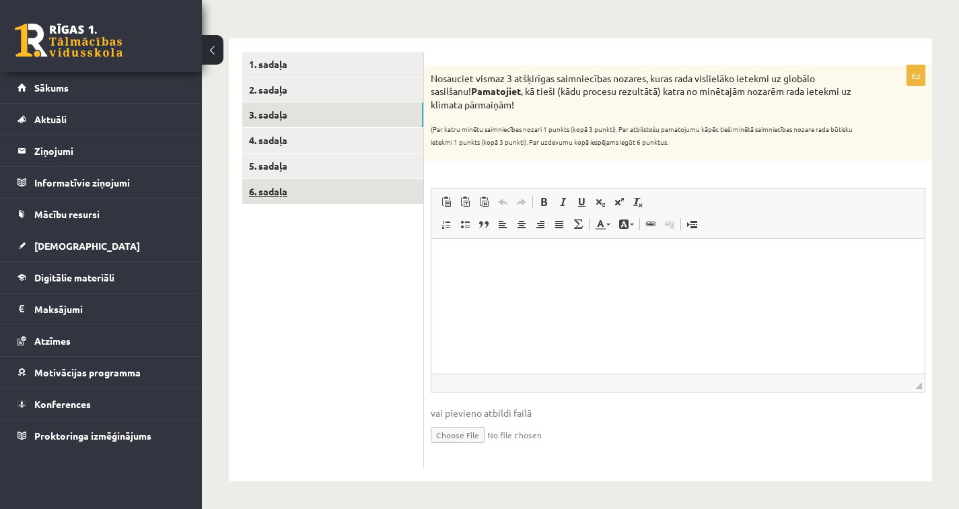
scroll to position [0, 0]
drag, startPoint x: 431, startPoint y: 79, endPoint x: 518, endPoint y: 109, distance: 91.7
click at [518, 109] on p "Nosauciet vismaz 3 atšķirīgas saimniecības nozares, kuras rada vislielāko ietek…" at bounding box center [644, 92] width 427 height 40
copy p "Nosauciet vismaz 3 atšķirīgas saimniecības nozares, kuras rada vislielāko ietek…"
click at [443, 246] on html at bounding box center [677, 258] width 493 height 41
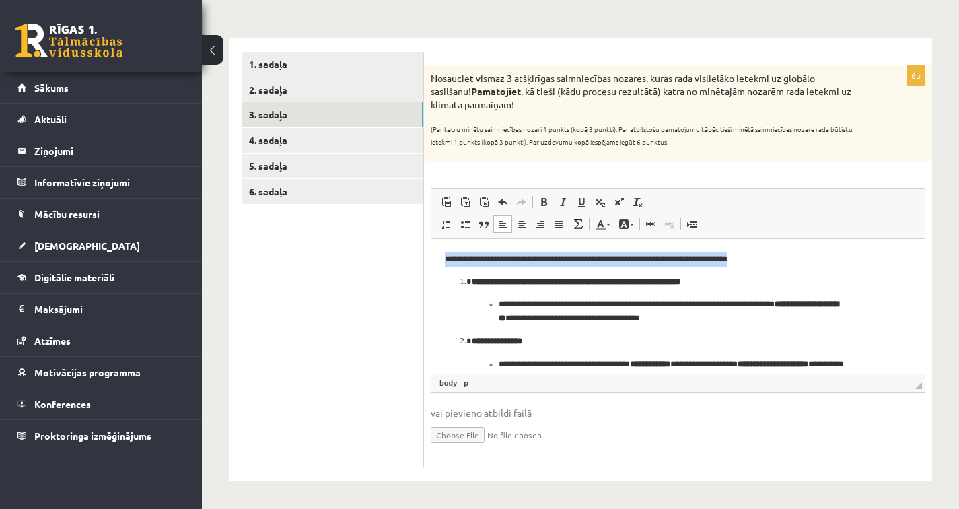
drag, startPoint x: 460, startPoint y: 281, endPoint x: 410, endPoint y: 223, distance: 76.8
click at [431, 238] on html "**********" at bounding box center [677, 359] width 493 height 242
click at [459, 276] on ol "**********" at bounding box center [678, 360] width 466 height 170
click at [452, 281] on ol "**********" at bounding box center [678, 360] width 466 height 170
click at [454, 280] on ol "**********" at bounding box center [678, 360] width 466 height 170
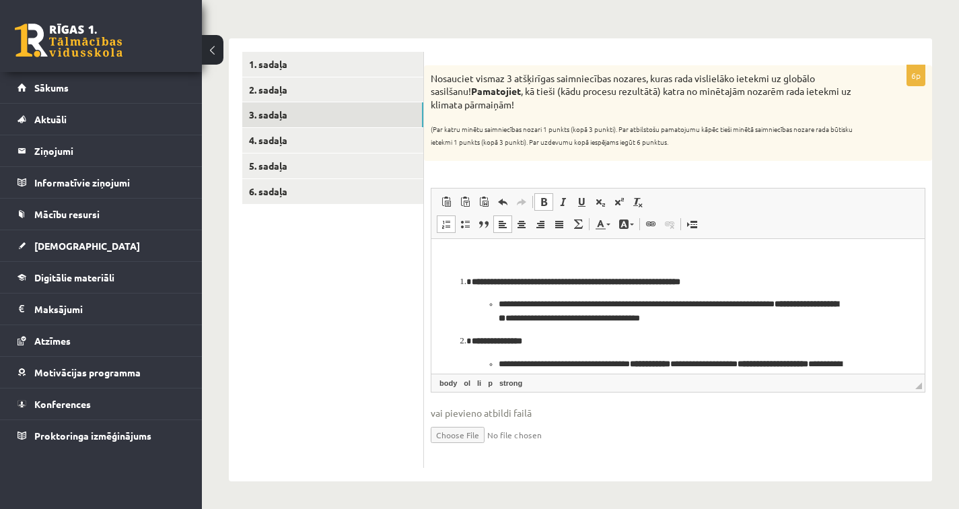
click at [458, 277] on ol "**********" at bounding box center [678, 360] width 466 height 170
click at [472, 277] on li "**********" at bounding box center [678, 300] width 413 height 50
click at [460, 279] on ol "**********" at bounding box center [678, 360] width 466 height 170
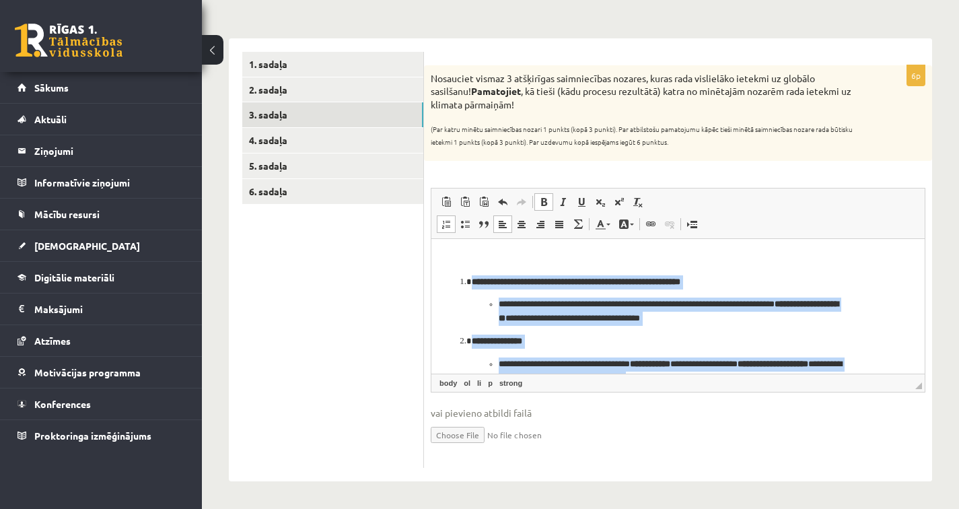
scroll to position [108, 0]
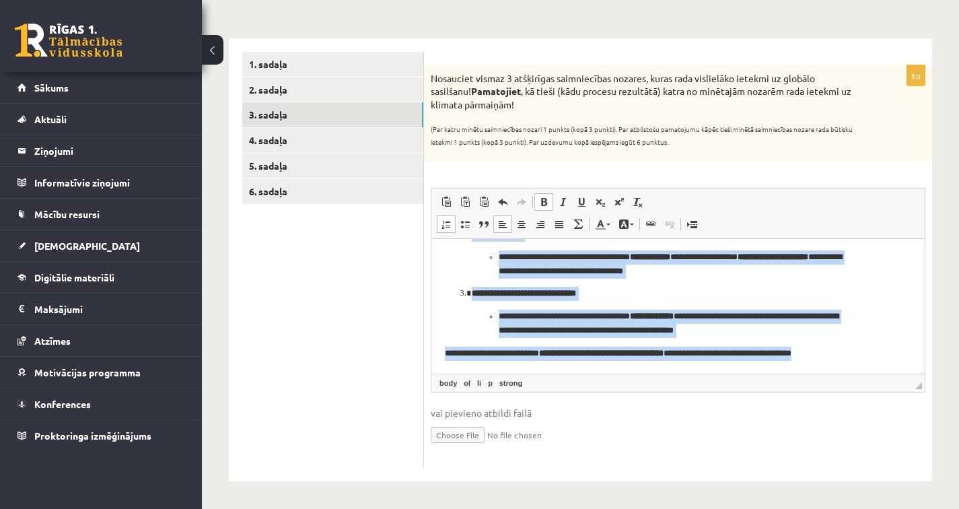
drag, startPoint x: 462, startPoint y: 276, endPoint x: 1240, endPoint y: 618, distance: 850.7
click at [816, 373] on html "**********" at bounding box center [677, 252] width 493 height 242
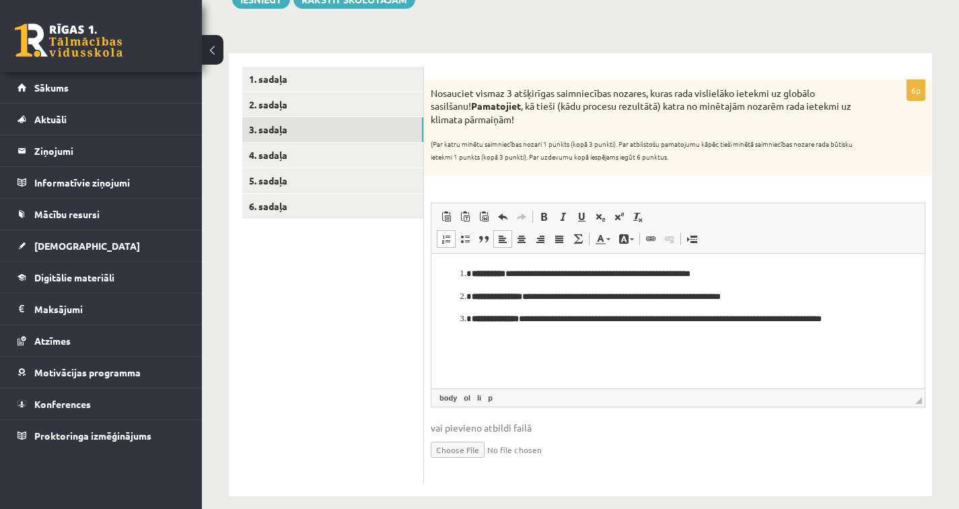
scroll to position [190, 0]
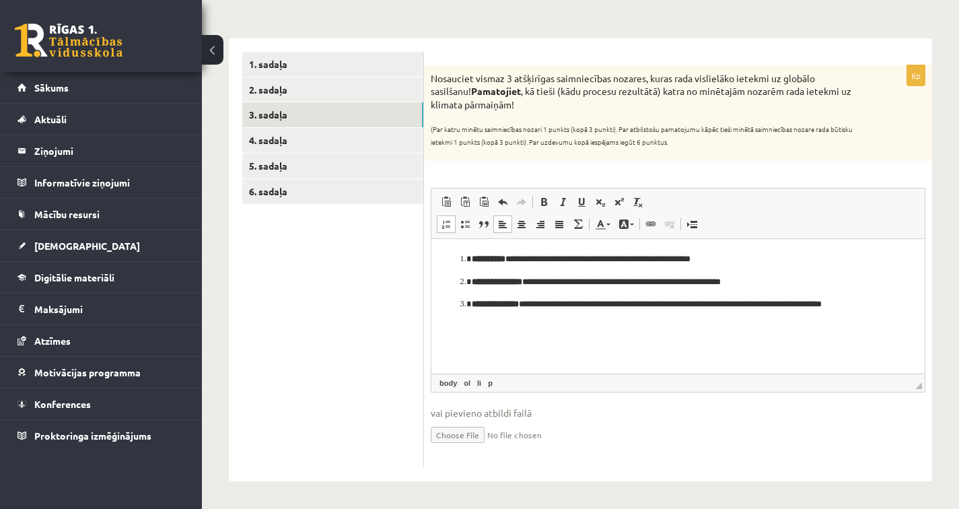
click at [460, 303] on ol "**********" at bounding box center [678, 288] width 466 height 73
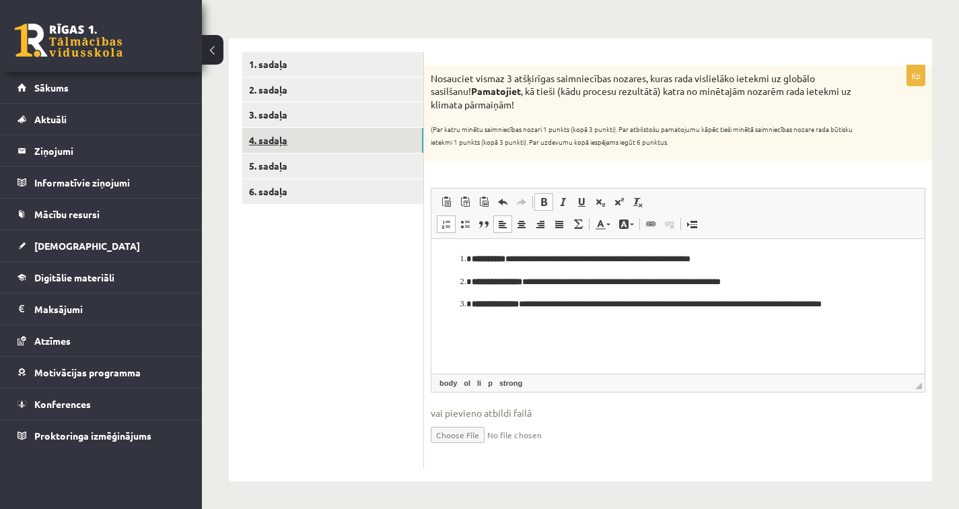
click at [340, 137] on link "4. sadaļa" at bounding box center [332, 140] width 181 height 25
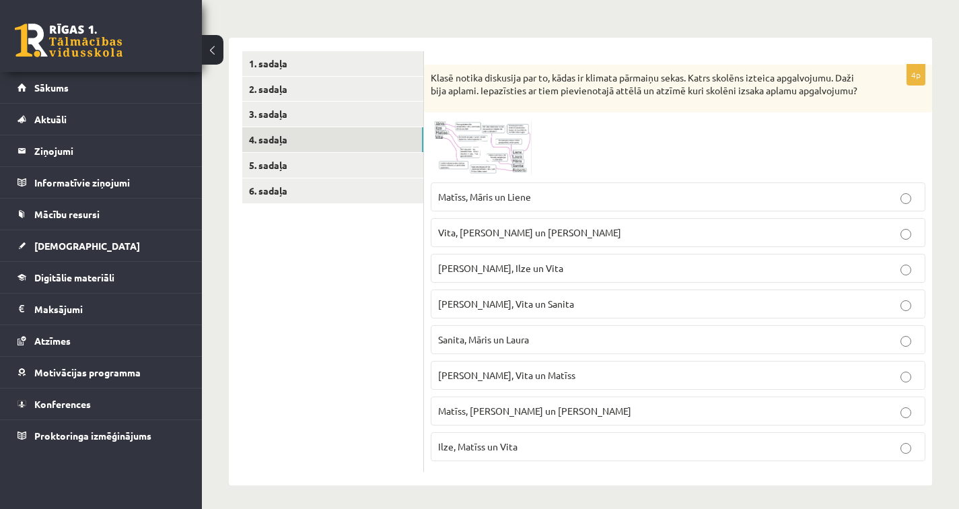
click at [361, 344] on ul "1. sadaļa 2. sadaļa 3. sadaļa 4. sadaļa 5. sadaļa 6. sadaļa" at bounding box center [333, 261] width 182 height 421
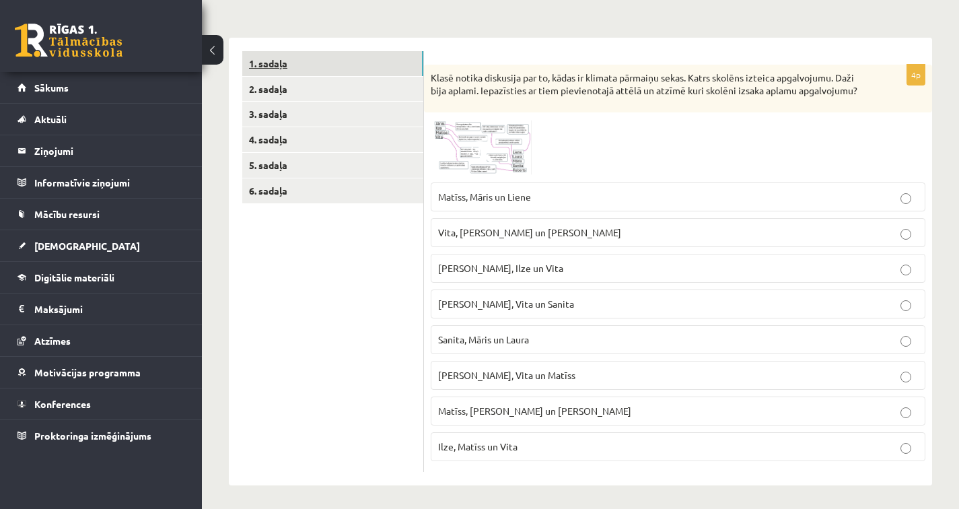
click at [346, 61] on link "1. sadaļa" at bounding box center [332, 63] width 181 height 25
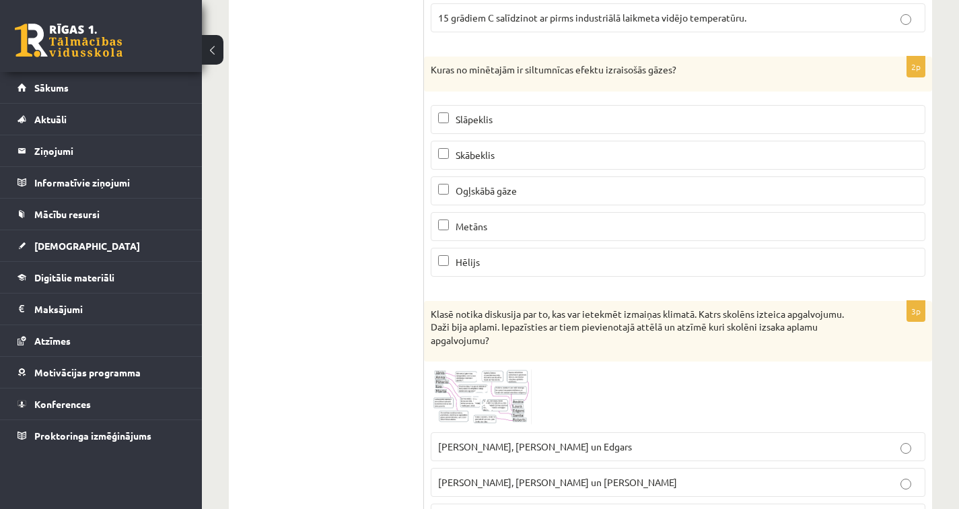
scroll to position [226, 0]
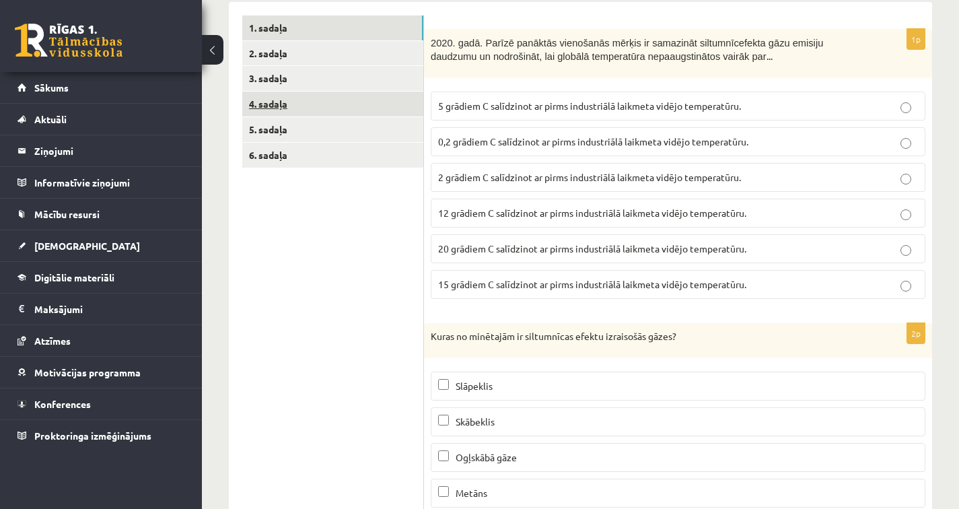
click at [336, 110] on link "4. sadaļa" at bounding box center [332, 104] width 181 height 25
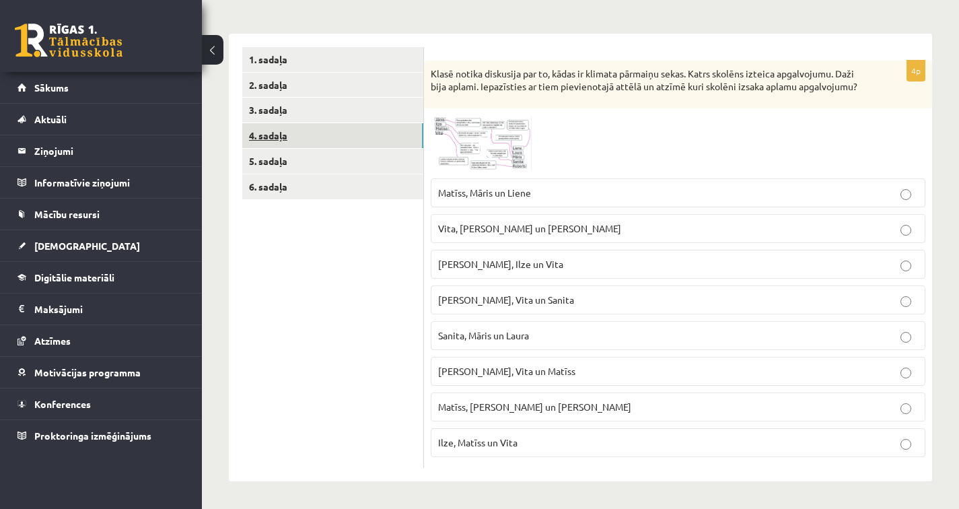
scroll to position [208, 0]
click at [315, 48] on link "1. sadaļa" at bounding box center [332, 59] width 181 height 25
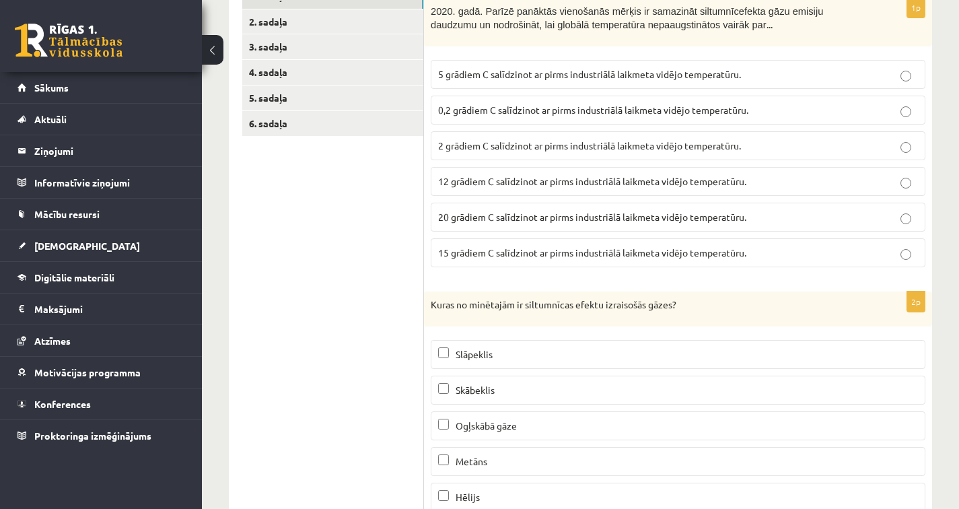
scroll to position [155, 0]
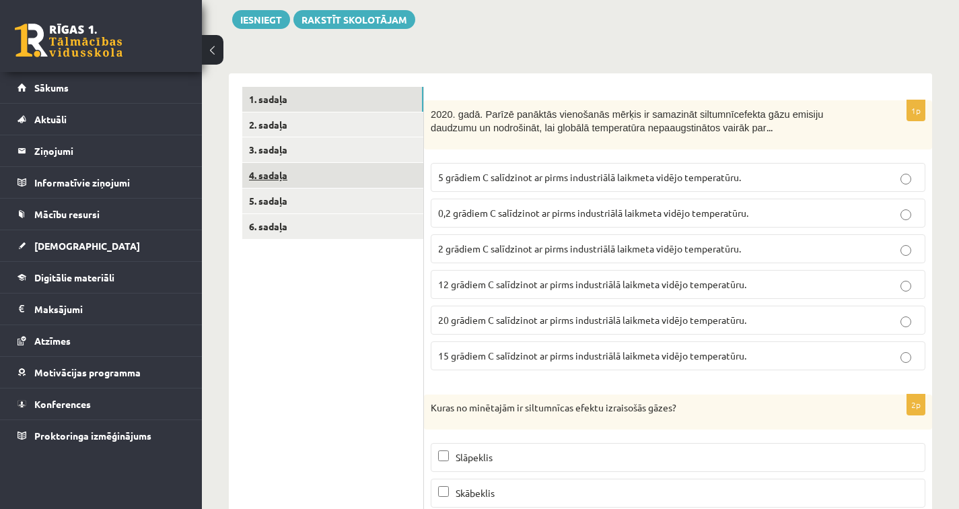
click at [323, 177] on link "4. sadaļa" at bounding box center [332, 175] width 181 height 25
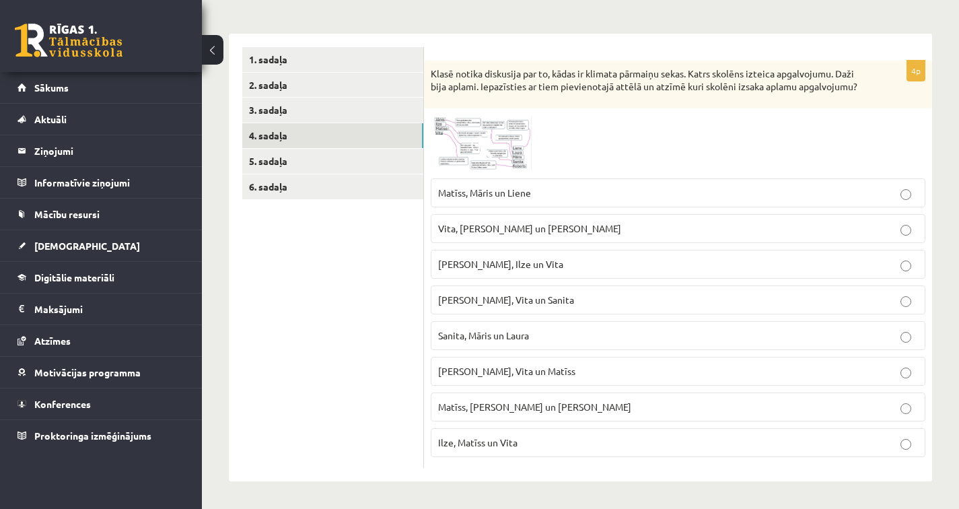
scroll to position [208, 0]
click at [501, 125] on img at bounding box center [481, 143] width 101 height 57
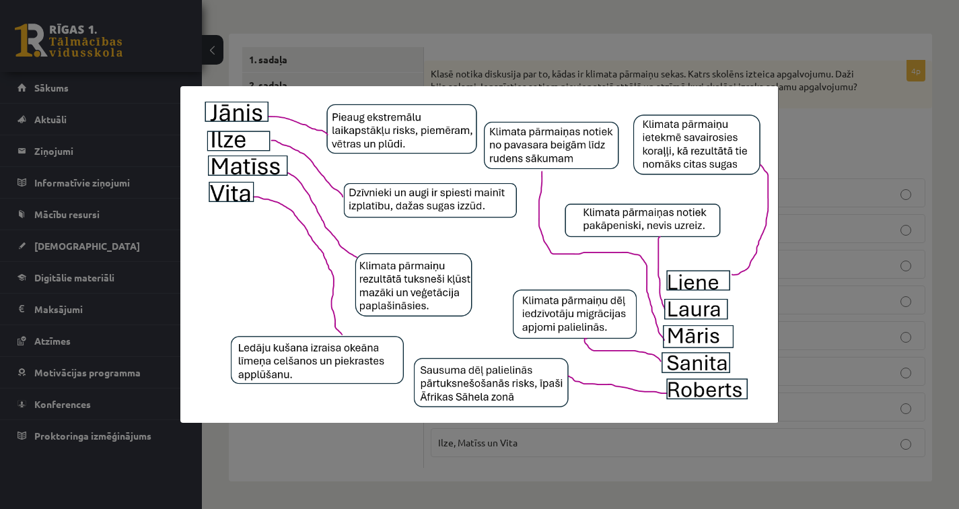
click at [397, 447] on div at bounding box center [479, 254] width 959 height 509
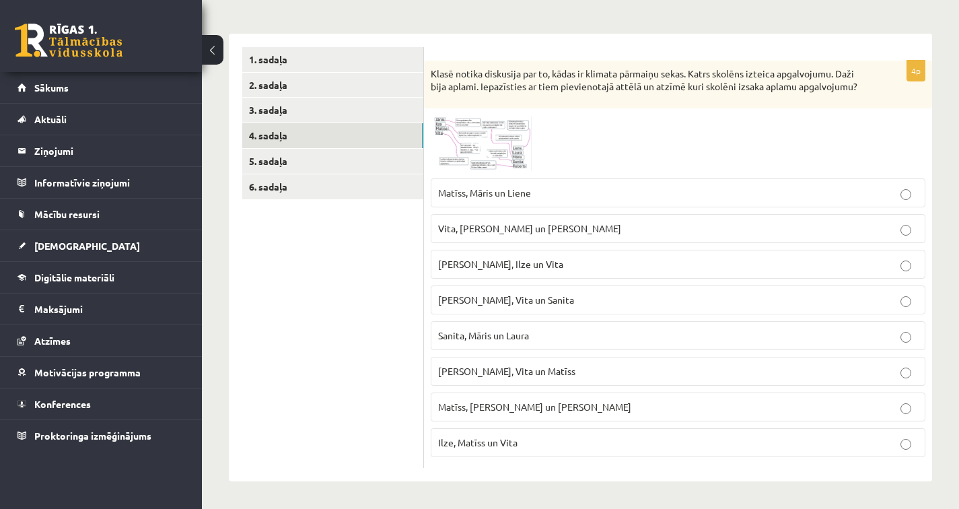
click at [457, 147] on img at bounding box center [481, 143] width 101 height 57
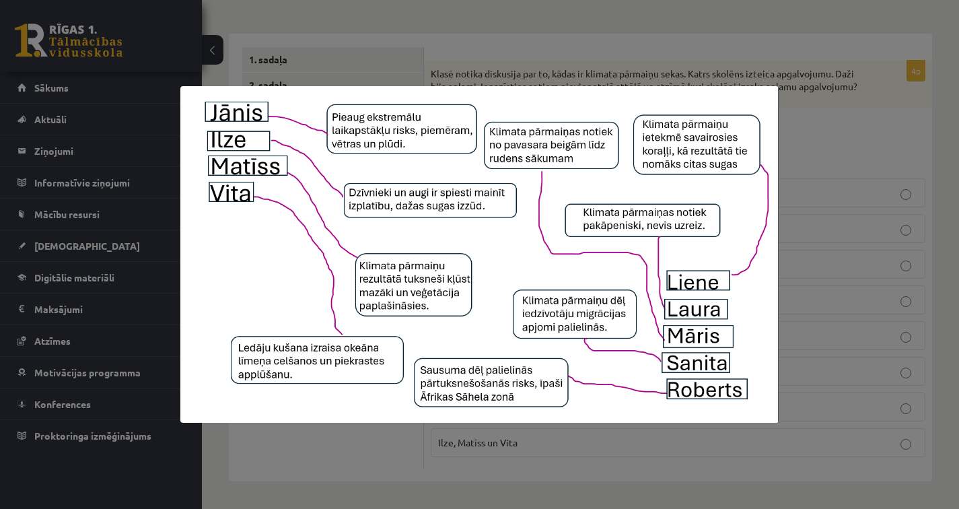
click at [342, 443] on div at bounding box center [479, 254] width 959 height 509
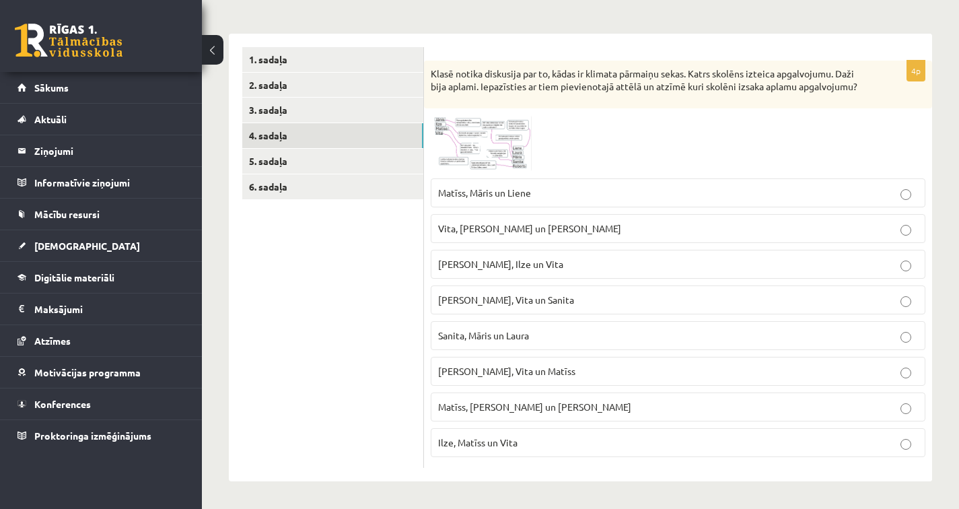
click at [481, 152] on span at bounding box center [482, 148] width 22 height 22
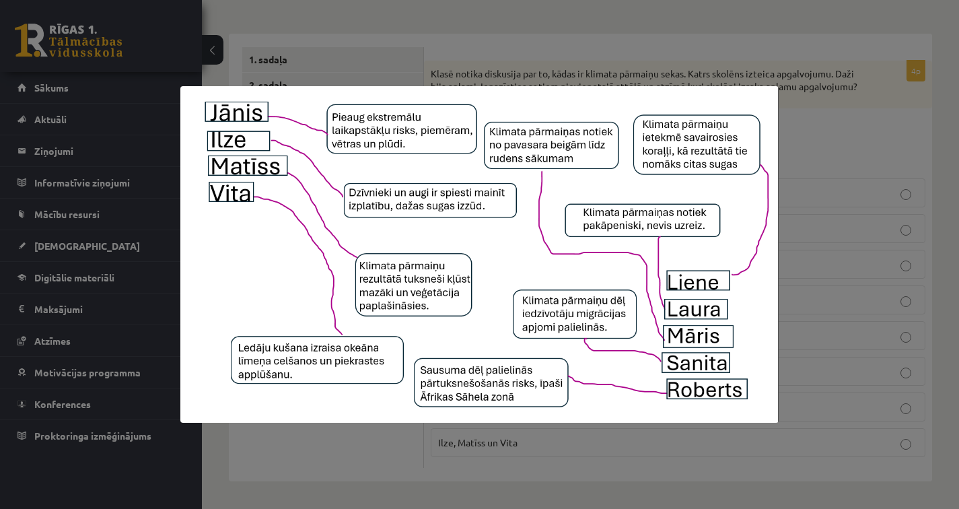
click at [334, 450] on div at bounding box center [479, 254] width 959 height 509
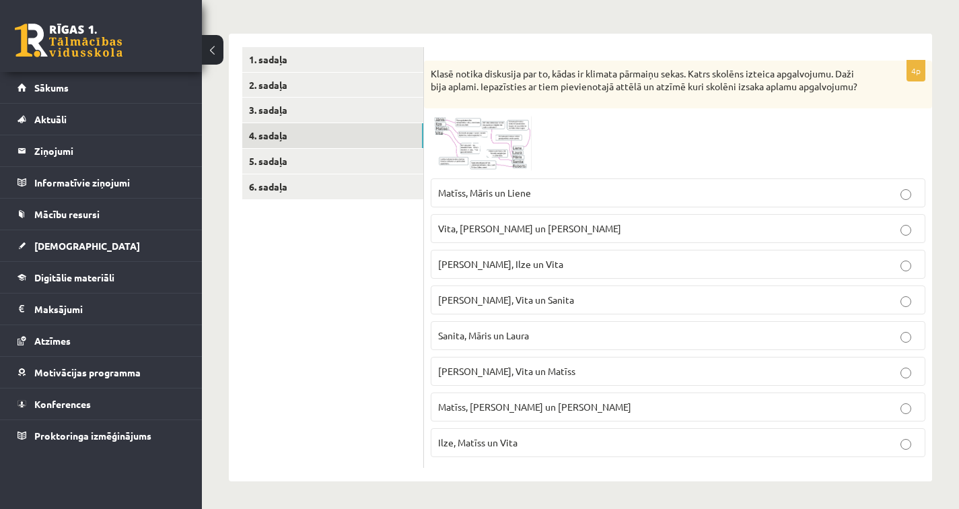
click at [477, 149] on span at bounding box center [482, 148] width 22 height 22
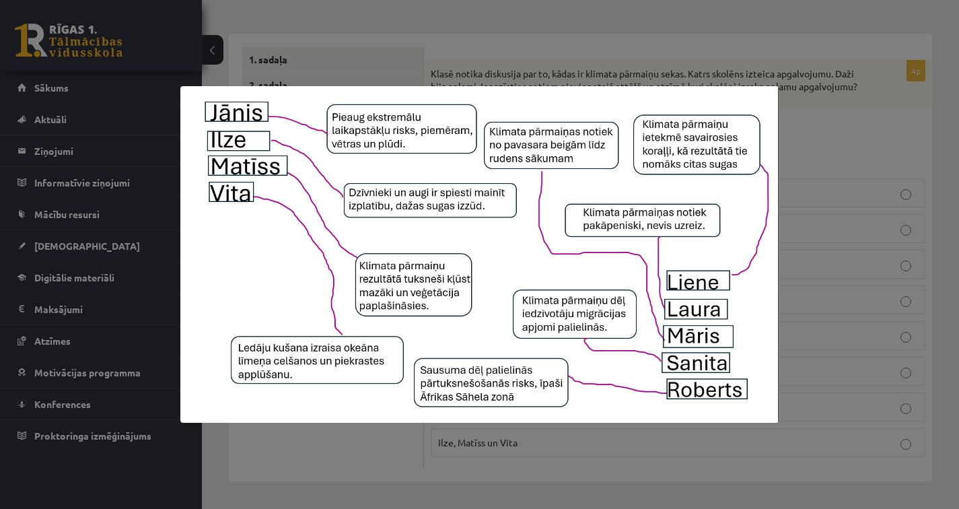
click at [361, 454] on div at bounding box center [479, 254] width 959 height 509
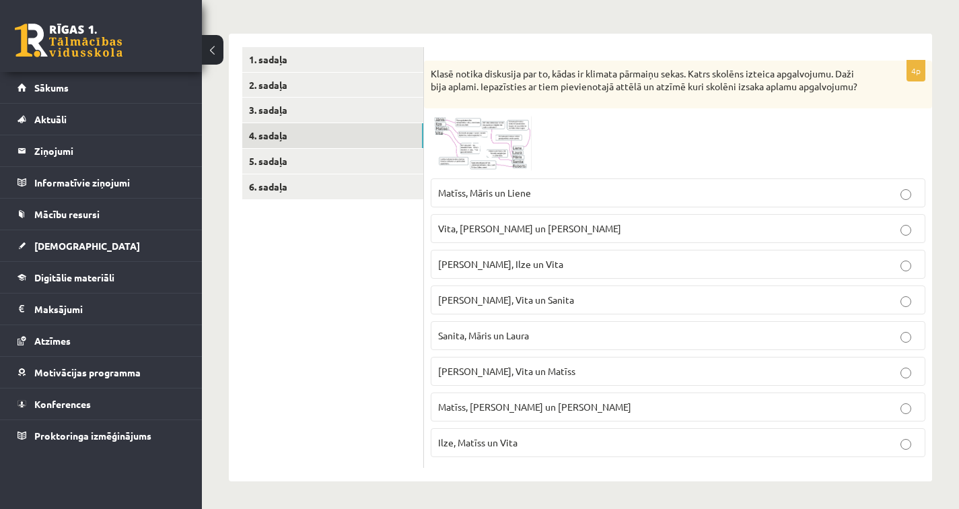
click at [643, 223] on p "Vita, Liene un Roberts" at bounding box center [678, 228] width 480 height 14
click at [481, 137] on span at bounding box center [482, 148] width 22 height 22
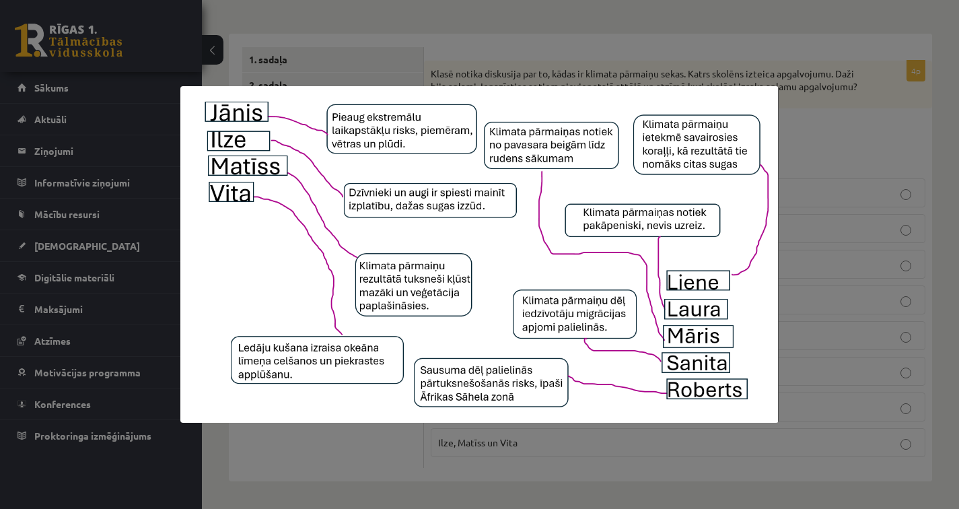
click at [859, 301] on div at bounding box center [479, 254] width 959 height 509
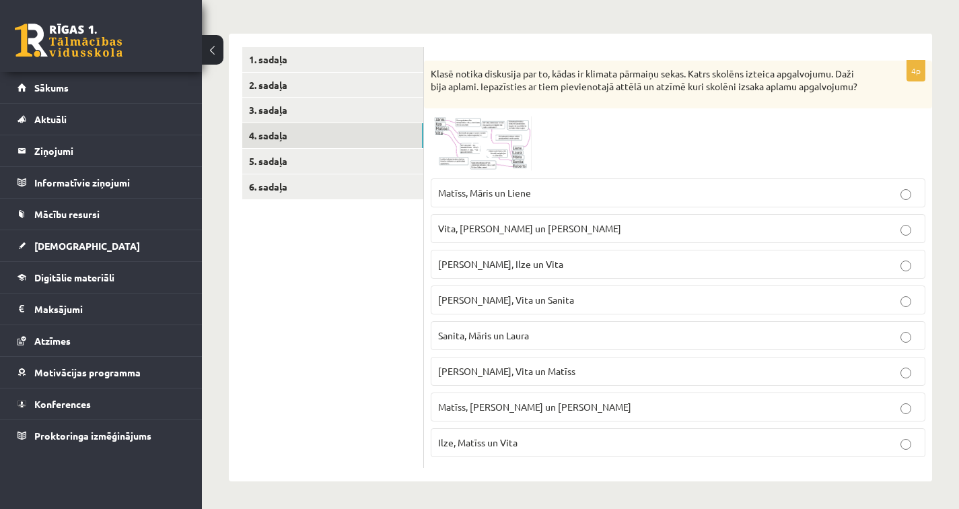
click at [519, 197] on span "Matīss, Māris un Liene" at bounding box center [484, 192] width 93 height 12
click at [314, 149] on link "5. sadaļa" at bounding box center [332, 161] width 181 height 25
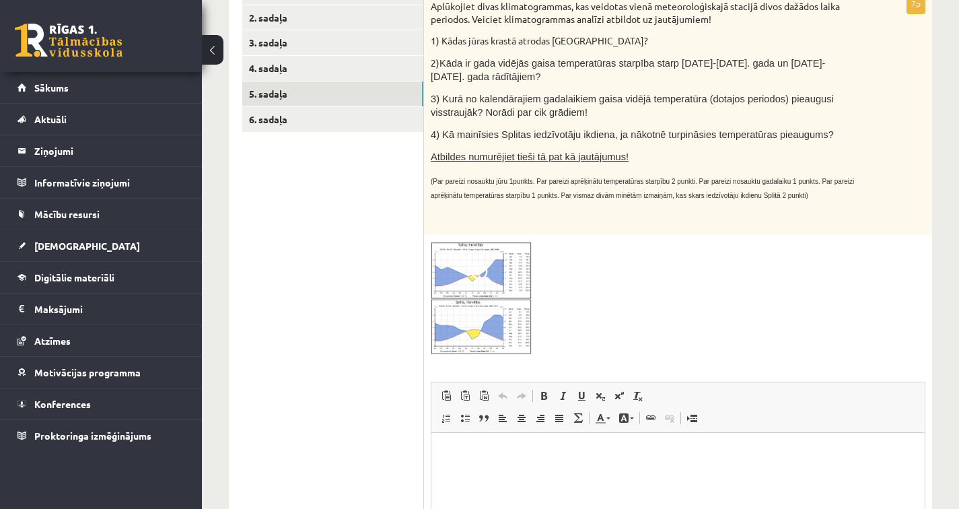
scroll to position [197, 0]
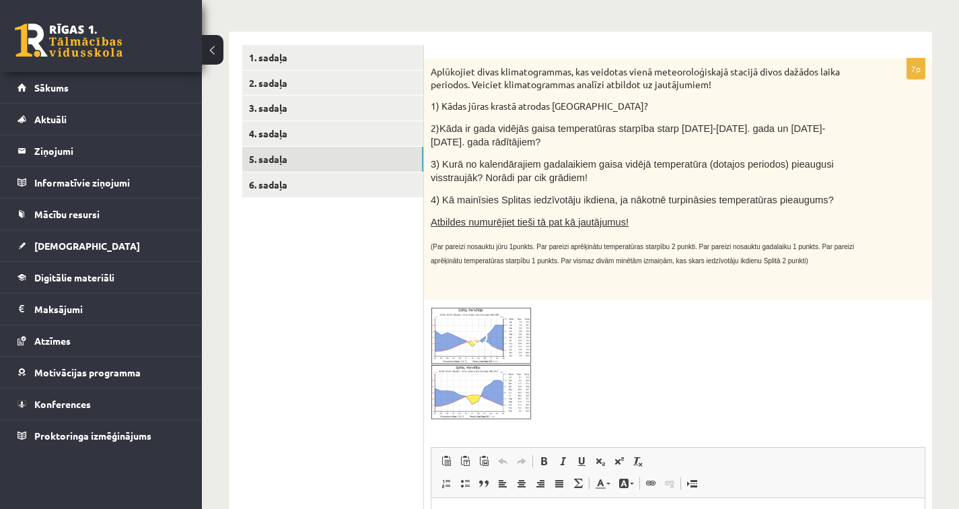
click at [508, 339] on img at bounding box center [481, 363] width 101 height 113
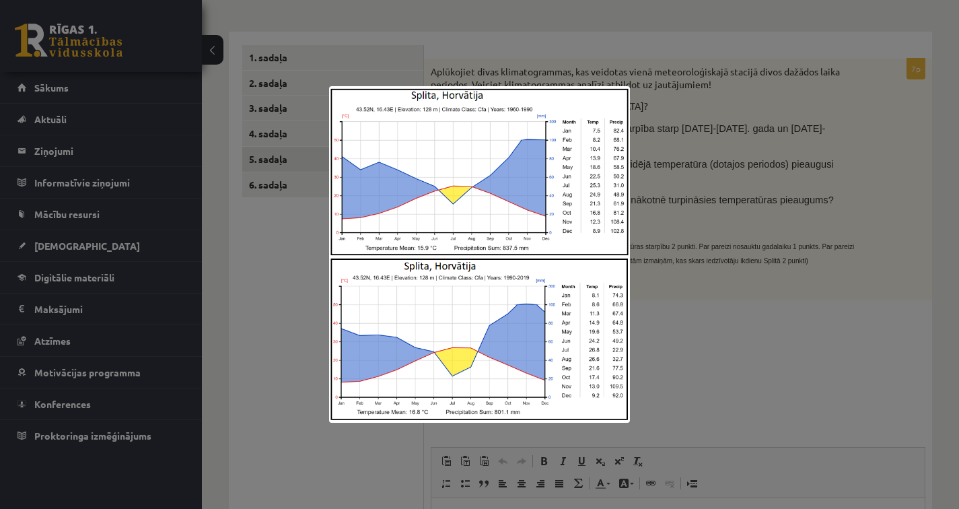
click at [740, 296] on div at bounding box center [479, 254] width 959 height 509
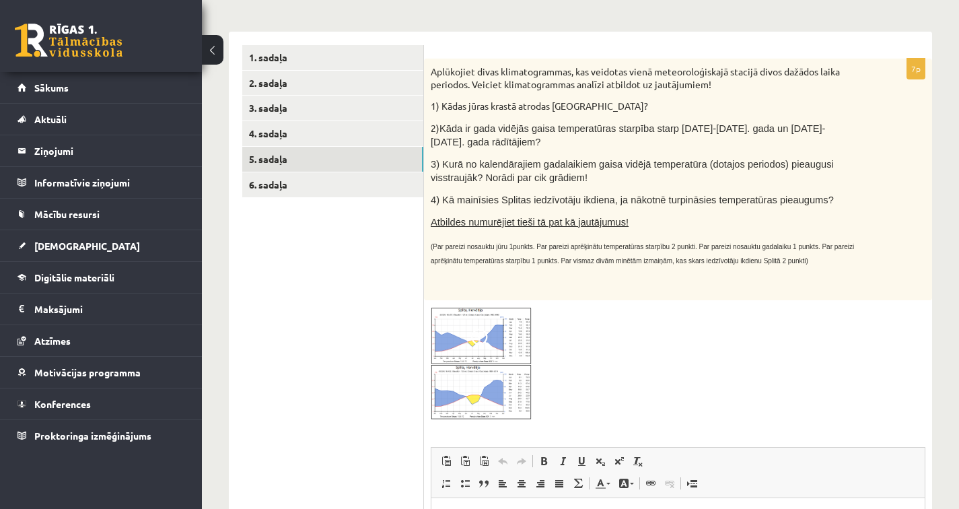
click at [437, 364] on img at bounding box center [481, 363] width 101 height 113
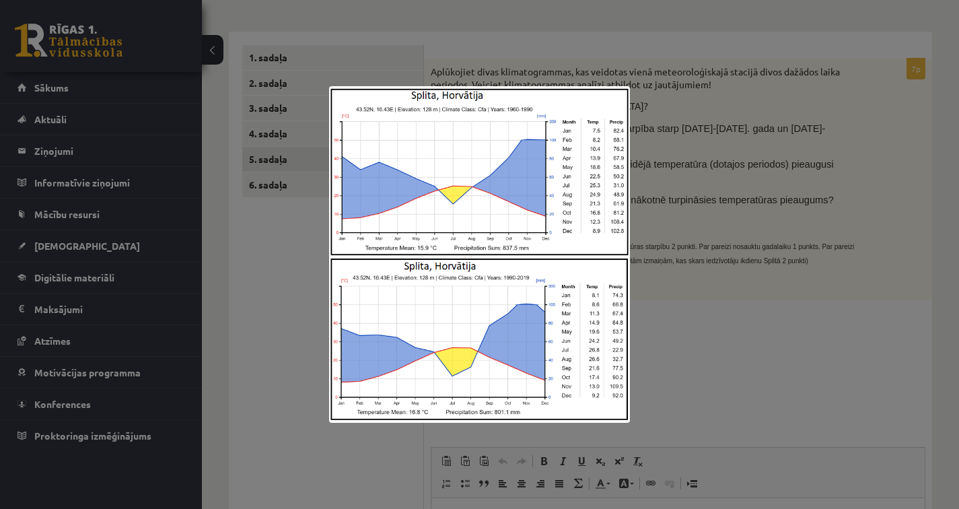
click at [718, 244] on div at bounding box center [479, 254] width 959 height 509
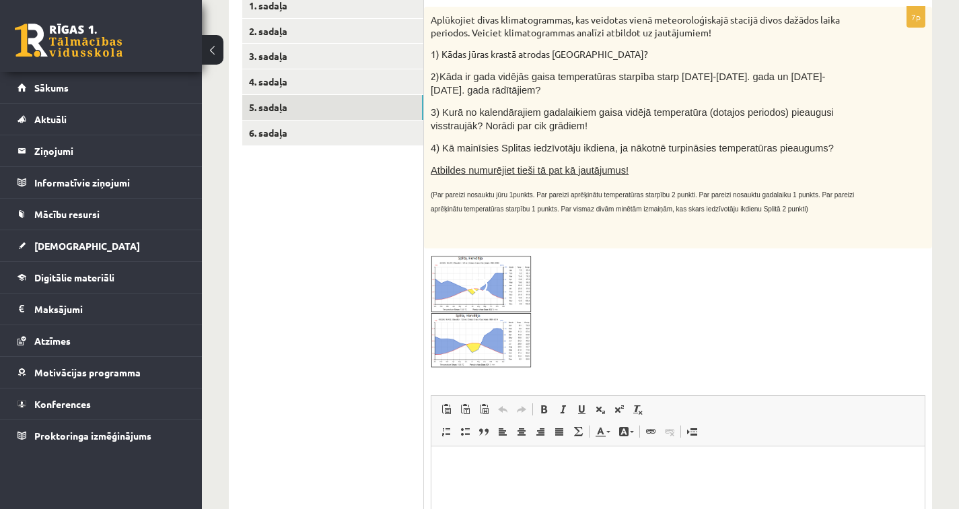
scroll to position [249, 0]
click at [472, 330] on img at bounding box center [481, 310] width 101 height 113
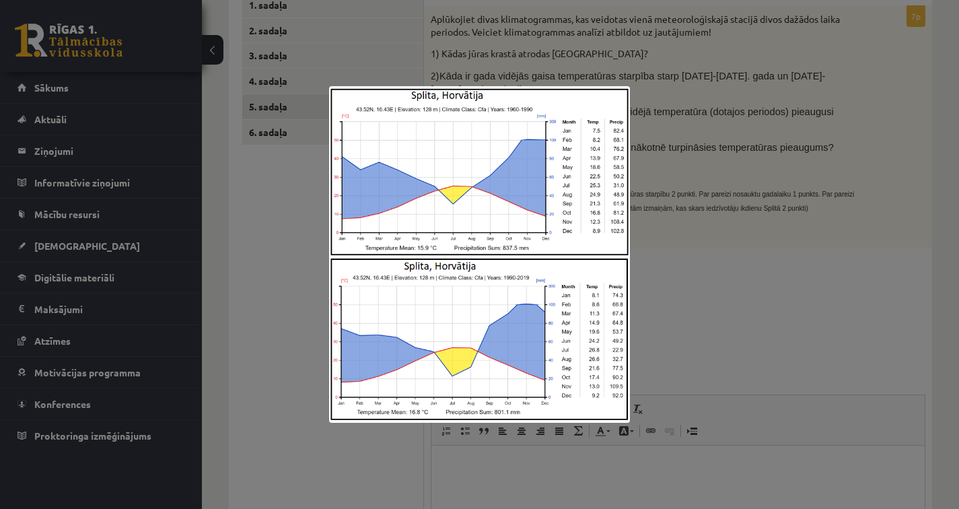
click at [270, 293] on div at bounding box center [479, 254] width 959 height 509
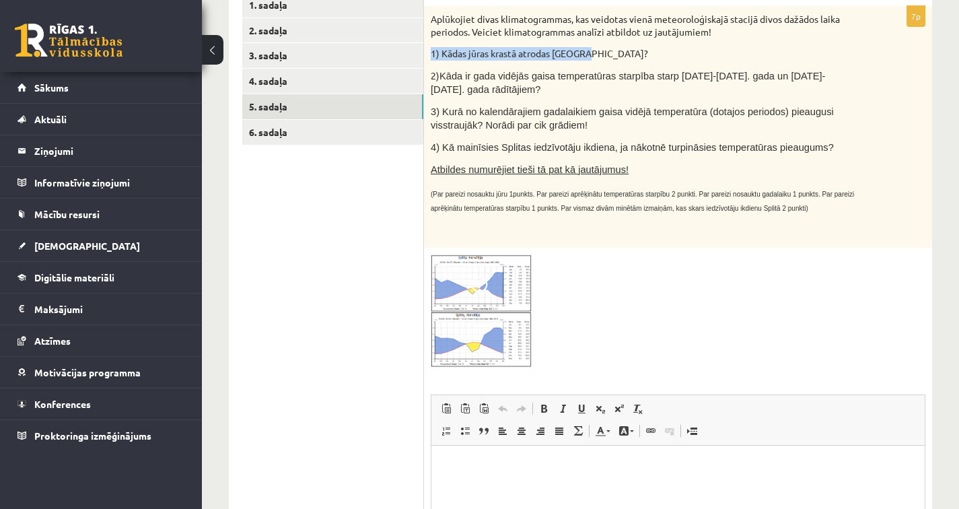
drag, startPoint x: 431, startPoint y: 52, endPoint x: 608, endPoint y: 53, distance: 177.7
click at [608, 53] on p "1) Kādas jūras krastā atrodas Splita?" at bounding box center [644, 53] width 427 height 13
copy p "1) Kādas jūras krastā atrodas Splita?"
click at [489, 477] on html at bounding box center [677, 465] width 493 height 41
click at [440, 460] on html "**********" at bounding box center [677, 465] width 493 height 41
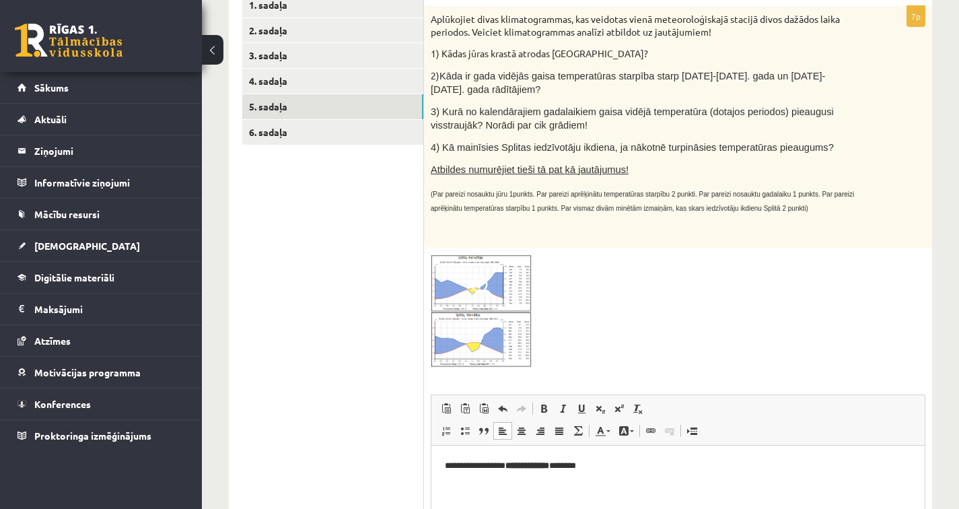
click at [346, 297] on ul "1. sadaļa 2. sadaļa 3. sadaļa 4. sadaļa 5. sadaļa 6. sadaļa" at bounding box center [333, 334] width 182 height 682
click at [476, 325] on img at bounding box center [481, 310] width 101 height 113
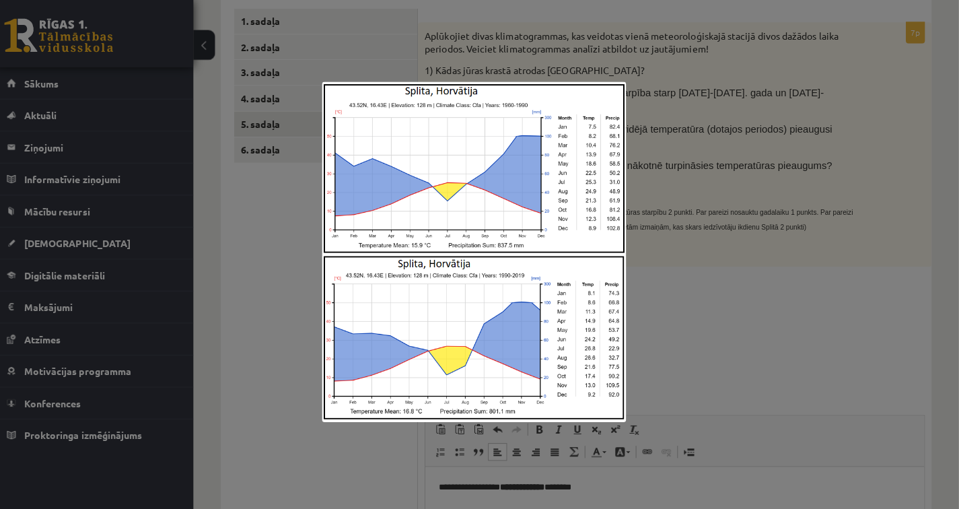
scroll to position [229, 0]
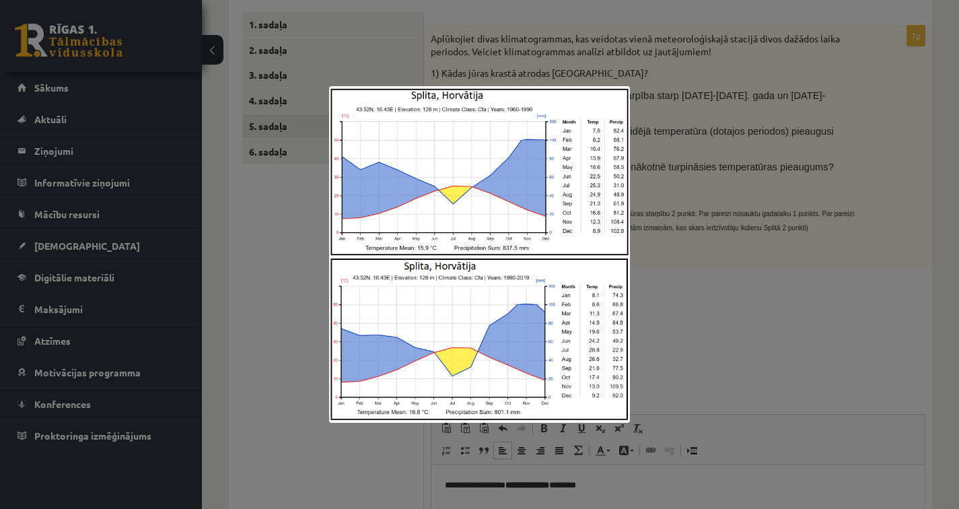
click at [279, 322] on div at bounding box center [479, 254] width 959 height 509
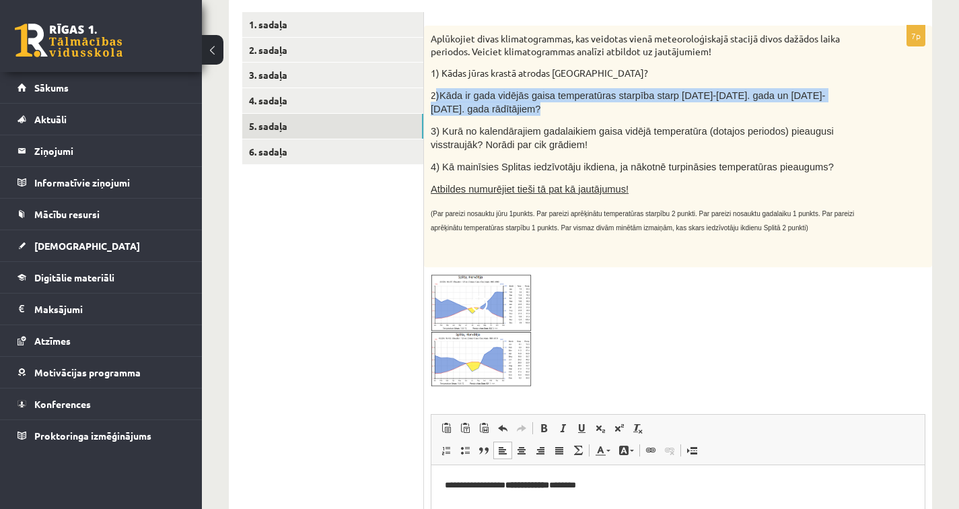
drag, startPoint x: 433, startPoint y: 93, endPoint x: 565, endPoint y: 122, distance: 135.2
click at [571, 119] on div "Aplūkojiet divas klimatogrammas, kas veidotas vienā meteoroloģiskajā stacijā di…" at bounding box center [678, 147] width 508 height 242
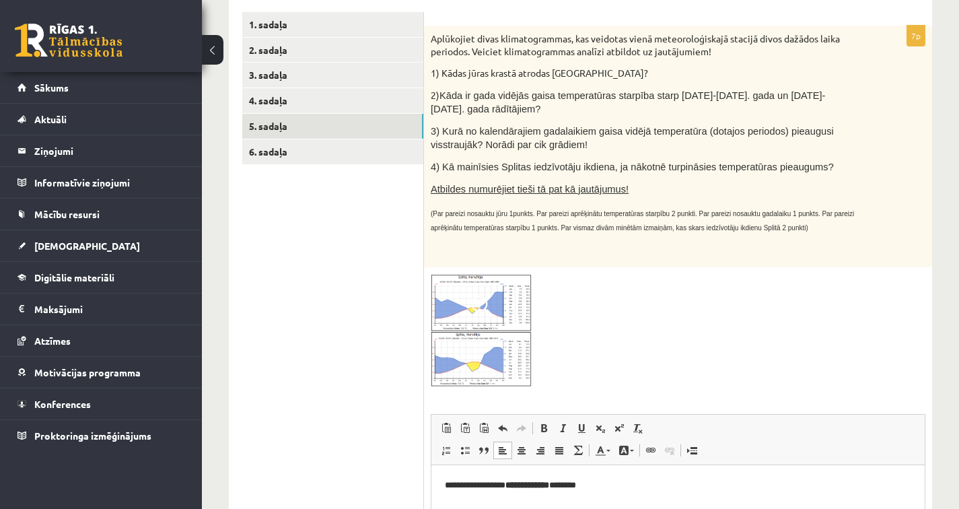
click at [468, 156] on div "Aplūkojiet divas klimatogrammas, kas veidotas vienā meteoroloģiskajā stacijā di…" at bounding box center [678, 147] width 508 height 242
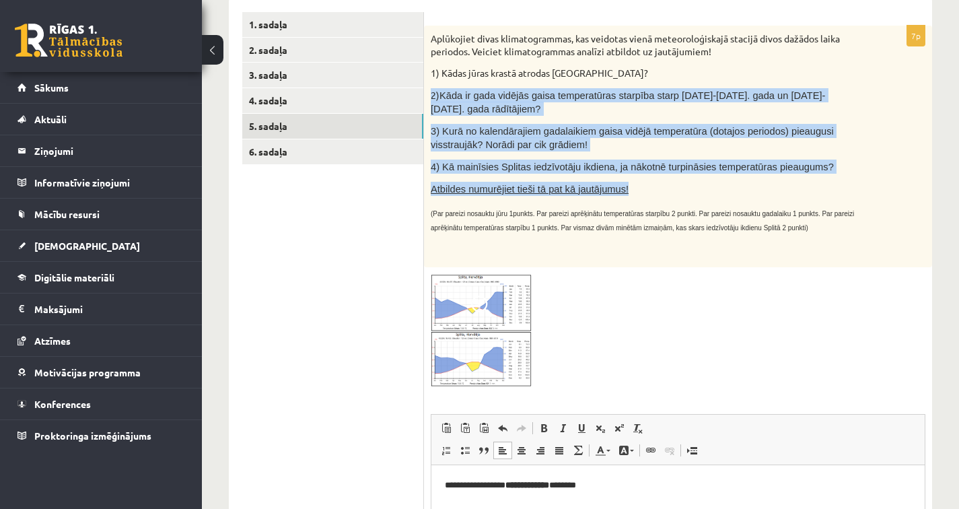
drag, startPoint x: 431, startPoint y: 93, endPoint x: 647, endPoint y: 183, distance: 234.7
click at [647, 183] on div "Aplūkojiet divas klimatogrammas, kas veidotas vienā meteoroloģiskajā stacijā di…" at bounding box center [678, 147] width 508 height 242
copy div "2) Kāda ir gada vidējās gaisa temperatūras starpība starp 1960-1990. gada un 19…"
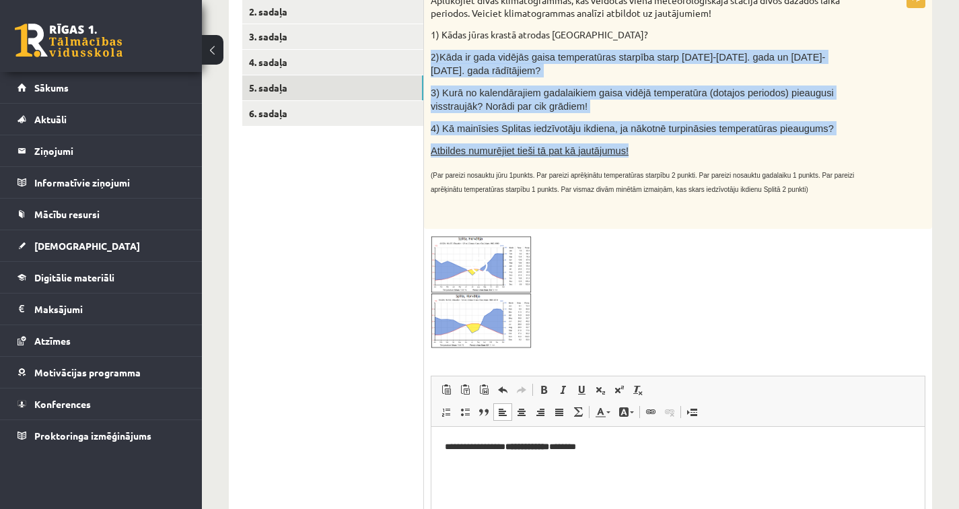
scroll to position [334, 0]
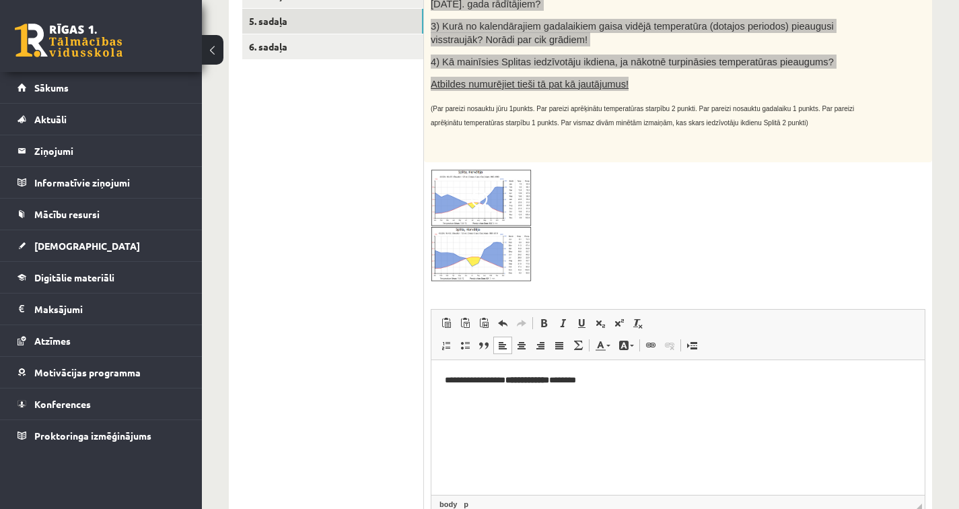
click at [618, 370] on html "**********" at bounding box center [677, 379] width 493 height 41
click at [599, 375] on p "**********" at bounding box center [678, 380] width 466 height 14
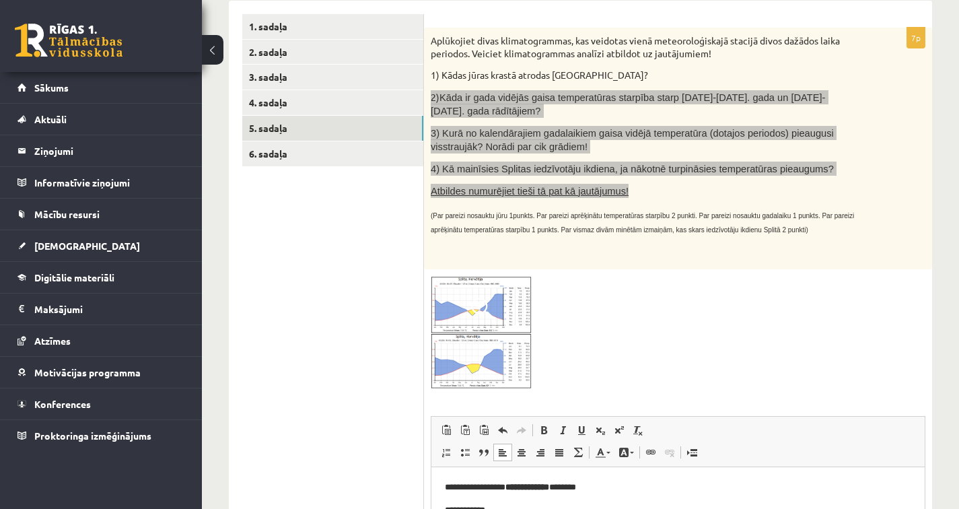
scroll to position [219, 0]
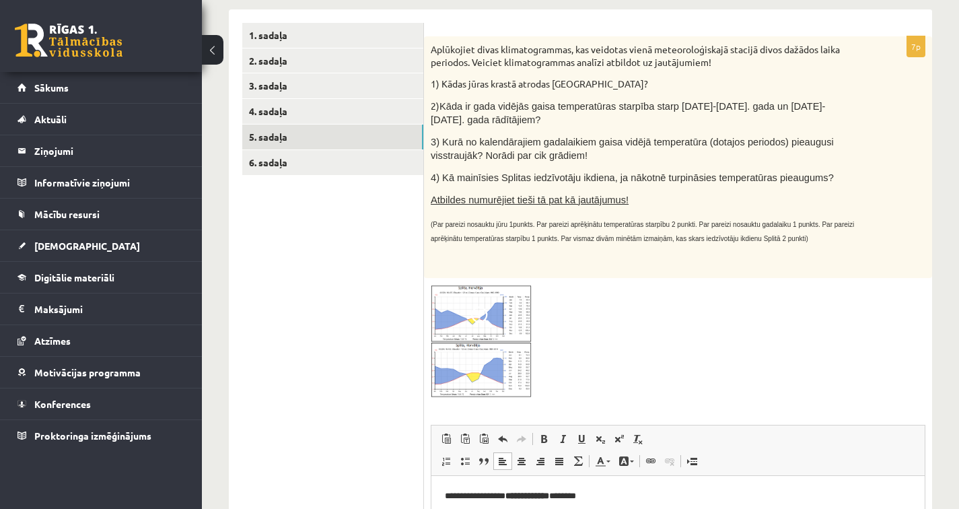
click at [361, 304] on ul "1. sadaļa 2. sadaļa 3. sadaļa 4. sadaļa 5. sadaļa 6. sadaļa" at bounding box center [333, 364] width 182 height 682
click at [332, 166] on link "6. sadaļa" at bounding box center [332, 162] width 181 height 25
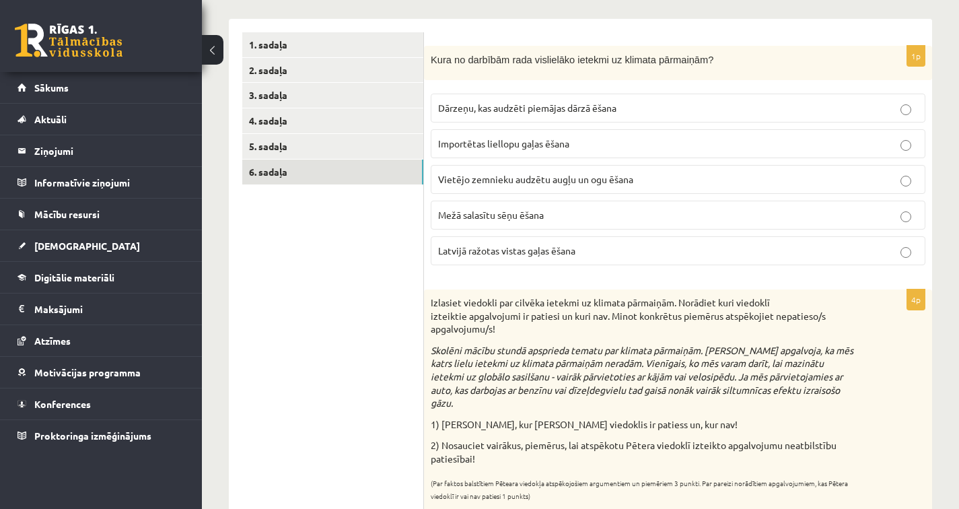
scroll to position [209, 0]
click at [491, 151] on label "Importētas liellopu gaļas ēšana" at bounding box center [678, 143] width 495 height 29
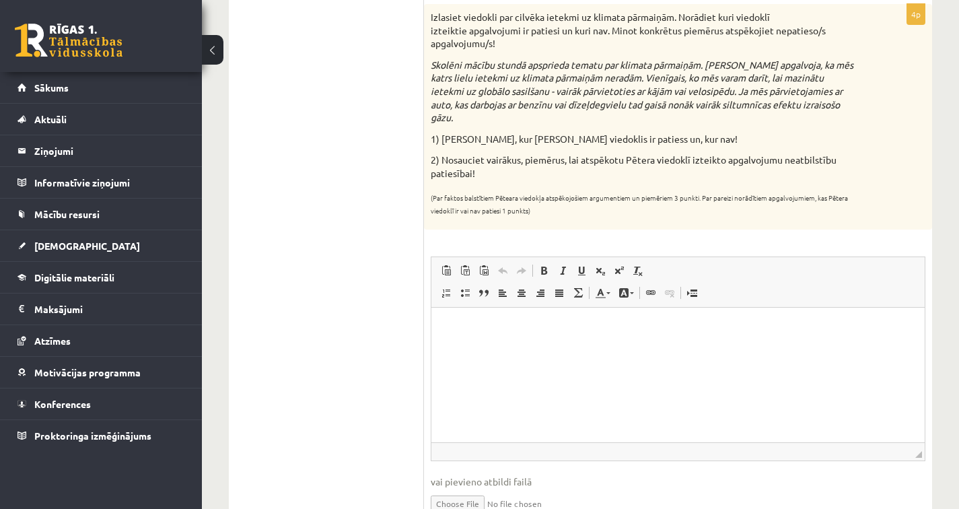
scroll to position [551, 0]
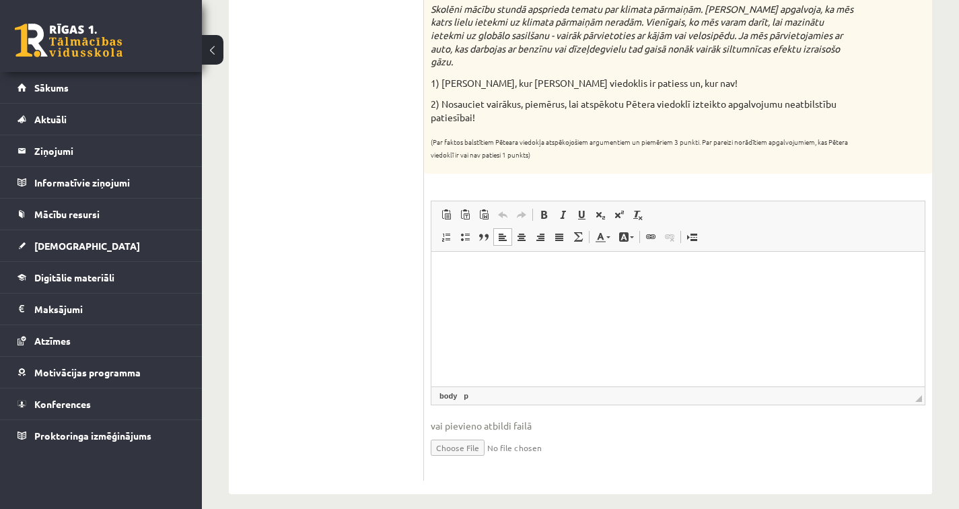
click at [487, 282] on html at bounding box center [677, 271] width 493 height 41
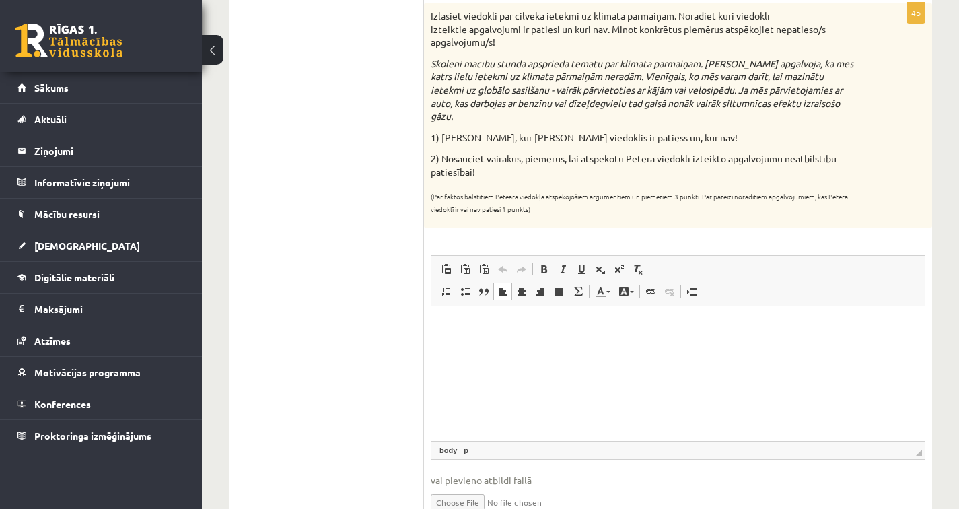
scroll to position [483, 0]
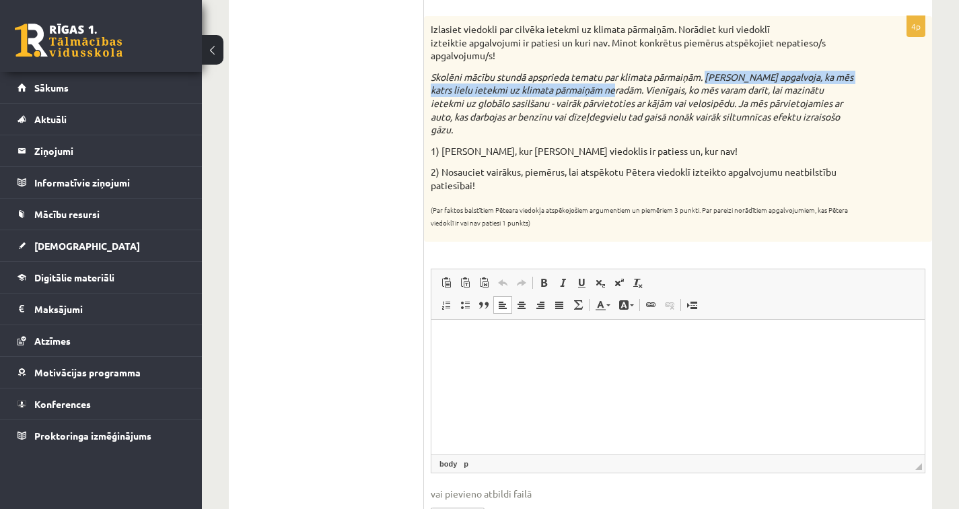
drag, startPoint x: 707, startPoint y: 75, endPoint x: 621, endPoint y: 91, distance: 87.5
click at [621, 91] on em "Skolēni mācību stundā apsprieda tematu par klimata pārmaiņām. Pēteris apgalvoja…" at bounding box center [642, 103] width 423 height 65
copy em "Pēteris apgalvoja, ka mēs katrs lielu ietekmi uz klimata pārmaiņām neradām."
click at [443, 337] on html at bounding box center [677, 339] width 493 height 41
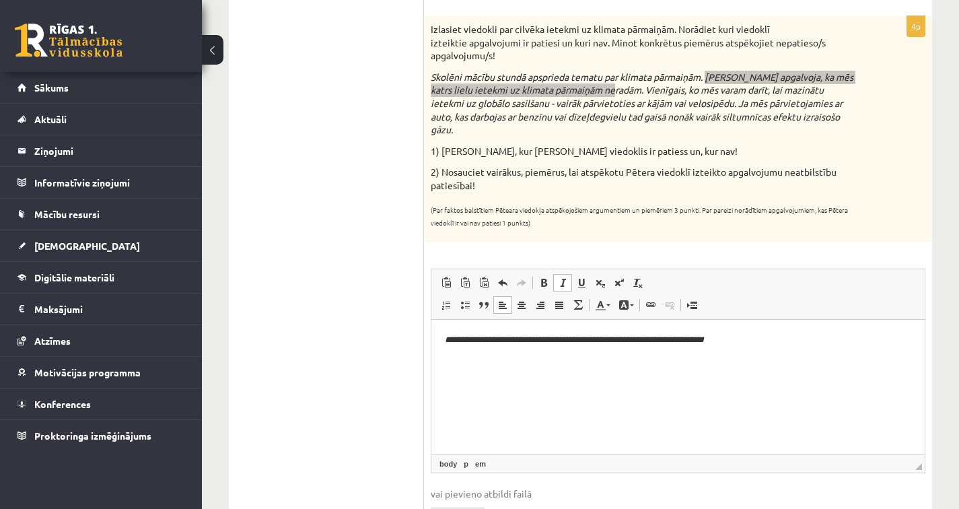
click at [451, 343] on em "**********" at bounding box center [574, 338] width 259 height 9
click at [447, 343] on html "**********" at bounding box center [677, 339] width 493 height 41
click at [777, 346] on p "**********" at bounding box center [678, 339] width 466 height 14
click at [768, 342] on p "**********" at bounding box center [678, 339] width 466 height 14
click at [449, 341] on em "**********" at bounding box center [578, 338] width 266 height 9
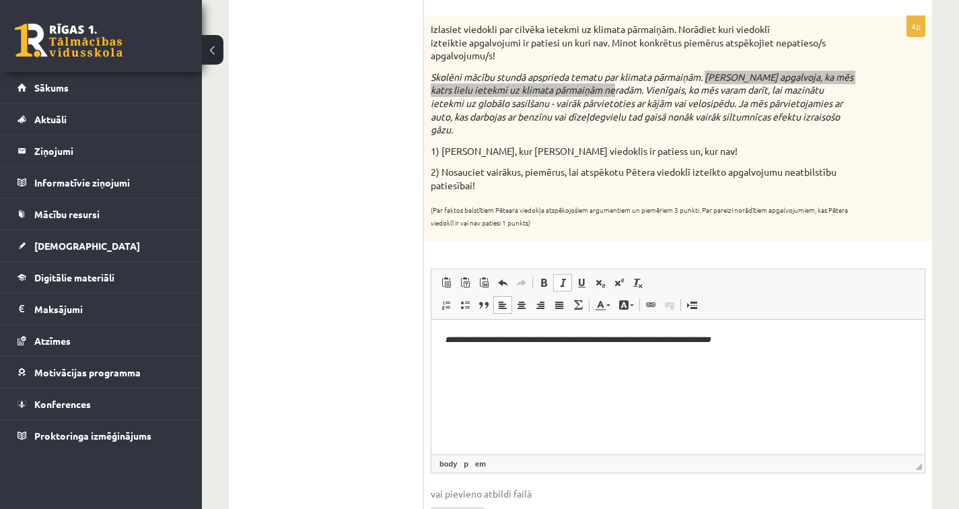
click at [450, 339] on em "**********" at bounding box center [578, 338] width 266 height 9
click at [464, 360] on html "**********" at bounding box center [677, 339] width 493 height 41
click at [450, 337] on em "**********" at bounding box center [578, 338] width 266 height 9
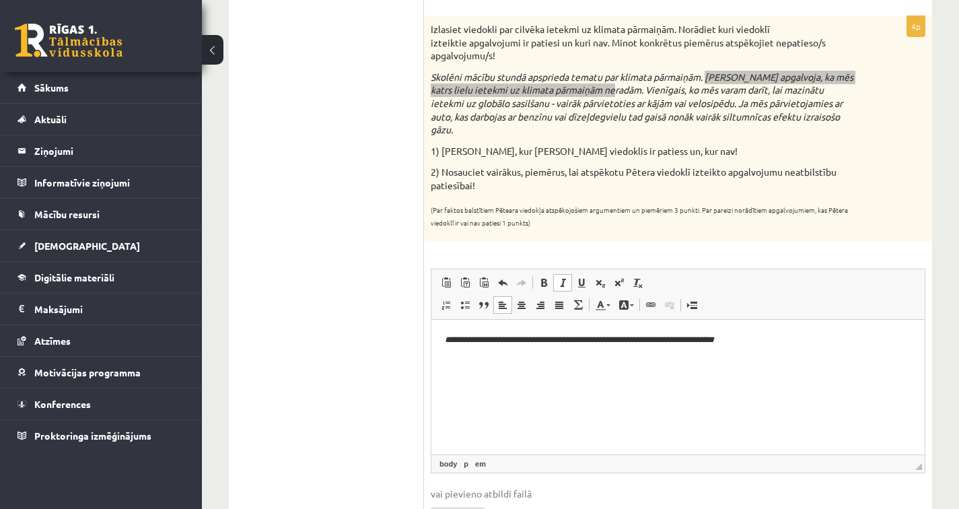
click at [762, 339] on p "**********" at bounding box center [678, 339] width 466 height 14
click at [767, 341] on p "**********" at bounding box center [678, 339] width 466 height 14
drag, startPoint x: 807, startPoint y: 340, endPoint x: 760, endPoint y: 344, distance: 47.3
click at [760, 344] on p "**********" at bounding box center [678, 339] width 466 height 14
click at [567, 277] on span at bounding box center [562, 282] width 11 height 11
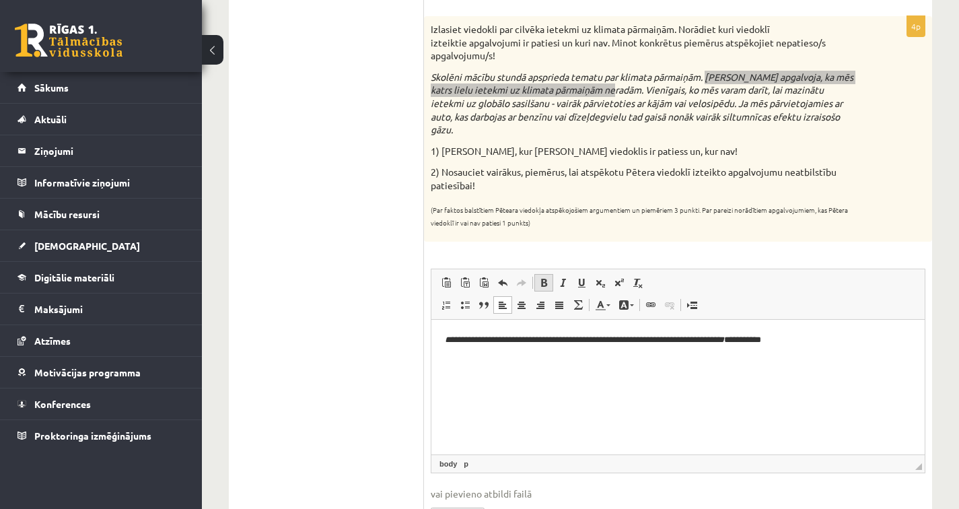
click at [546, 277] on span at bounding box center [543, 282] width 11 height 11
click at [843, 328] on html "**********" at bounding box center [677, 339] width 493 height 41
click at [843, 340] on p "**********" at bounding box center [678, 339] width 466 height 14
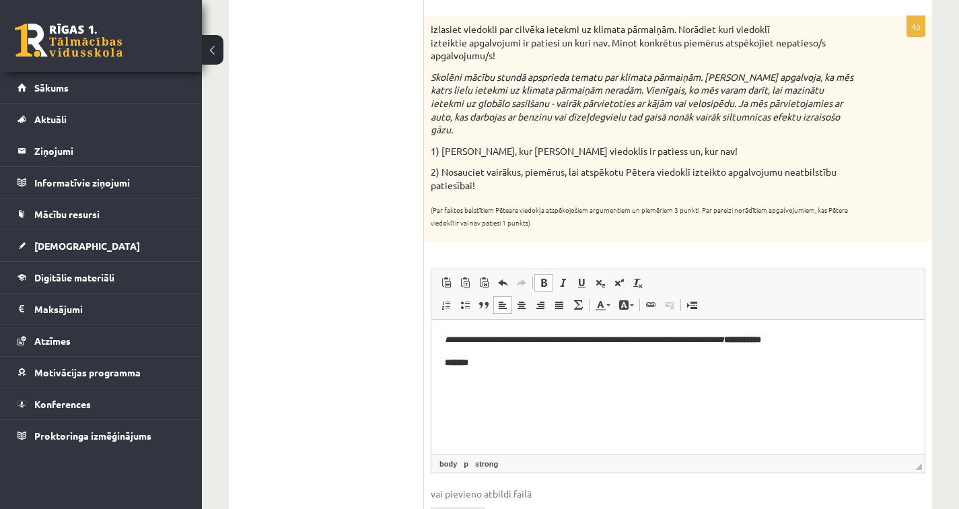
click at [859, 150] on div "Izlasiet viedokli par cilvēka ietekmi uz klimata pārmaiņām. Norādiet kuri viedo…" at bounding box center [678, 128] width 508 height 225
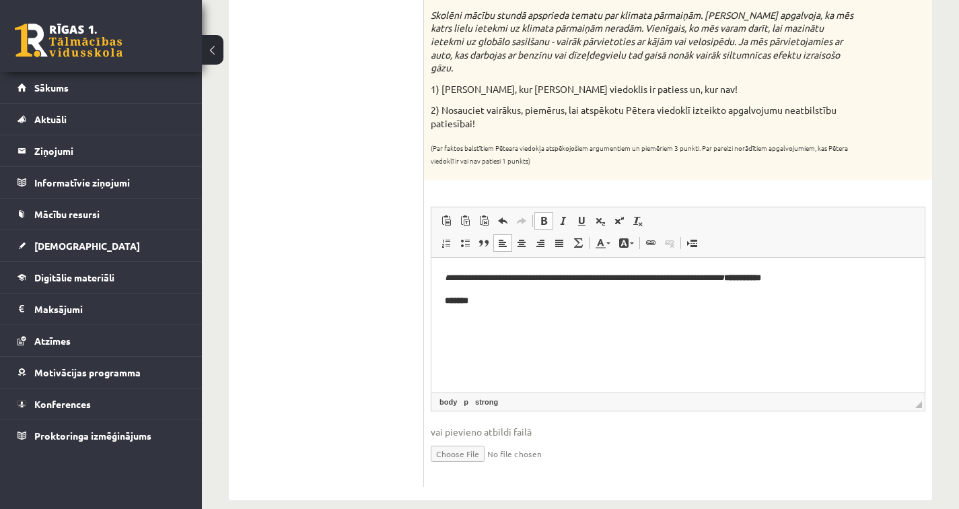
scroll to position [551, 0]
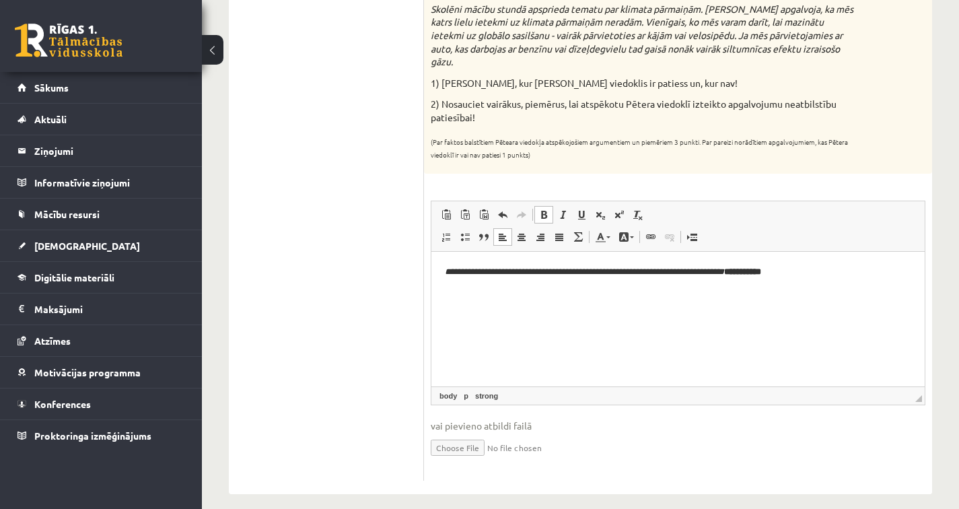
click at [462, 279] on body "**********" at bounding box center [678, 282] width 466 height 36
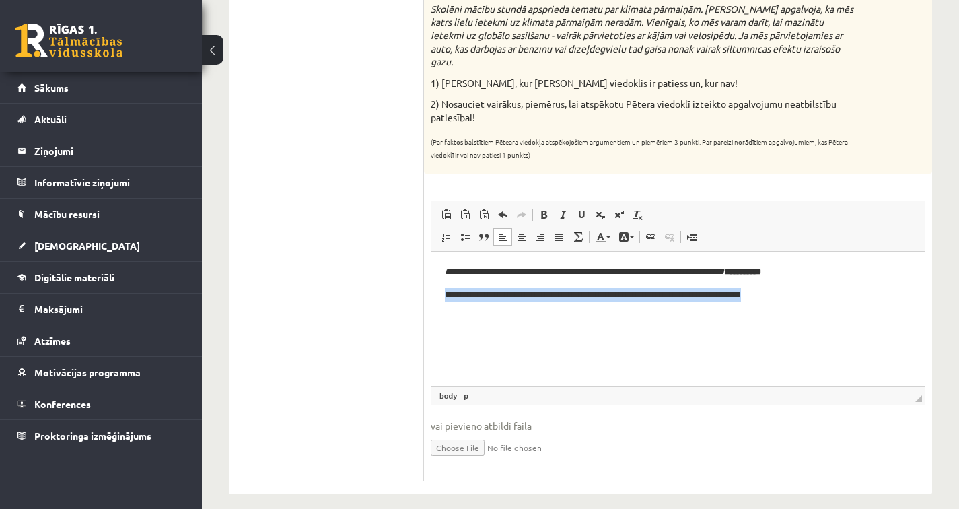
drag, startPoint x: 443, startPoint y: 297, endPoint x: 778, endPoint y: 301, distance: 335.2
click at [778, 301] on html "**********" at bounding box center [677, 282] width 493 height 63
drag, startPoint x: 547, startPoint y: 201, endPoint x: 127, endPoint y: 55, distance: 444.6
click at [547, 209] on span at bounding box center [543, 214] width 11 height 11
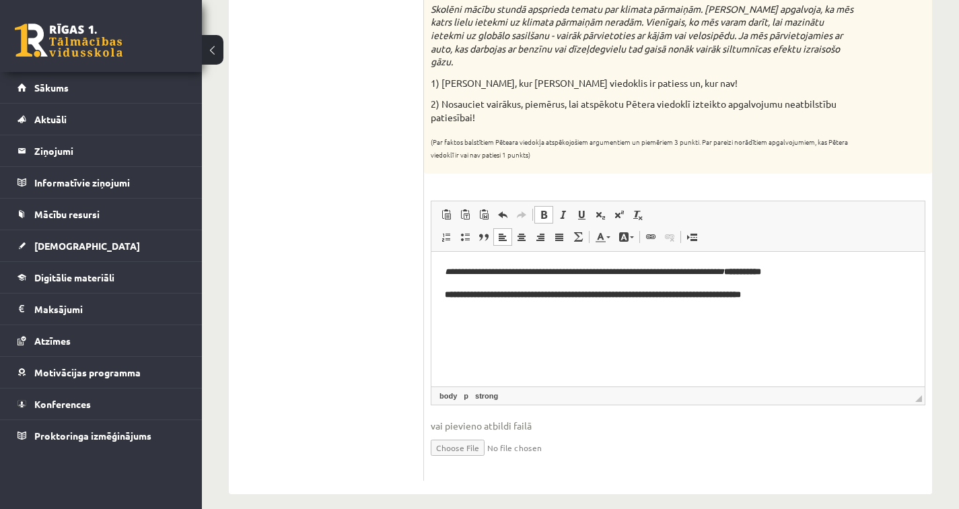
click at [560, 314] on html "**********" at bounding box center [677, 282] width 493 height 63
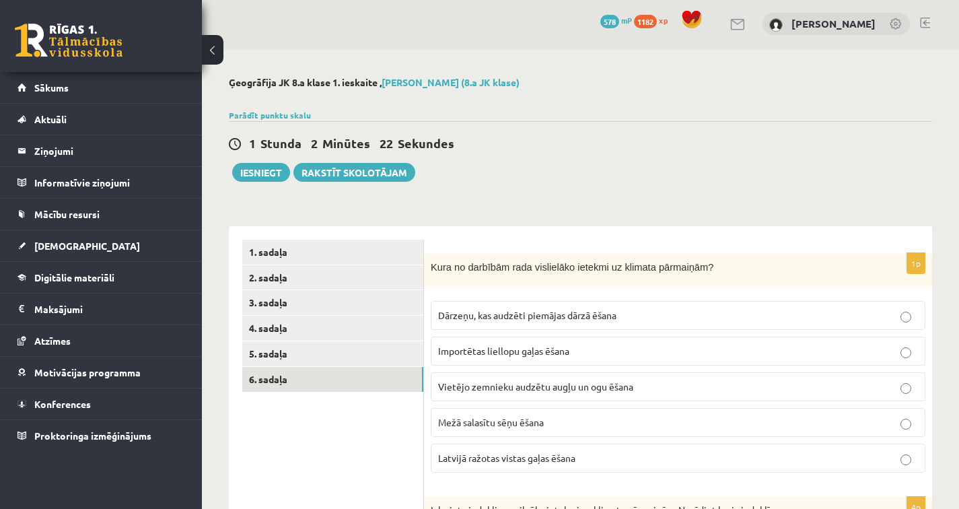
scroll to position [0, 0]
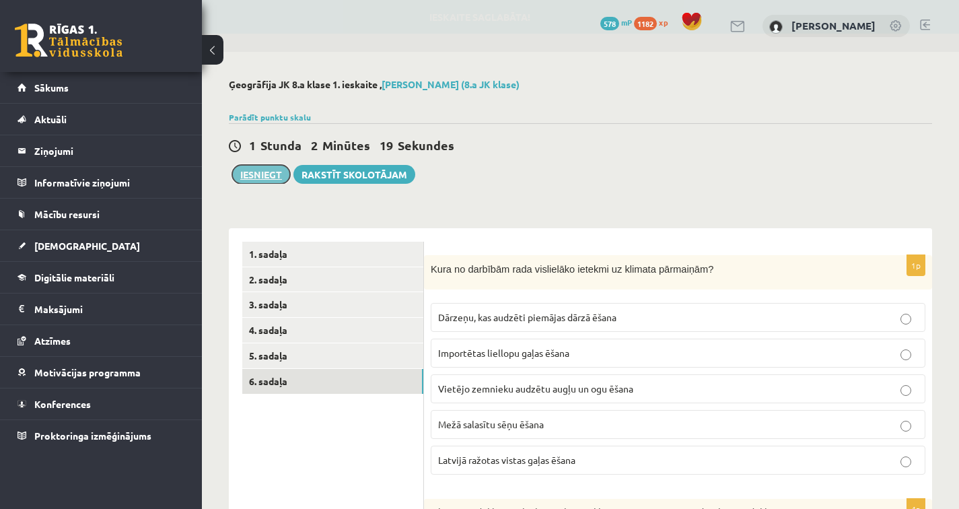
click at [272, 174] on button "Iesniegt" at bounding box center [261, 174] width 58 height 19
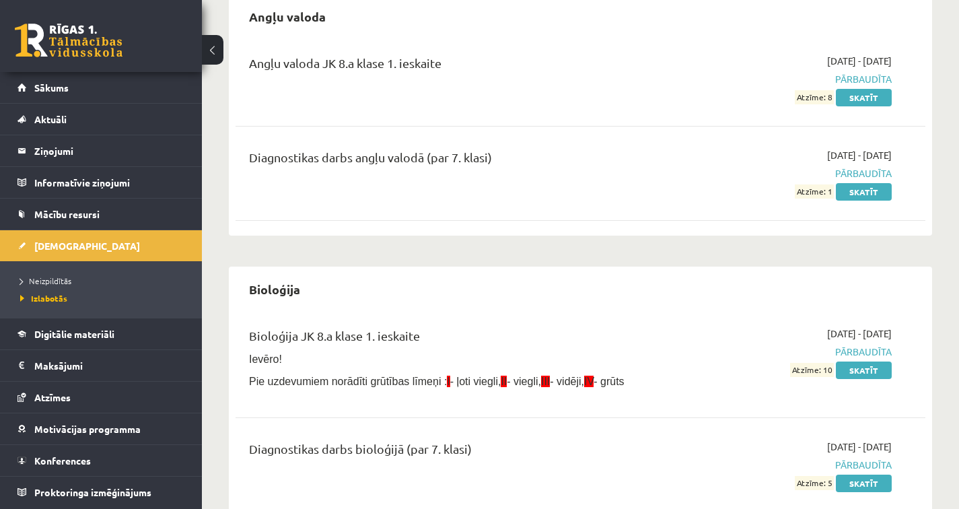
scroll to position [316, 0]
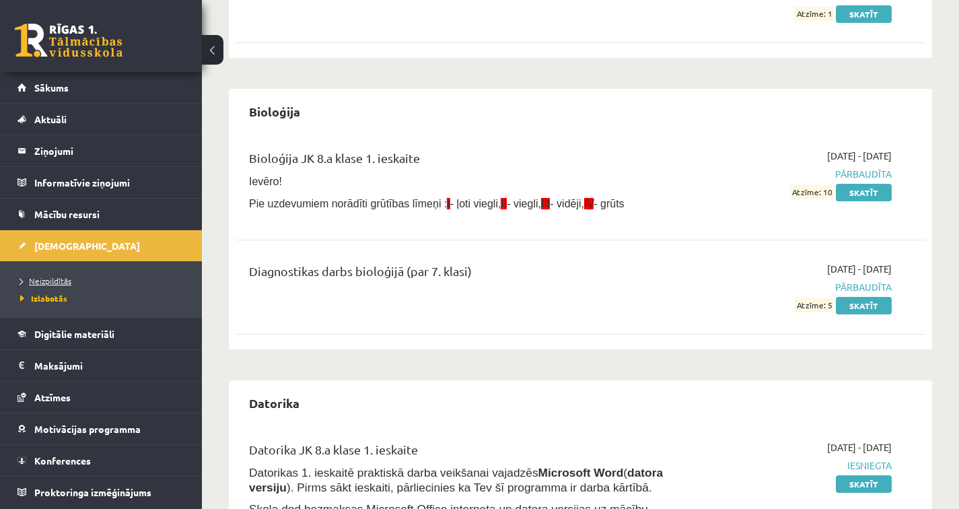
click at [77, 280] on link "Neizpildītās" at bounding box center [104, 281] width 168 height 12
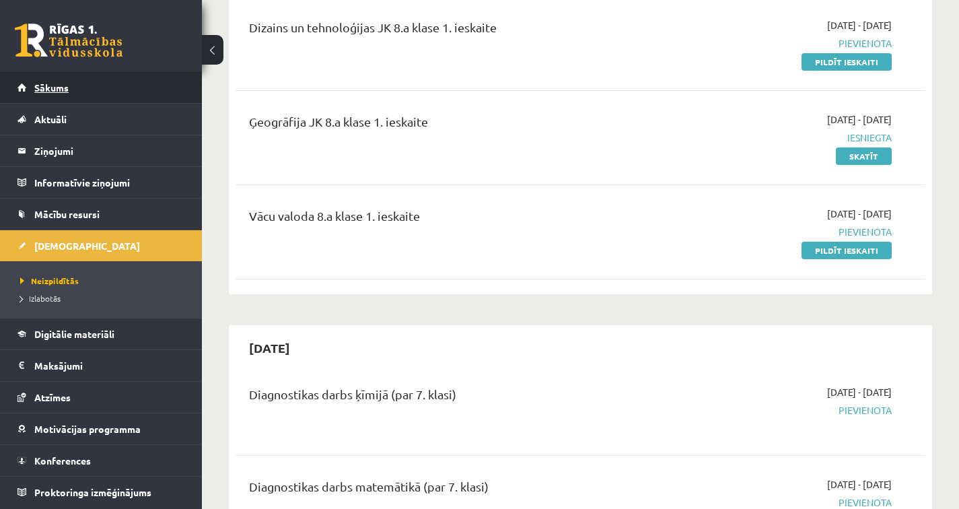
click at [43, 88] on span "Sākums" at bounding box center [51, 87] width 34 height 12
